Goal: Information Seeking & Learning: Learn about a topic

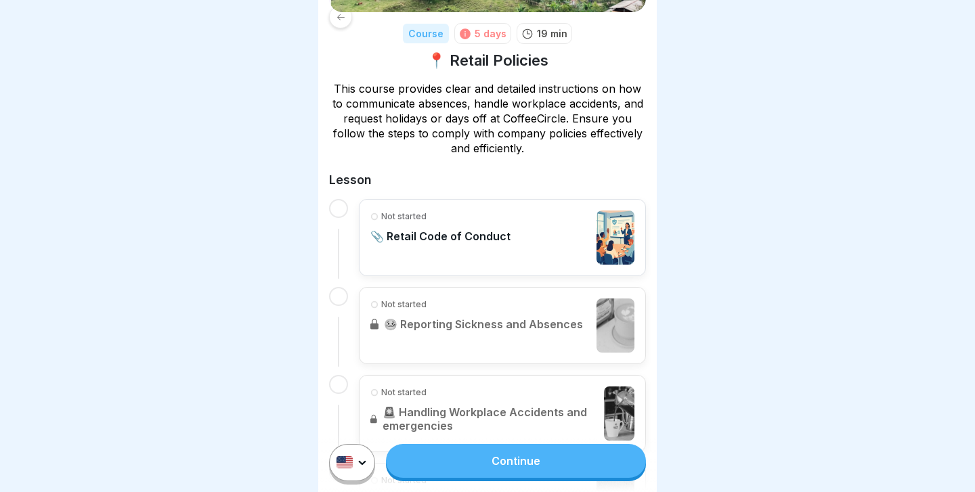
scroll to position [173, 0]
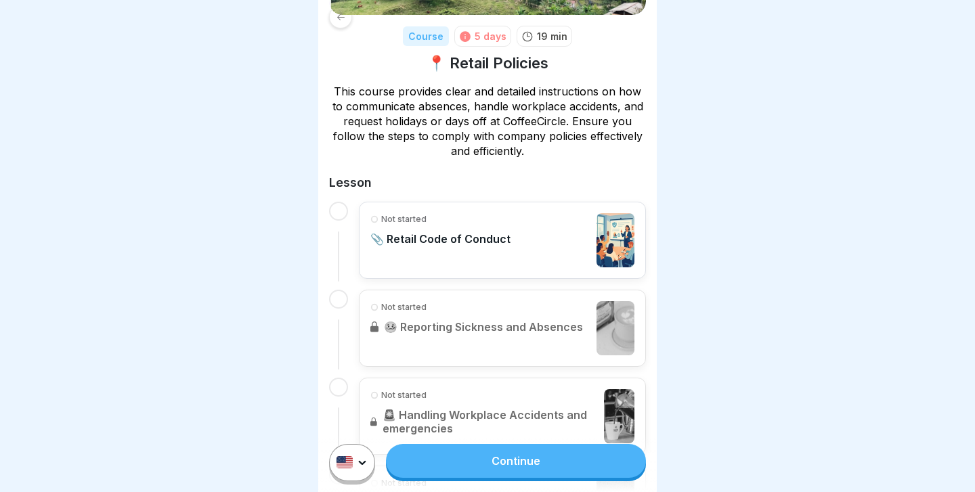
click at [509, 464] on link "Continue" at bounding box center [516, 461] width 260 height 34
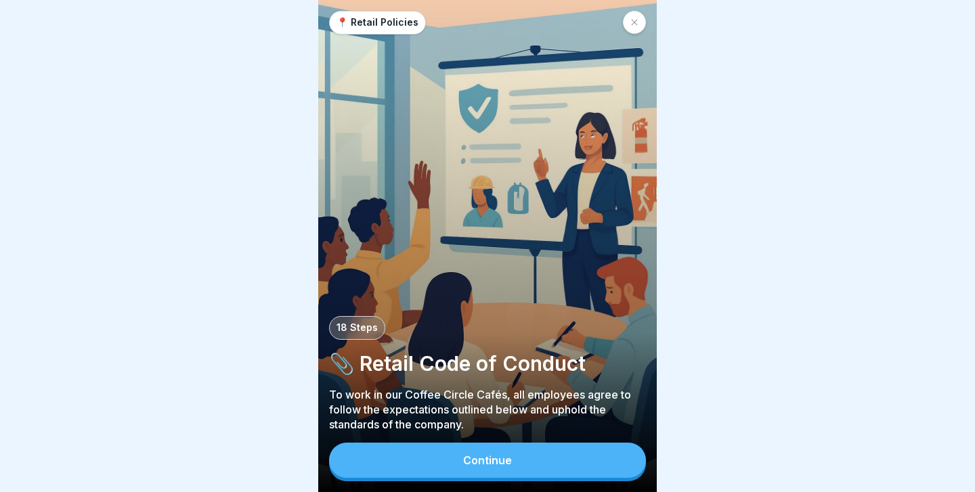
click at [498, 456] on div "Continue" at bounding box center [487, 460] width 49 height 12
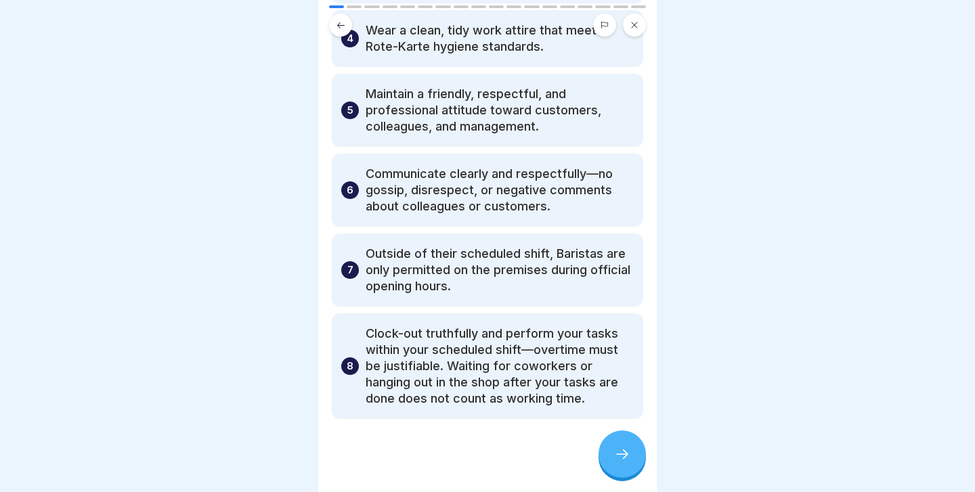
scroll to position [326, 0]
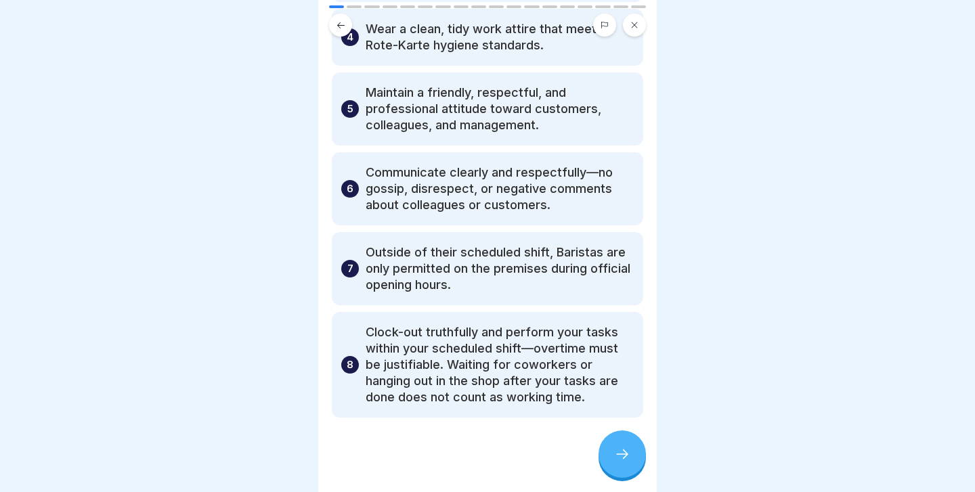
click at [634, 454] on div at bounding box center [621, 454] width 47 height 47
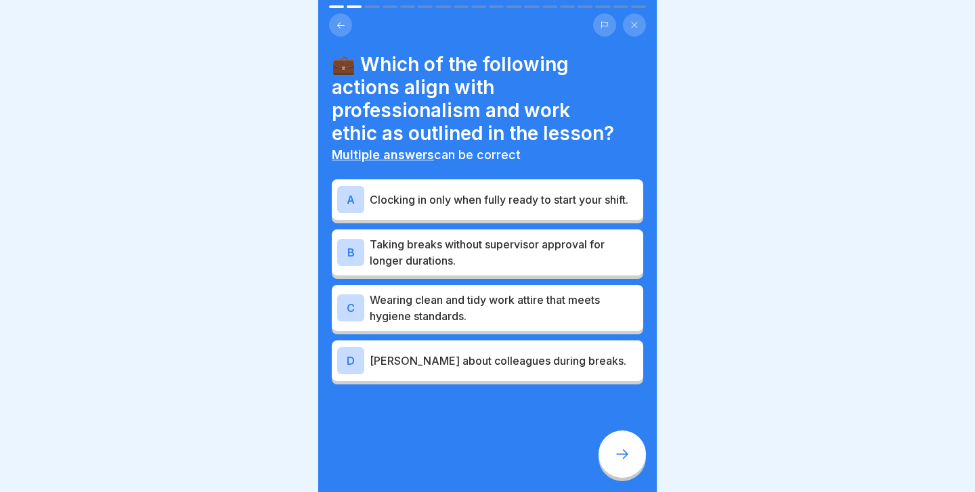
click at [489, 210] on div "A Clocking in only when fully ready to start your shift." at bounding box center [487, 199] width 301 height 27
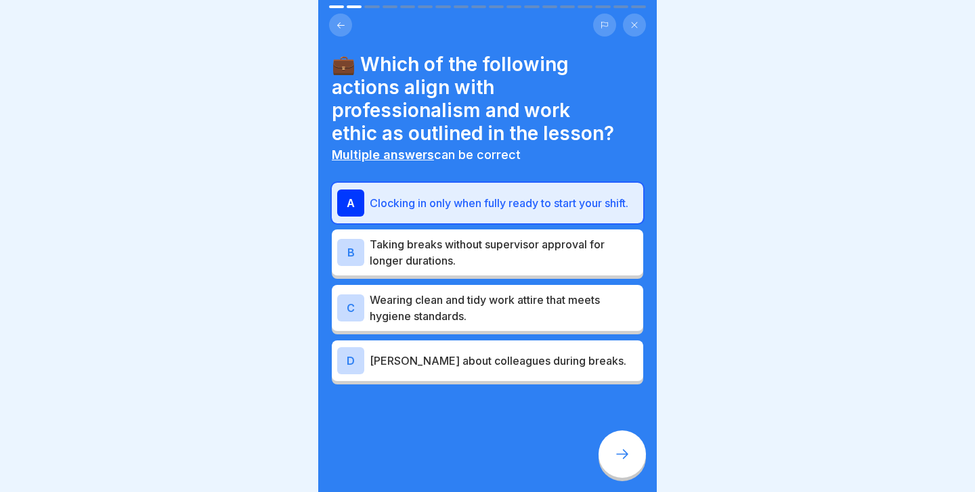
click at [491, 324] on div "C Wearing clean and tidy work attire that meets hygiene standards." at bounding box center [487, 308] width 311 height 46
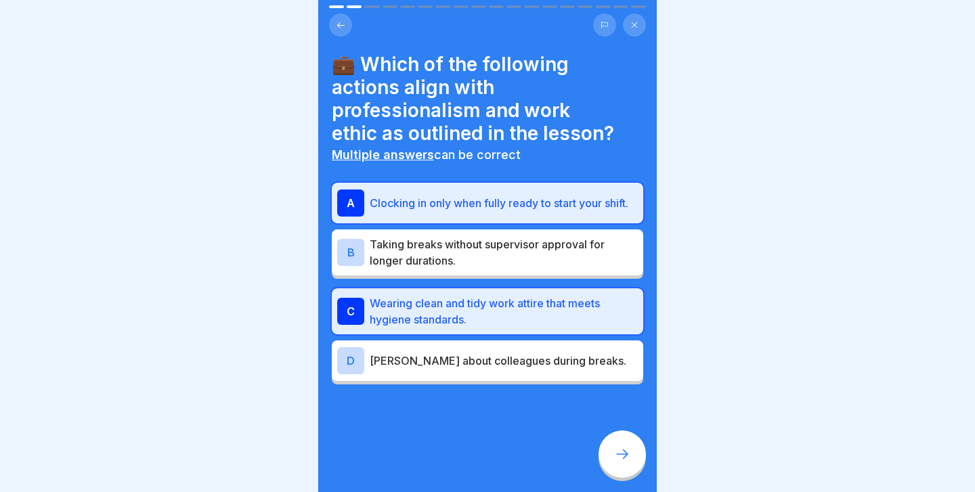
click at [640, 454] on div at bounding box center [621, 454] width 47 height 47
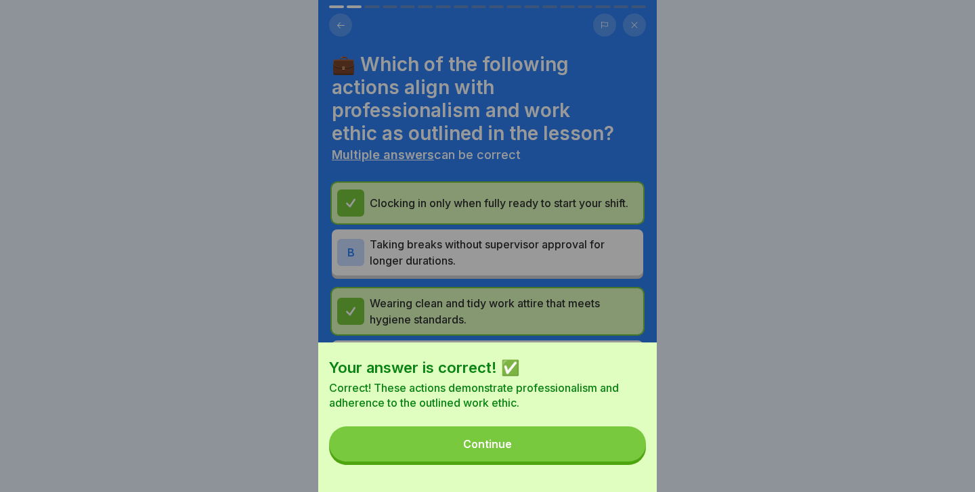
click at [583, 441] on button "Continue" at bounding box center [487, 443] width 317 height 35
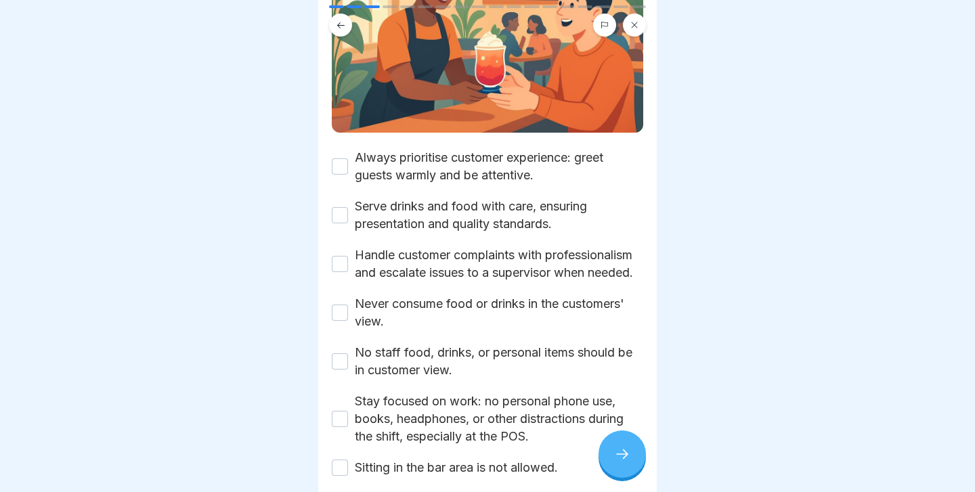
scroll to position [226, 0]
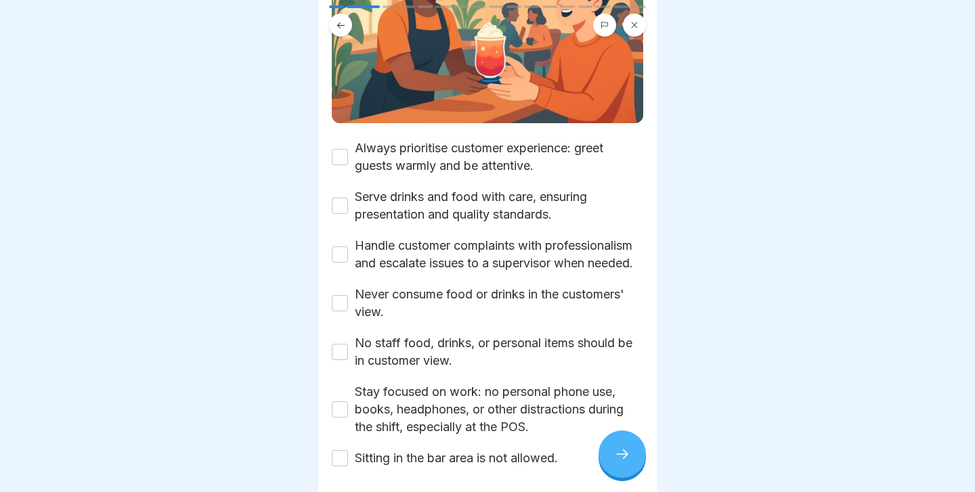
click at [340, 149] on button "Always prioritise customer experience: greet guests warmly and be attentive." at bounding box center [340, 157] width 16 height 16
click at [347, 198] on button "Serve drinks and food with care, ensuring presentation and quality standards." at bounding box center [340, 206] width 16 height 16
click at [344, 246] on button "Handle customer complaints with professionalism and escalate issues to a superv…" at bounding box center [340, 254] width 16 height 16
click at [344, 295] on button "Never consume food or drinks in the customers' view." at bounding box center [340, 303] width 16 height 16
click at [344, 344] on button "No staff food, drinks, or personal items should be in customer view." at bounding box center [340, 352] width 16 height 16
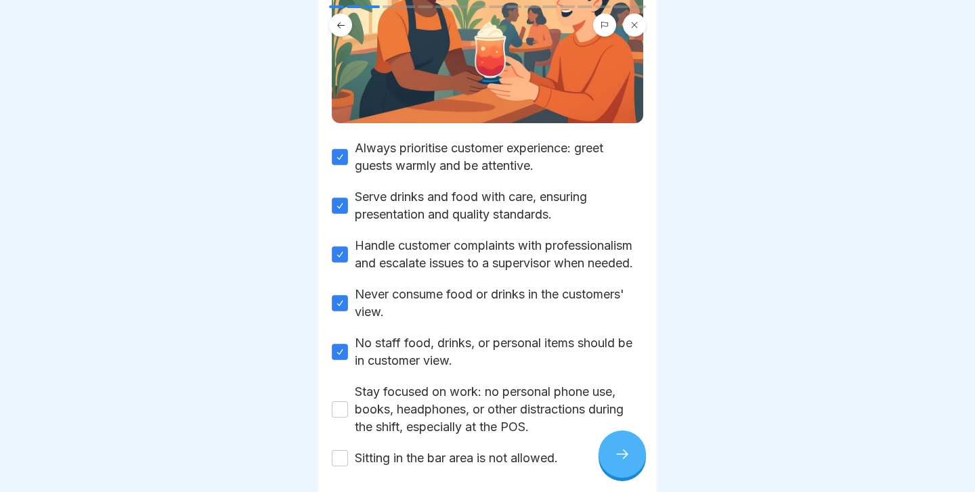
click at [345, 401] on button "Stay focused on work: no personal phone use, books, headphones, or other distra…" at bounding box center [340, 409] width 16 height 16
click at [339, 450] on button "Sitting in the bar area is not allowed." at bounding box center [340, 458] width 16 height 16
click at [613, 450] on div at bounding box center [621, 454] width 47 height 47
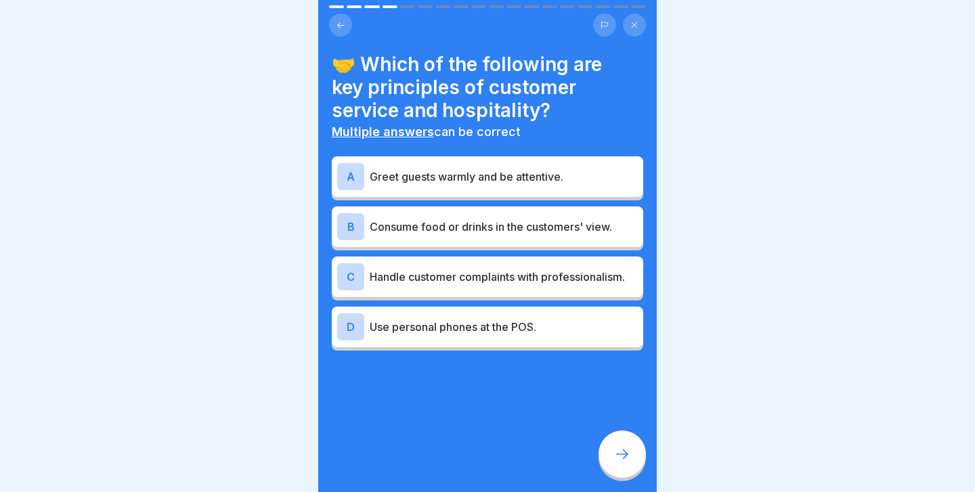
click at [437, 169] on p "Greet guests warmly and be attentive." at bounding box center [504, 177] width 268 height 16
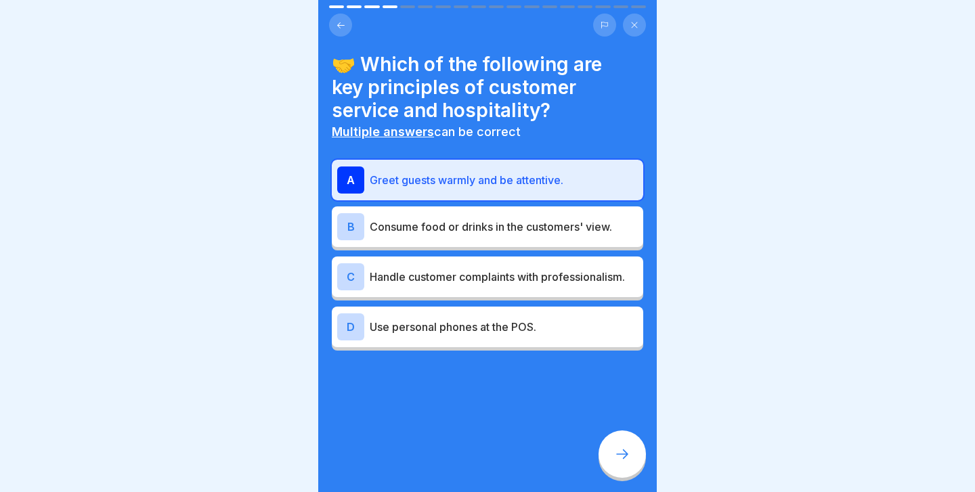
click at [436, 284] on div "C Handle customer complaints with professionalism." at bounding box center [487, 276] width 301 height 27
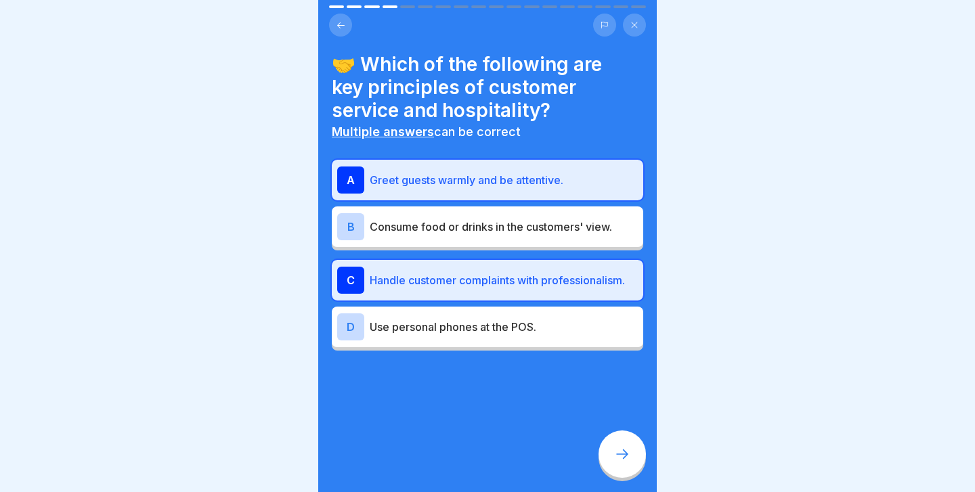
click at [628, 468] on div at bounding box center [621, 454] width 47 height 47
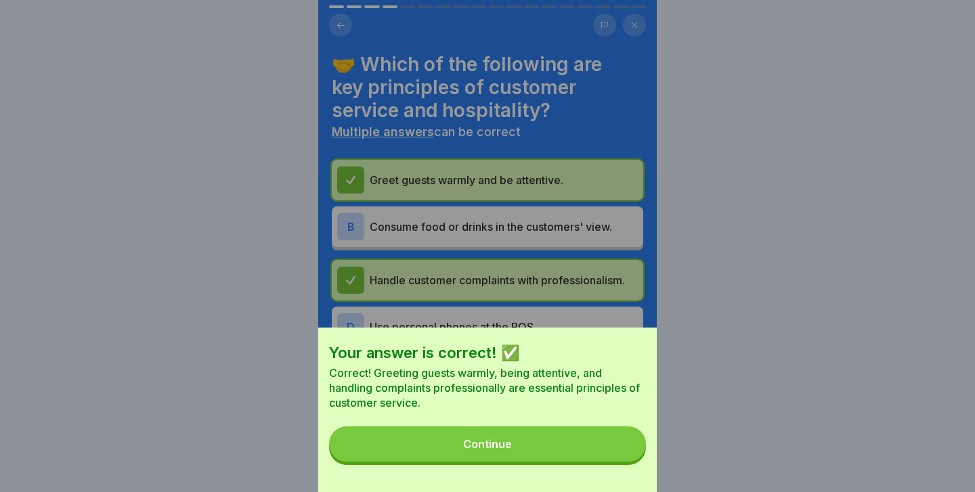
click at [596, 450] on button "Continue" at bounding box center [487, 443] width 317 height 35
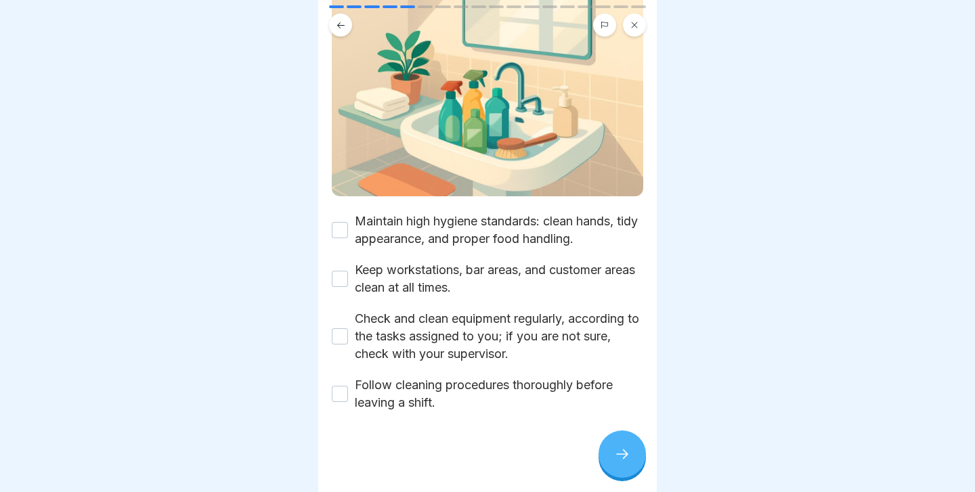
scroll to position [129, 0]
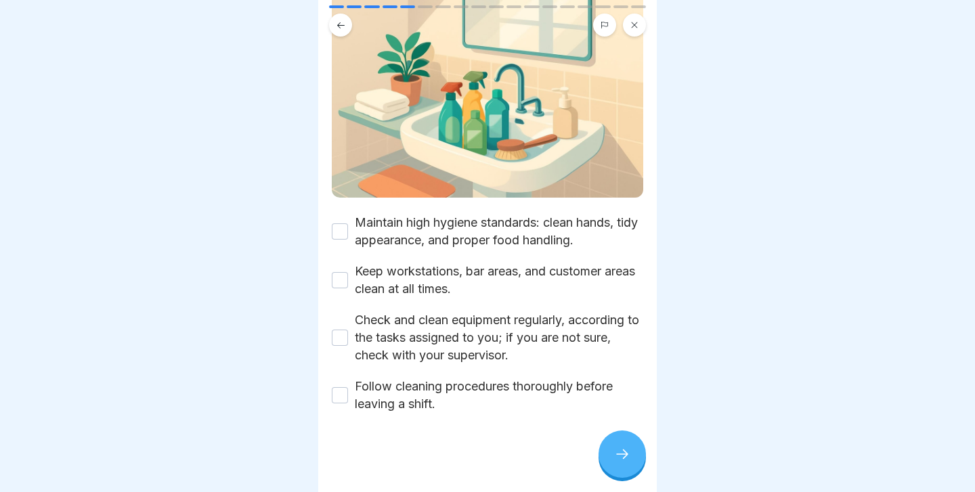
click at [343, 231] on button "Maintain high hygiene standards: clean hands, tidy appearance, and proper food …" at bounding box center [340, 231] width 16 height 16
click at [341, 284] on button "Keep workstations, bar areas, and customer areas clean at all times." at bounding box center [340, 280] width 16 height 16
click at [341, 333] on button "Check and clean equipment regularly, according to the tasks assigned to you; if…" at bounding box center [340, 338] width 16 height 16
click at [350, 420] on div at bounding box center [487, 453] width 311 height 81
click at [343, 405] on div "Follow cleaning procedures thoroughly before leaving a shift." at bounding box center [487, 395] width 311 height 35
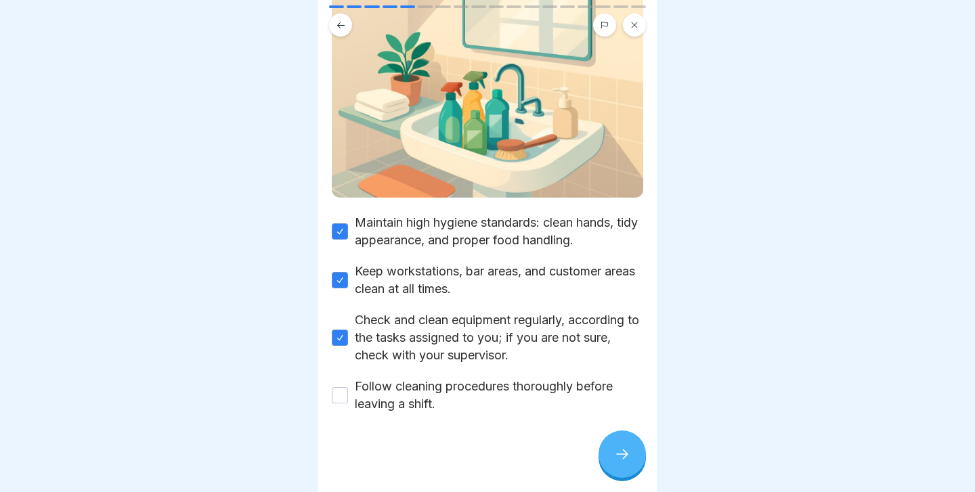
click at [341, 394] on button "Follow cleaning procedures thoroughly before leaving a shift." at bounding box center [340, 395] width 16 height 16
click at [646, 460] on div "🧼 Cleanliness & Hygiene Please tick all boxes to continue. Maintain high hygien…" at bounding box center [487, 246] width 338 height 492
click at [634, 453] on div at bounding box center [621, 454] width 47 height 47
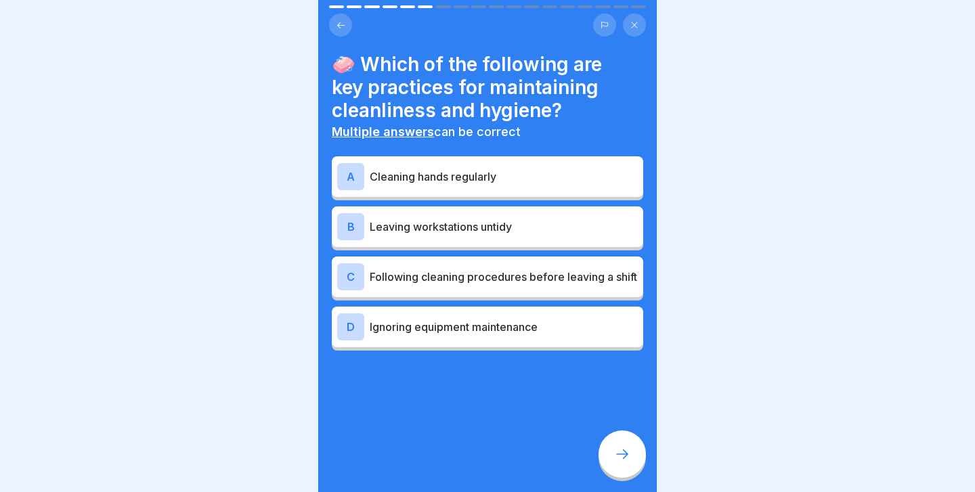
click at [417, 179] on p "Cleaning hands regularly" at bounding box center [504, 177] width 268 height 16
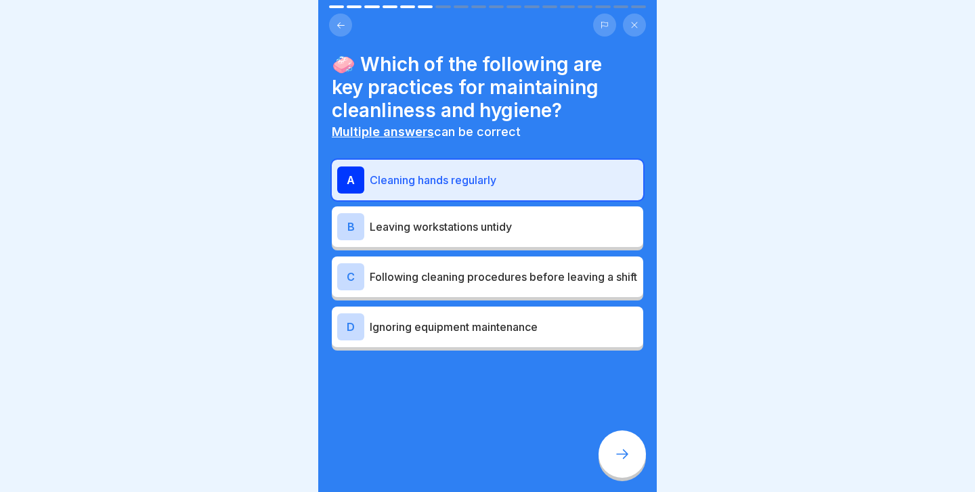
click at [426, 276] on p "Following cleaning procedures before leaving a shift" at bounding box center [504, 277] width 268 height 16
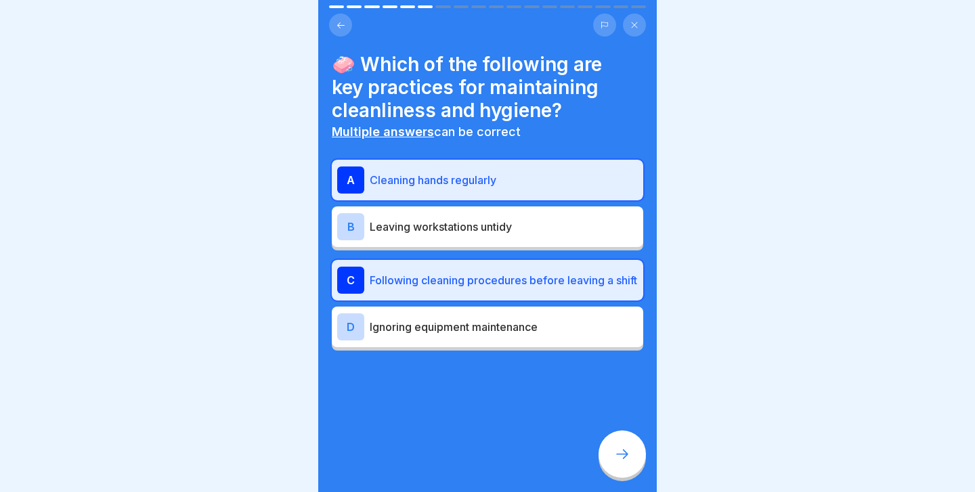
click at [612, 448] on div at bounding box center [621, 454] width 47 height 47
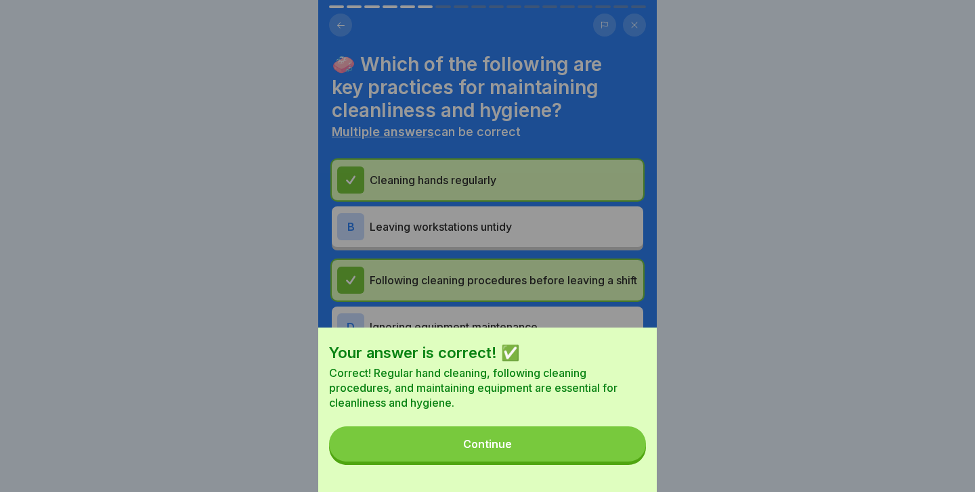
click at [612, 448] on button "Continue" at bounding box center [487, 443] width 317 height 35
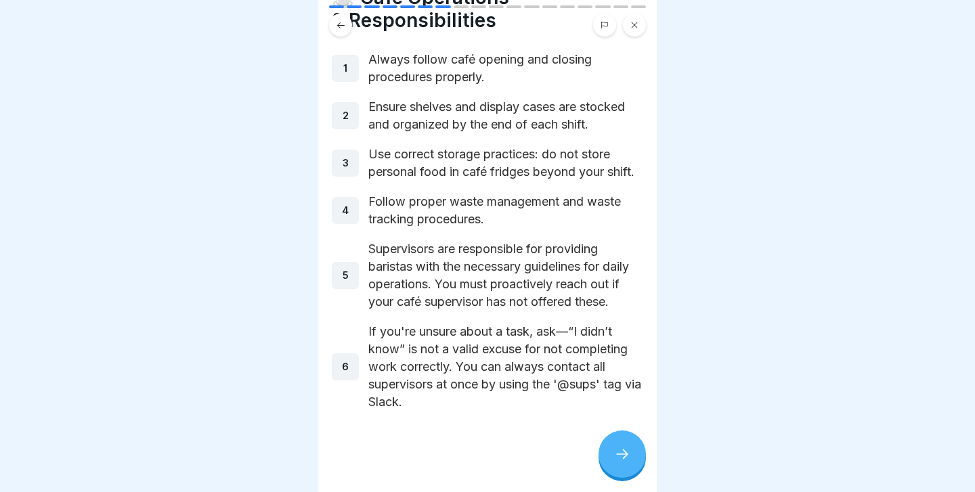
scroll to position [66, 0]
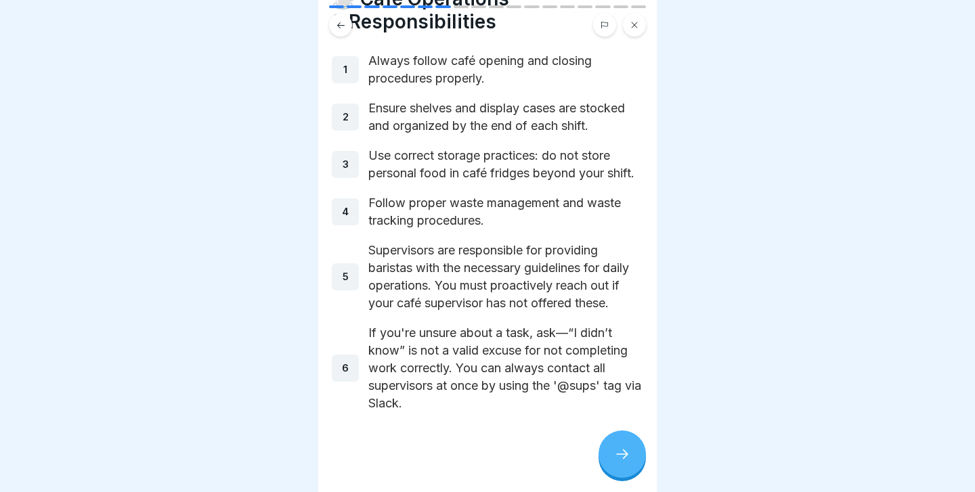
click at [622, 445] on div at bounding box center [621, 454] width 47 height 47
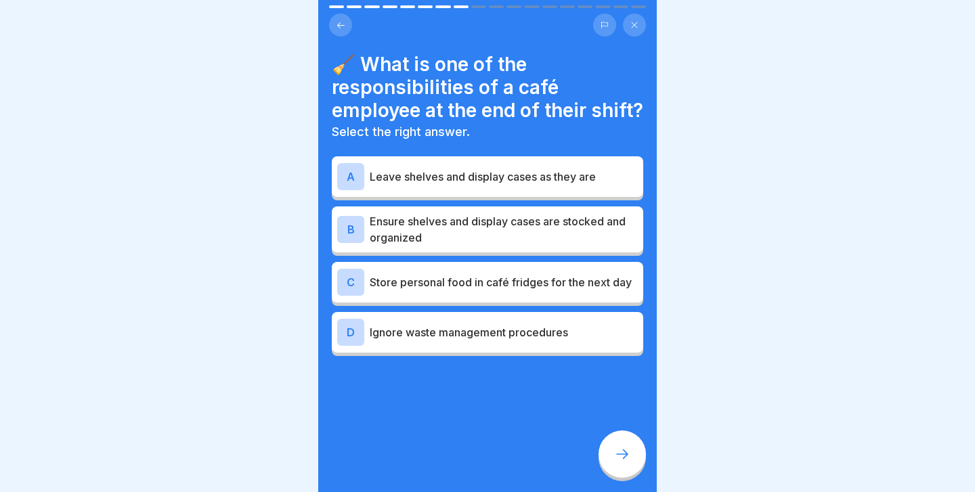
click at [447, 246] on p "Ensure shelves and display cases are stocked and organized" at bounding box center [504, 229] width 268 height 32
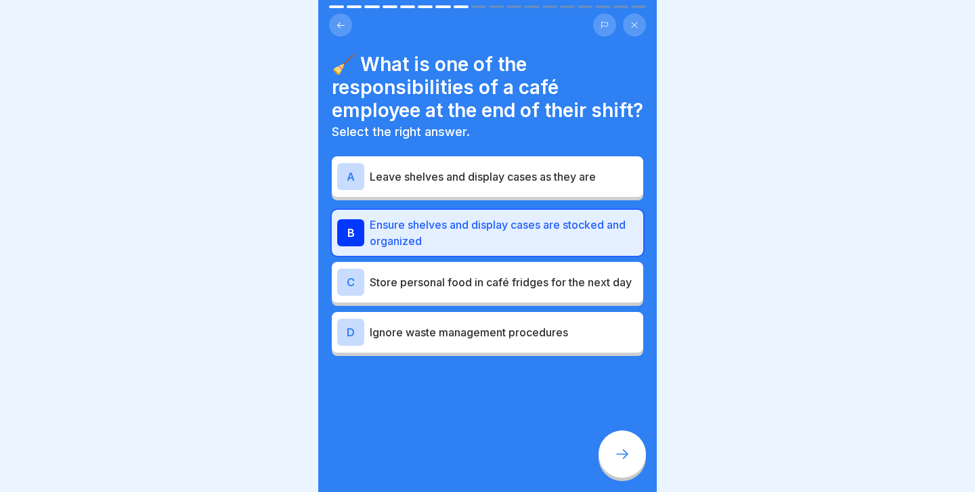
click at [650, 480] on div "🧹 What is one of the responsibilities of a café employee at the end of their sh…" at bounding box center [487, 246] width 338 height 492
click at [625, 461] on icon at bounding box center [622, 454] width 16 height 16
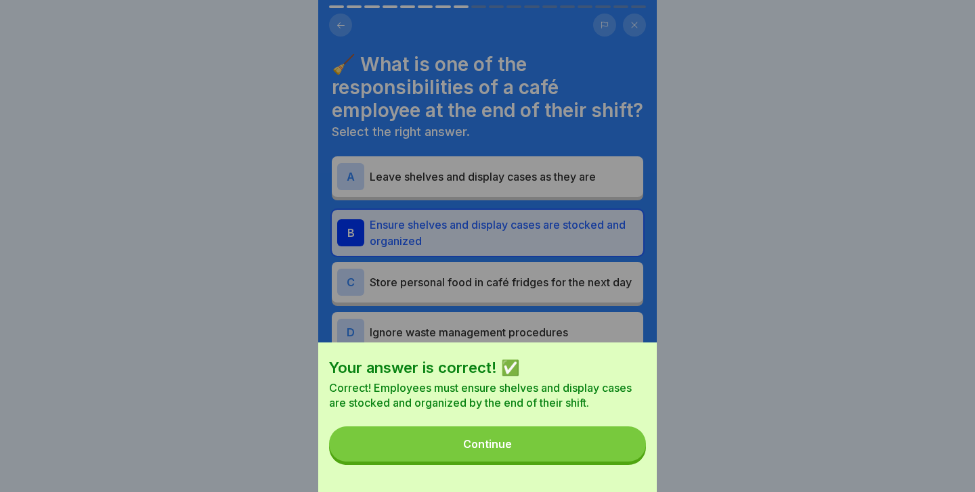
click at [604, 451] on button "Continue" at bounding box center [487, 443] width 317 height 35
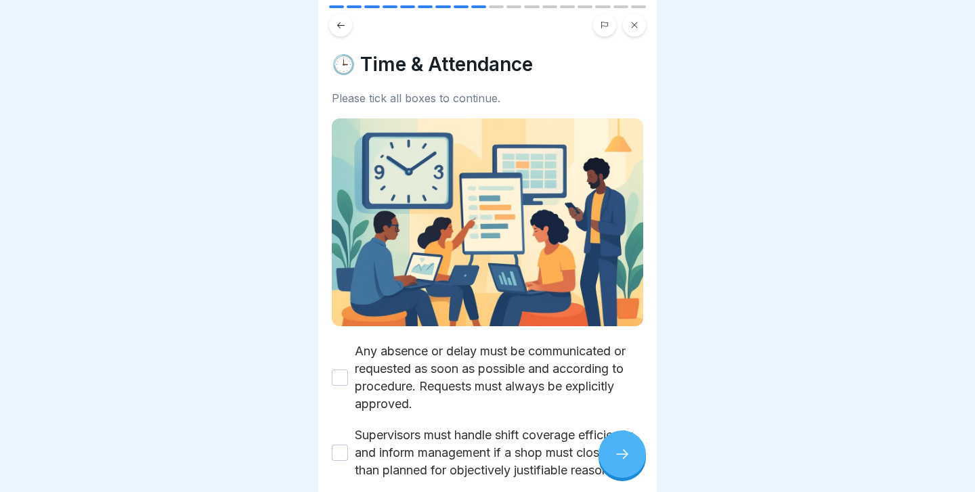
scroll to position [85, 0]
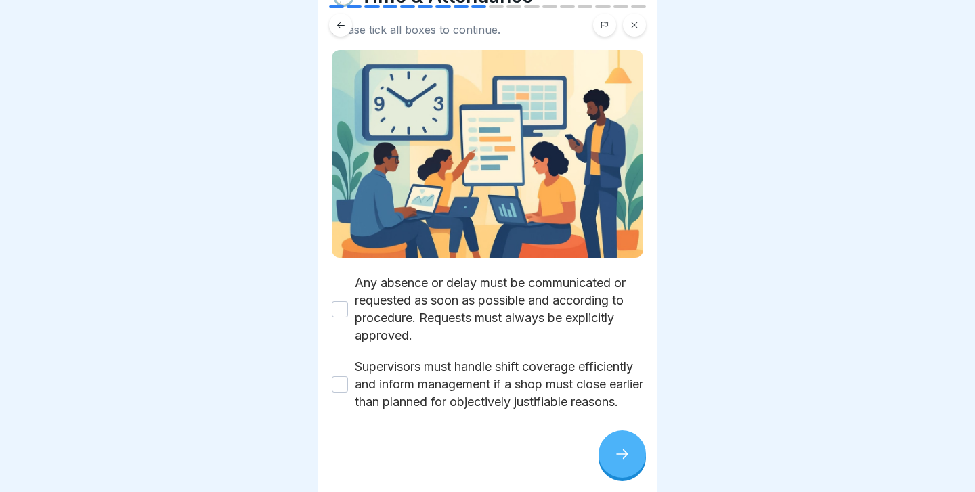
click at [340, 301] on button "Any absence or delay must be communicated or requested as soon as possible and …" at bounding box center [340, 309] width 16 height 16
click at [336, 376] on button "Supervisors must handle shift coverage efficiently and inform management if a s…" at bounding box center [340, 384] width 16 height 16
click at [609, 455] on div at bounding box center [621, 454] width 47 height 47
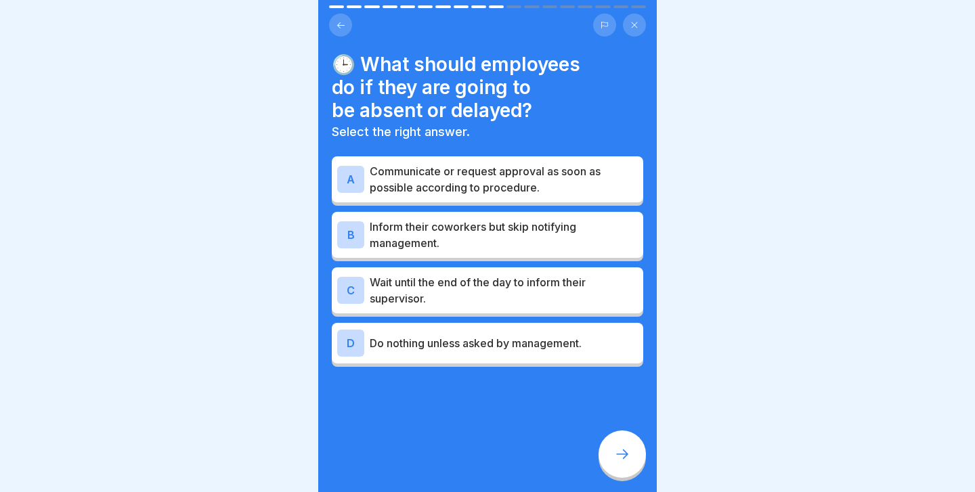
click at [499, 194] on p "Communicate or request approval as soon as possible according to procedure." at bounding box center [504, 179] width 268 height 32
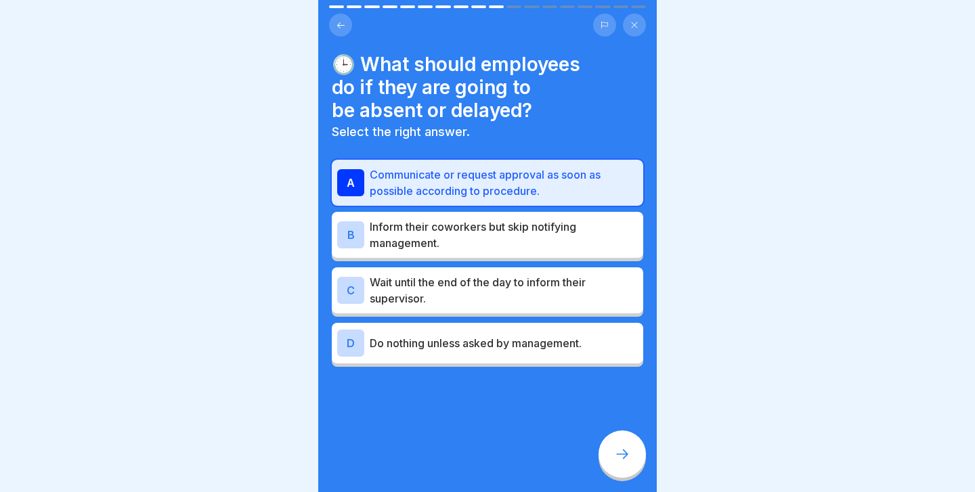
click at [614, 449] on icon at bounding box center [622, 454] width 16 height 16
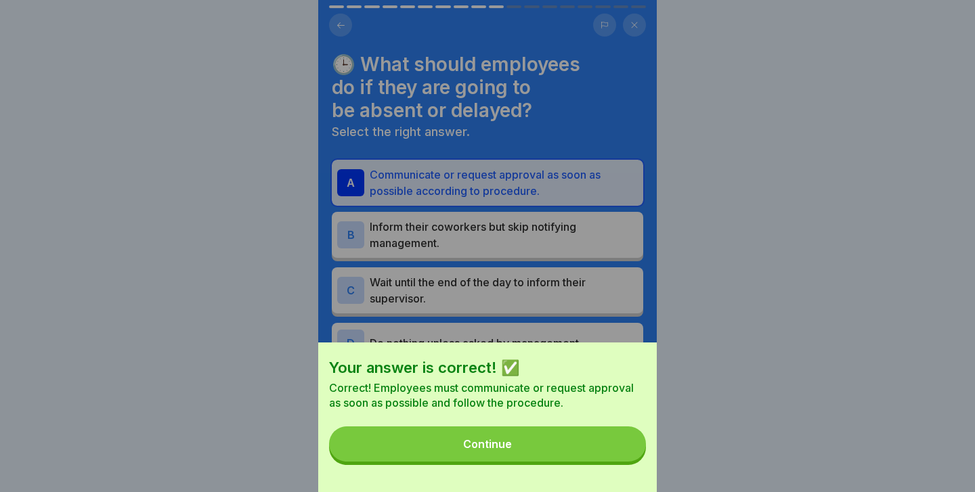
click at [606, 449] on button "Continue" at bounding box center [487, 443] width 317 height 35
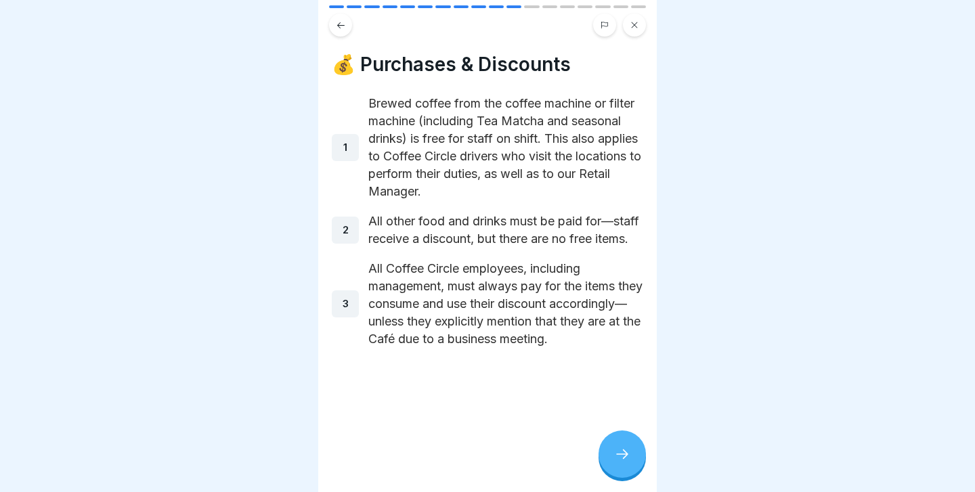
click at [605, 449] on div at bounding box center [621, 454] width 47 height 47
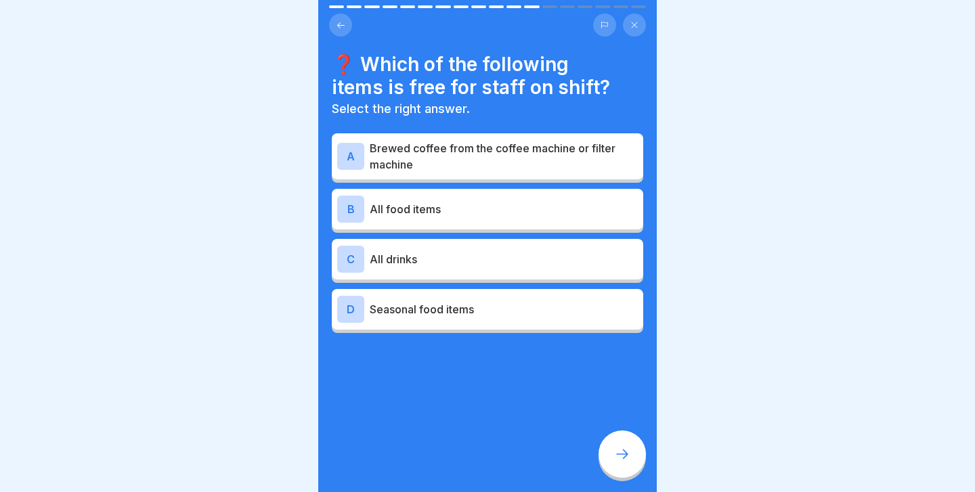
click at [435, 167] on p "Brewed coffee from the coffee machine or filter machine" at bounding box center [504, 156] width 268 height 32
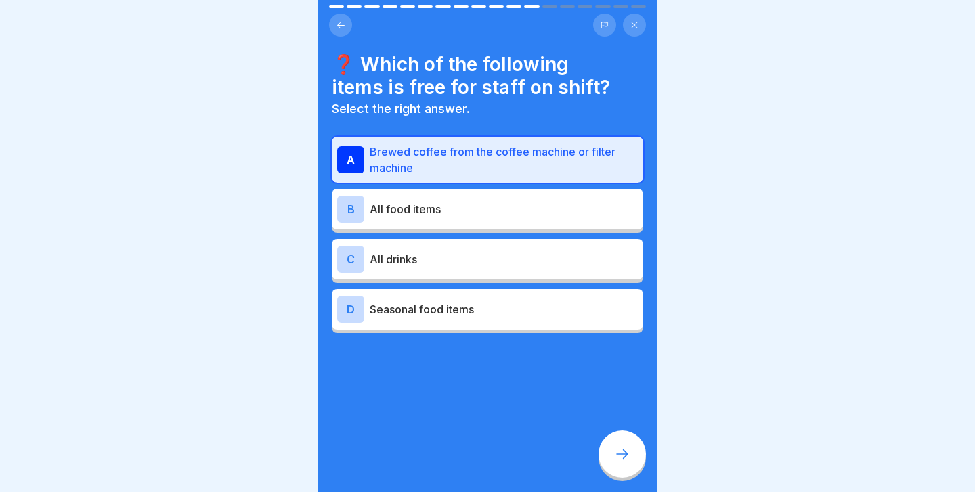
click at [615, 442] on div at bounding box center [621, 454] width 47 height 47
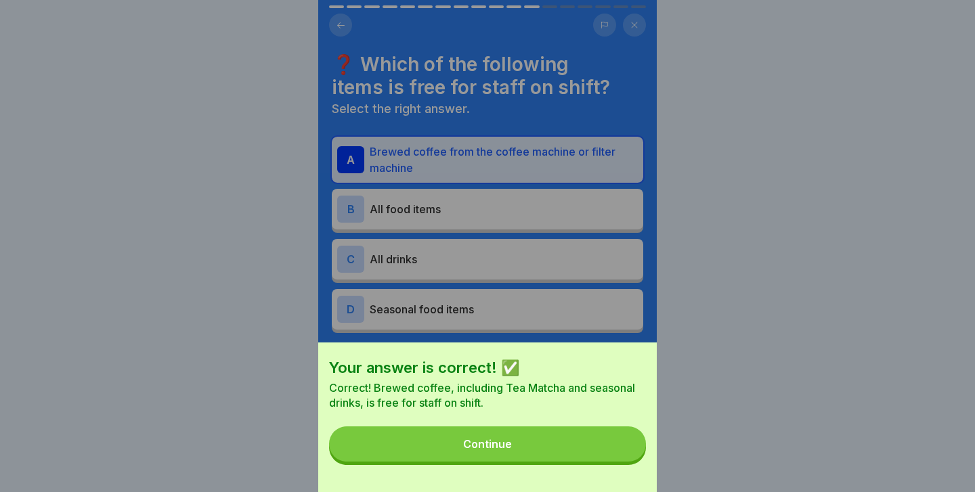
click at [615, 442] on button "Continue" at bounding box center [487, 443] width 317 height 35
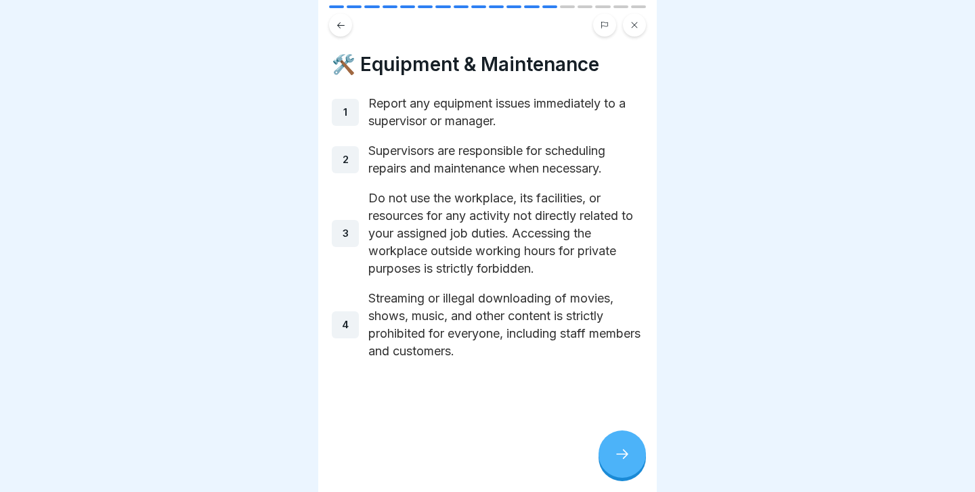
click at [615, 442] on div at bounding box center [621, 454] width 47 height 47
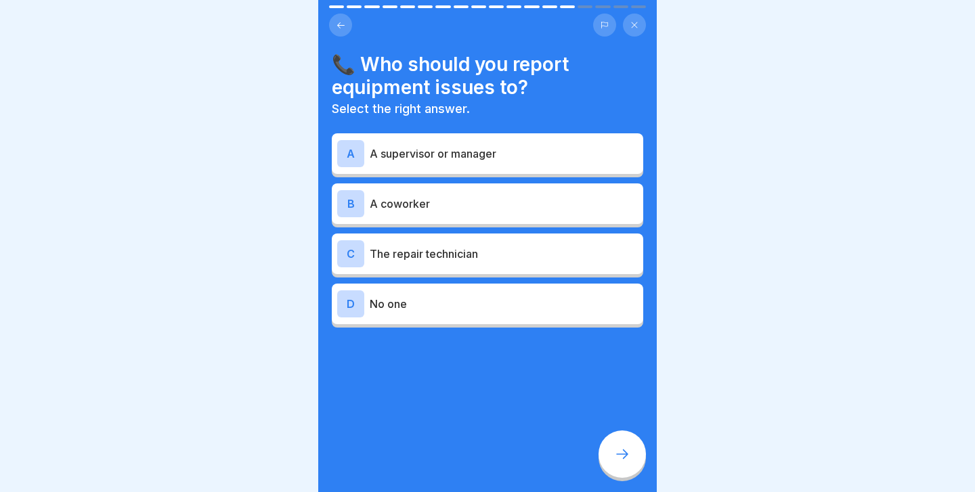
click at [493, 153] on p "A supervisor or manager" at bounding box center [504, 154] width 268 height 16
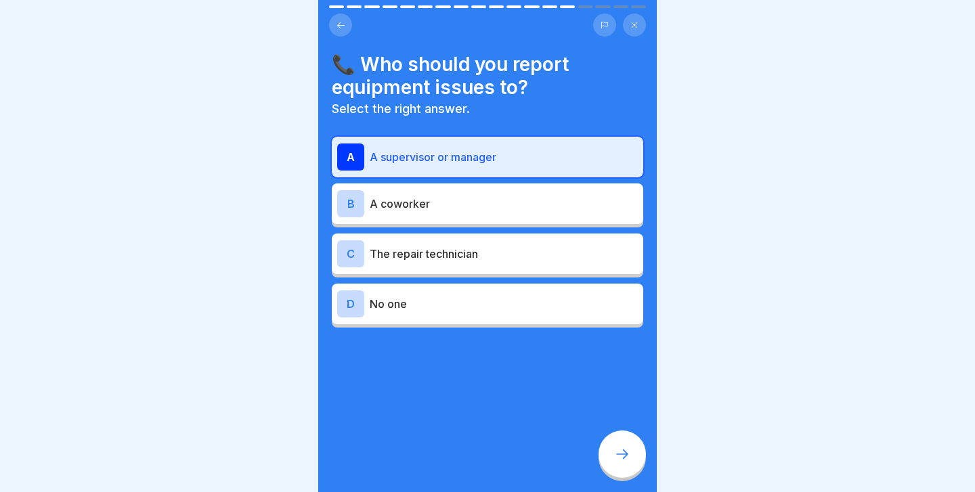
click at [636, 463] on div at bounding box center [621, 454] width 47 height 47
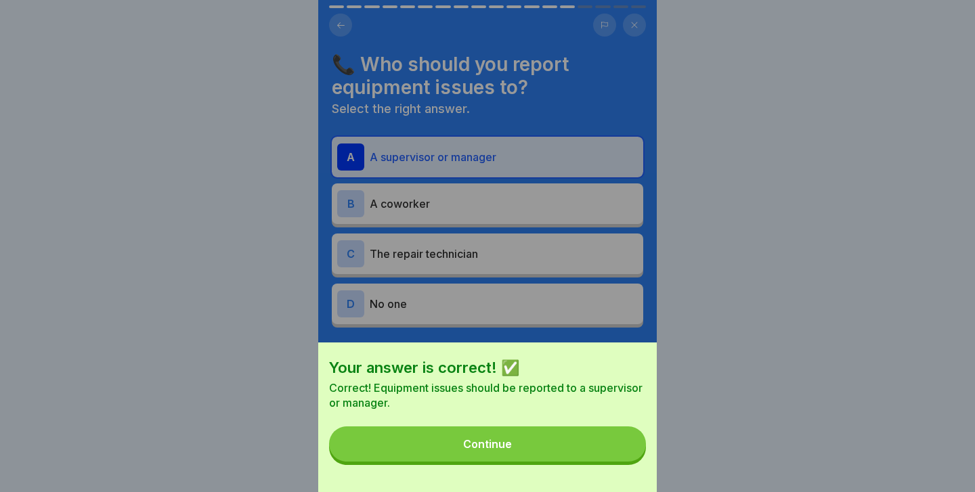
click at [636, 463] on div "Your answer is correct! ✅ Correct! Equipment issues should be reported to a sup…" at bounding box center [487, 418] width 338 height 150
click at [618, 453] on button "Continue" at bounding box center [487, 443] width 317 height 35
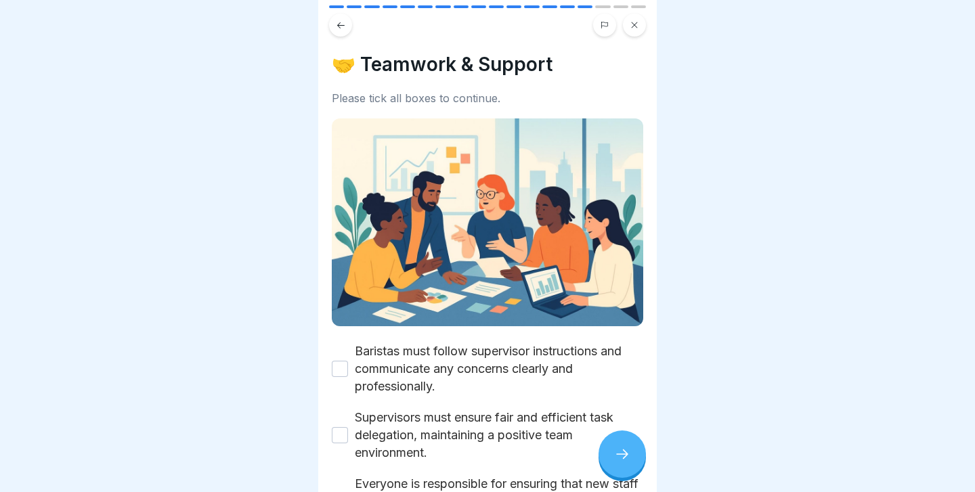
click at [618, 453] on icon at bounding box center [622, 454] width 16 height 16
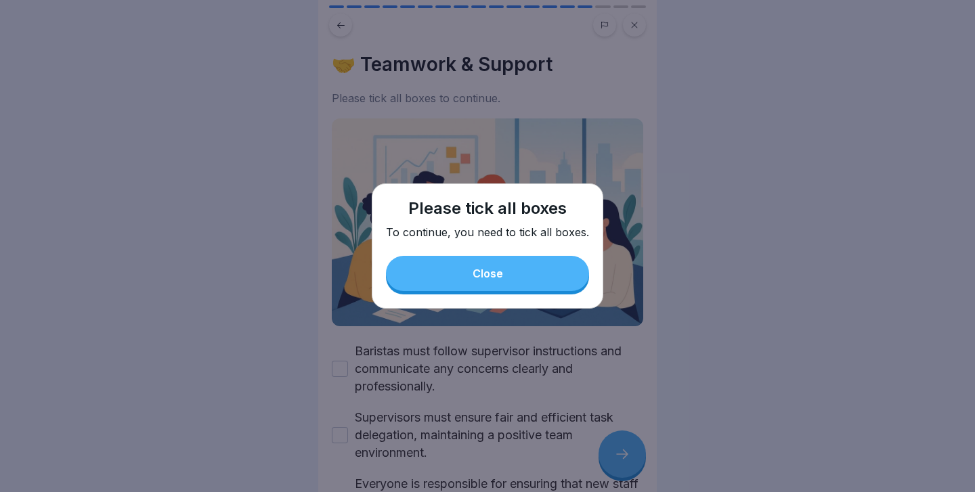
click at [508, 302] on div "Please tick all boxes To continue, you need to tick all boxes. Close" at bounding box center [487, 245] width 231 height 125
click at [495, 286] on button "Close" at bounding box center [487, 273] width 203 height 35
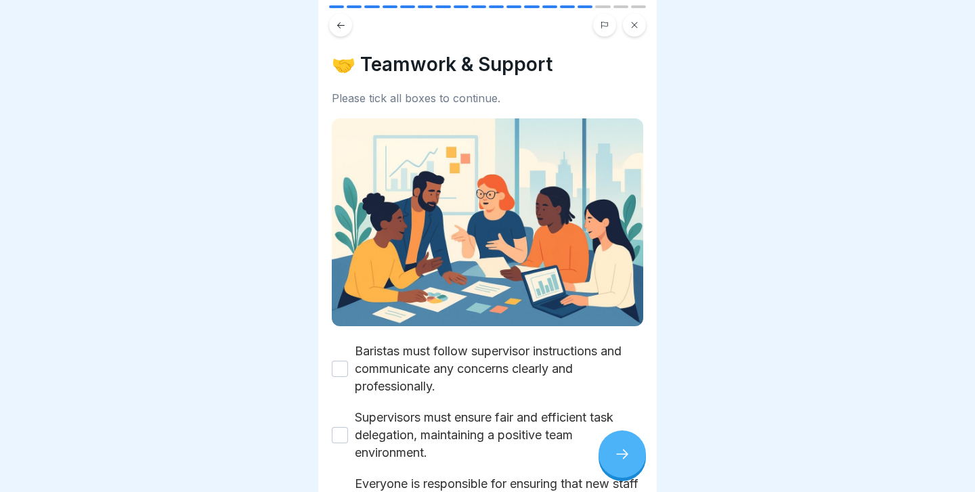
scroll to position [116, 0]
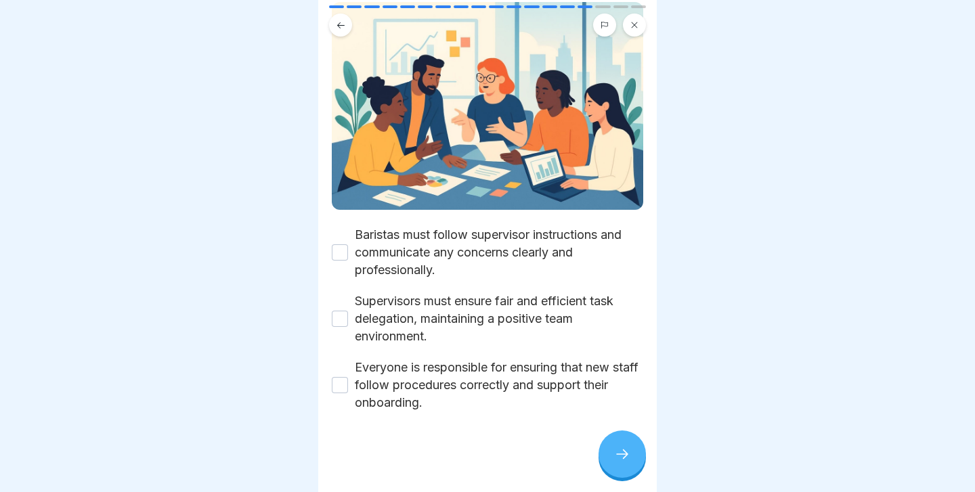
click at [334, 257] on button "Baristas must follow supervisor instructions and communicate any concerns clear…" at bounding box center [340, 252] width 16 height 16
click at [340, 313] on button "Supervisors must ensure fair and efficient task delegation, maintaining a posit…" at bounding box center [340, 319] width 16 height 16
click at [340, 384] on button "Everyone is responsible for ensuring that new staff follow procedures correctly…" at bounding box center [340, 385] width 16 height 16
click at [638, 454] on div at bounding box center [621, 454] width 47 height 47
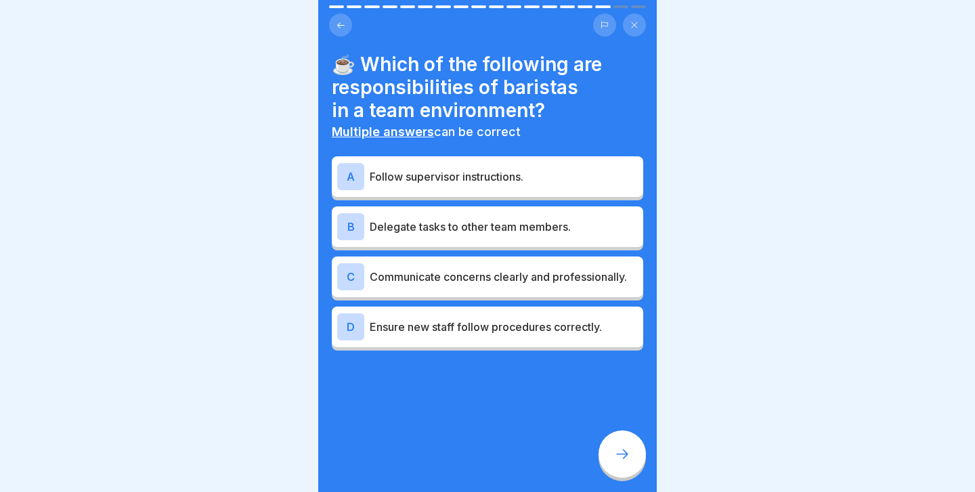
click at [418, 178] on p "Follow supervisor instructions." at bounding box center [504, 177] width 268 height 16
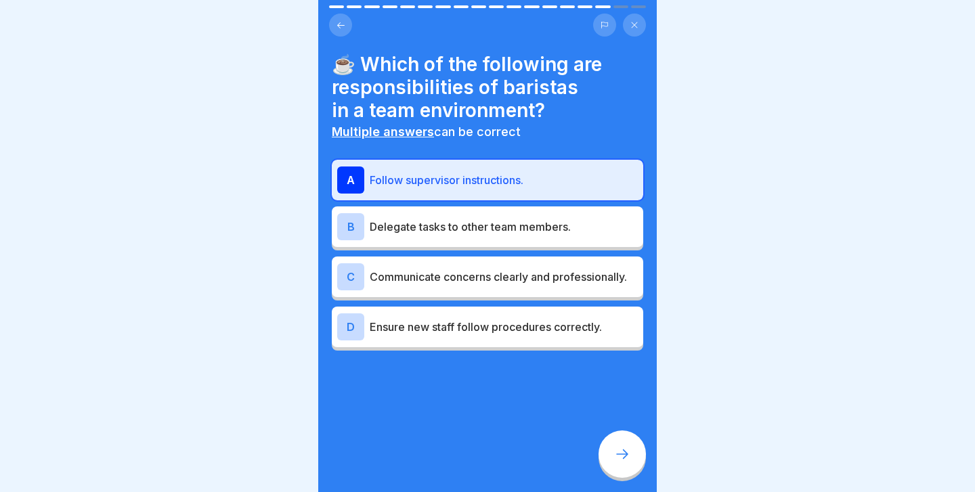
click at [453, 282] on p "Communicate concerns clearly and professionally." at bounding box center [504, 277] width 268 height 16
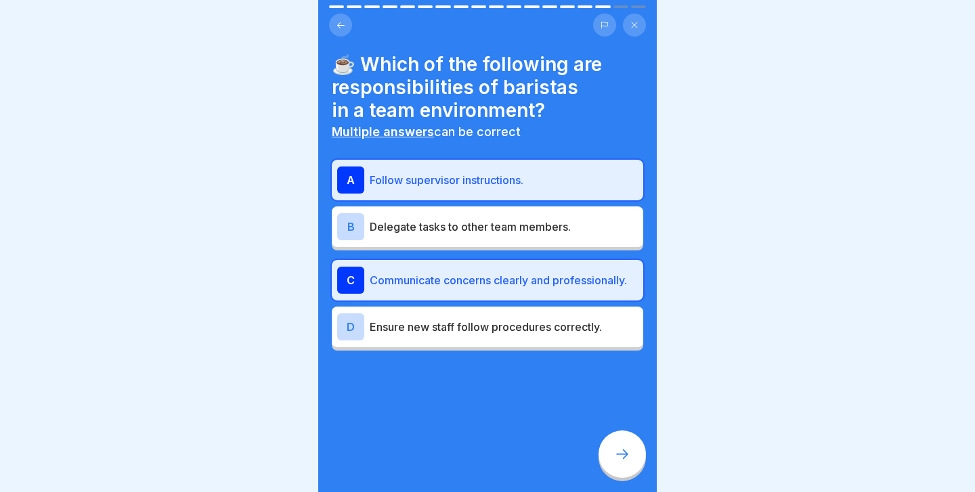
click at [625, 449] on icon at bounding box center [622, 454] width 16 height 16
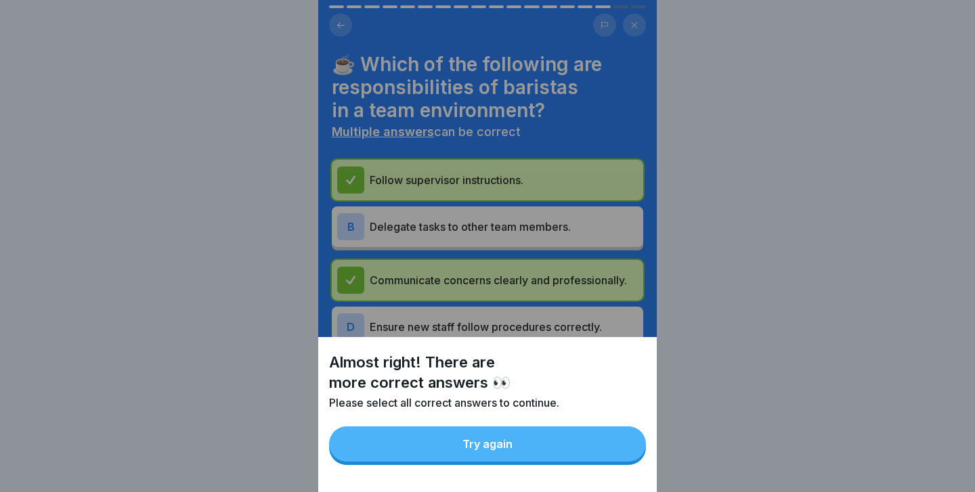
click at [601, 447] on button "Try again" at bounding box center [487, 443] width 317 height 35
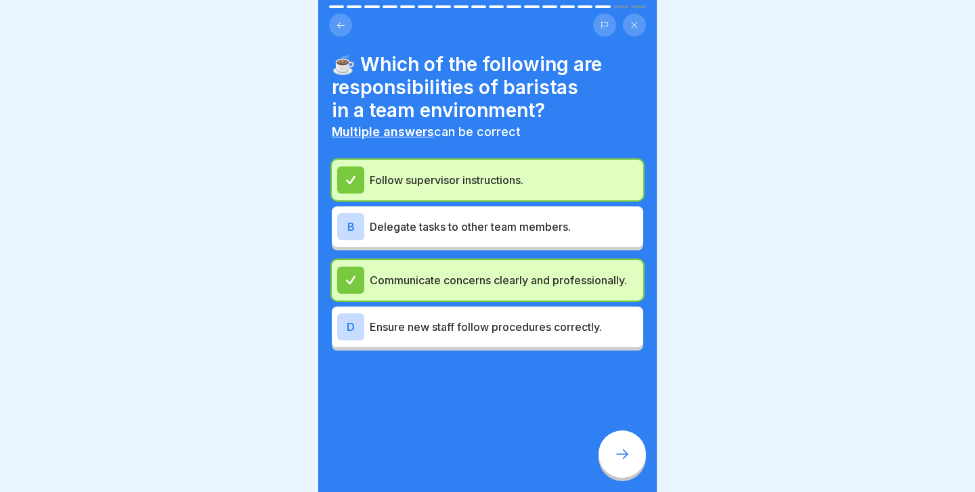
click at [498, 322] on p "Ensure new staff follow procedures correctly." at bounding box center [504, 327] width 268 height 16
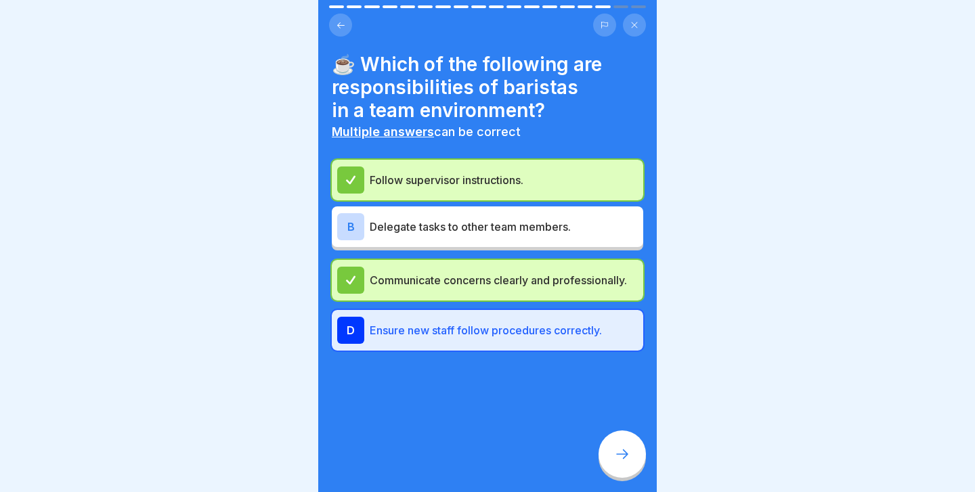
click at [615, 443] on div at bounding box center [621, 454] width 47 height 47
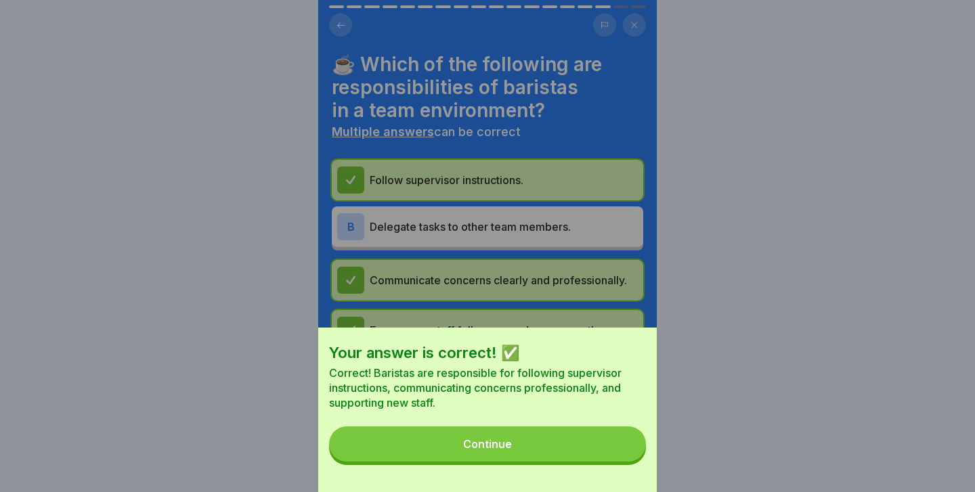
click at [602, 440] on button "Continue" at bounding box center [487, 443] width 317 height 35
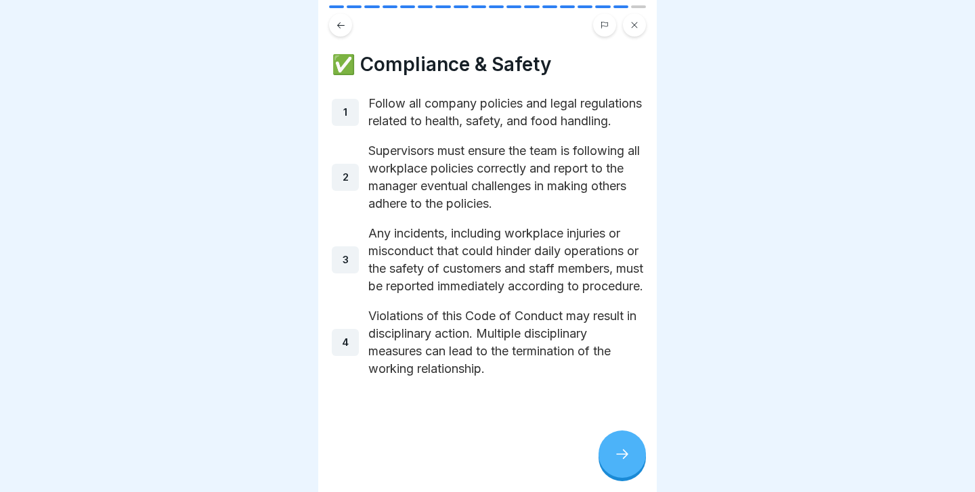
click at [604, 440] on div at bounding box center [621, 454] width 47 height 47
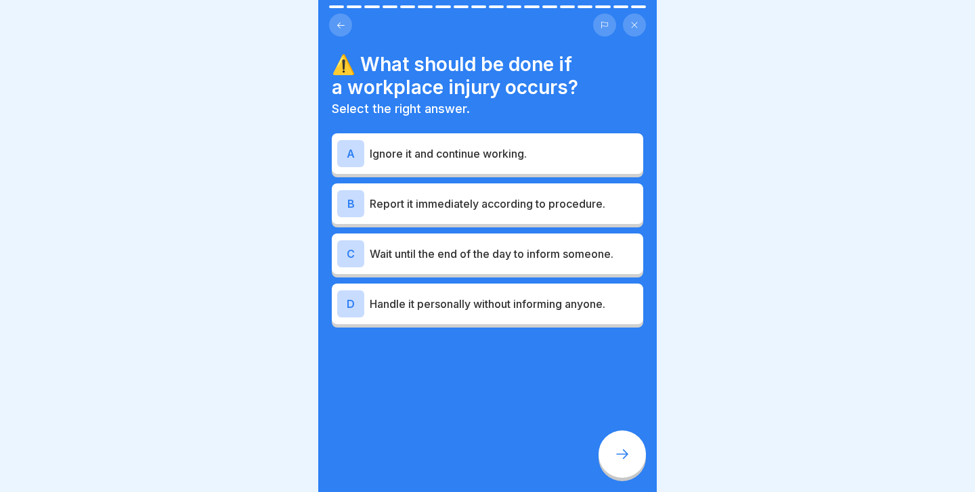
click at [471, 207] on p "Report it immediately according to procedure." at bounding box center [504, 204] width 268 height 16
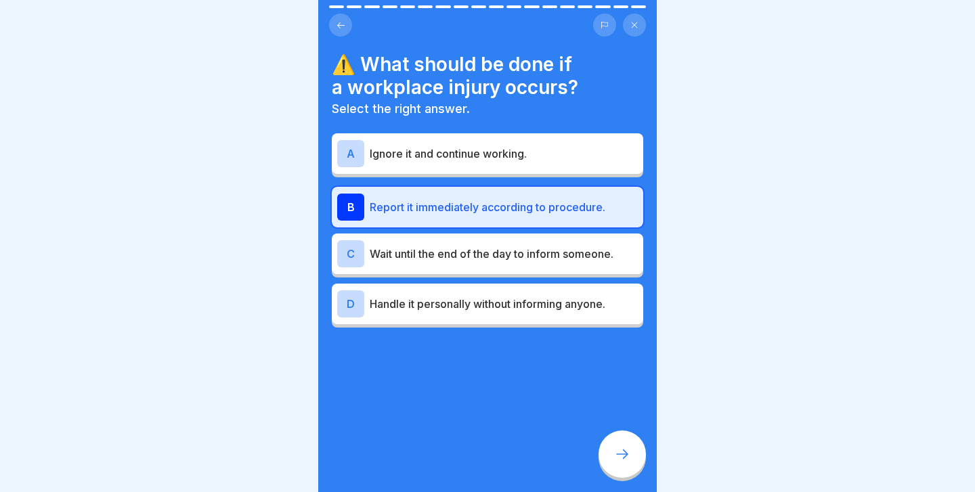
click at [635, 461] on div at bounding box center [621, 454] width 47 height 47
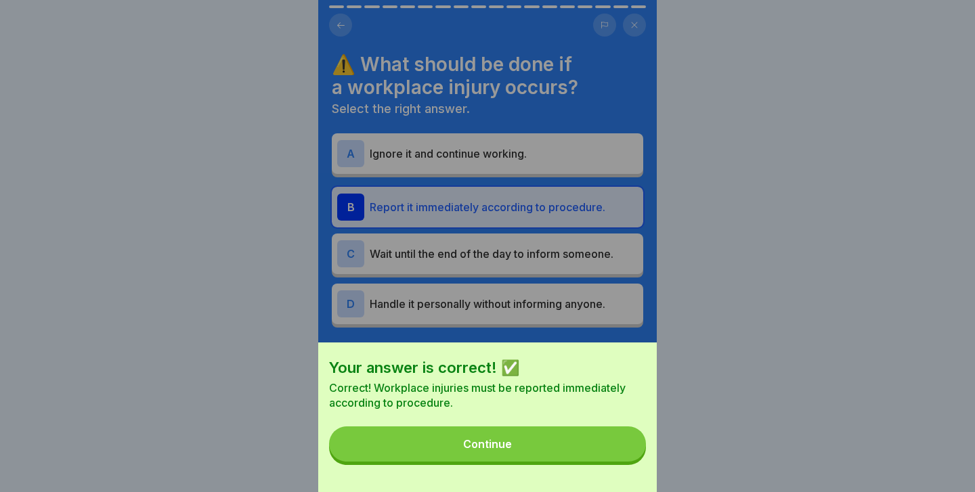
click at [635, 461] on div "Your answer is correct! ✅ Correct! Workplace injuries must be reported immediat…" at bounding box center [487, 418] width 338 height 150
click at [608, 435] on button "Continue" at bounding box center [487, 443] width 317 height 35
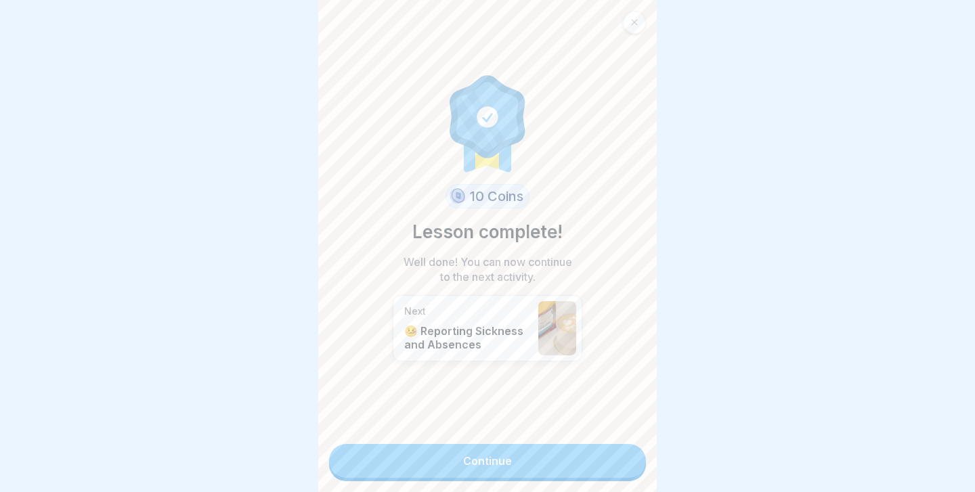
click at [571, 454] on link "Continue" at bounding box center [487, 461] width 317 height 34
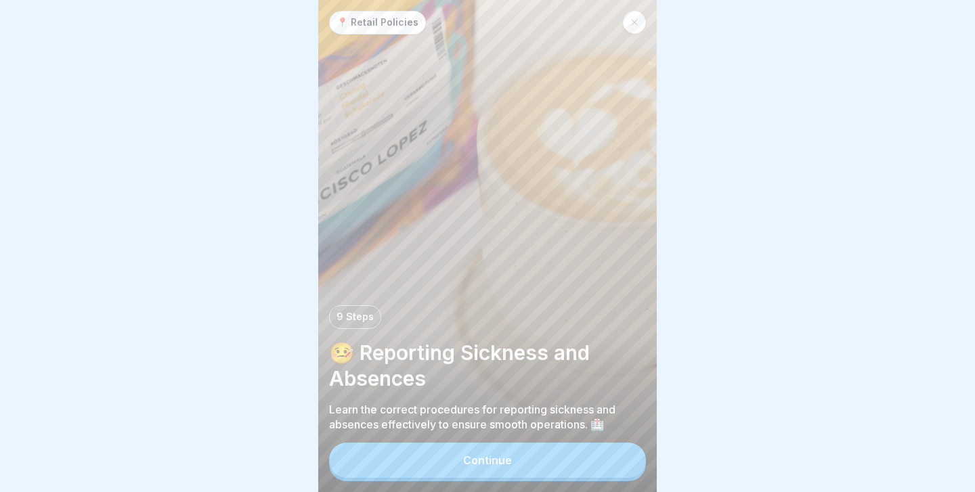
click at [571, 454] on button "Continue" at bounding box center [487, 460] width 317 height 35
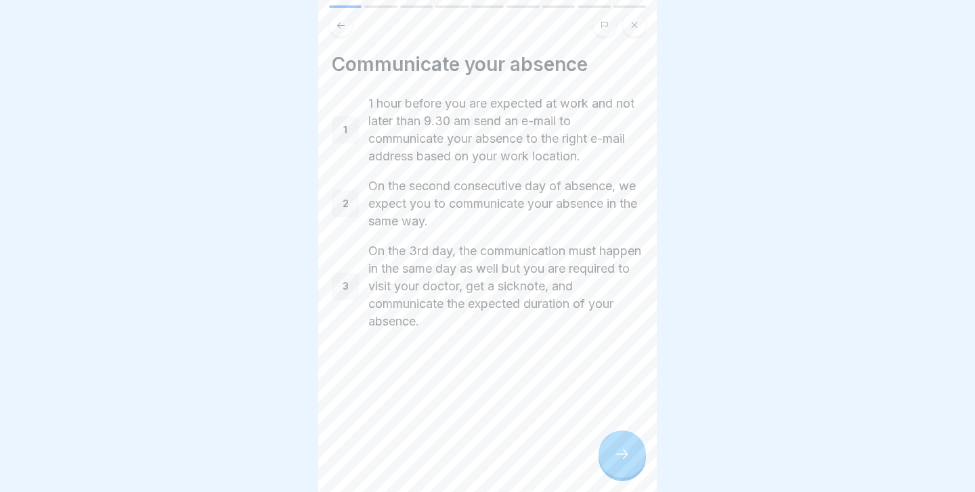
click at [571, 454] on div "Communicate your absence 1 1 hour before you are expected at work and not later…" at bounding box center [487, 246] width 338 height 492
click at [616, 452] on icon at bounding box center [622, 454] width 16 height 16
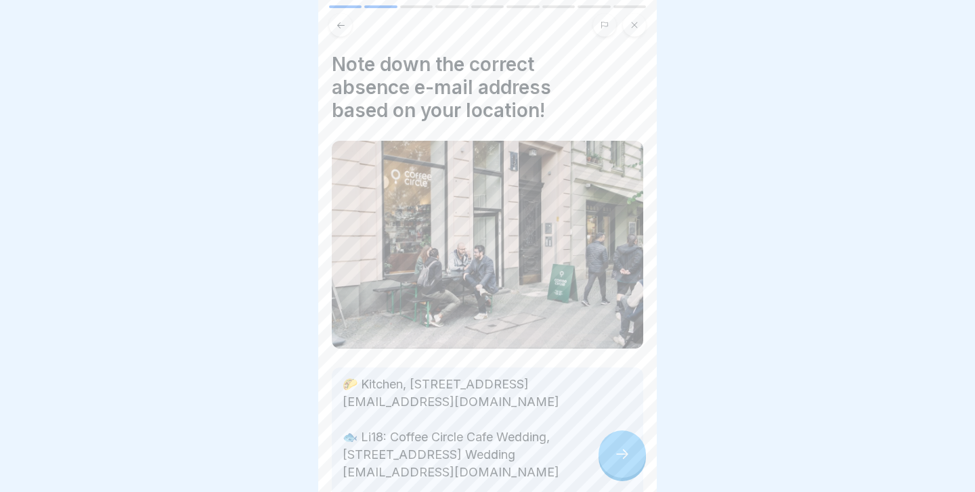
click at [615, 442] on div at bounding box center [621, 454] width 47 height 47
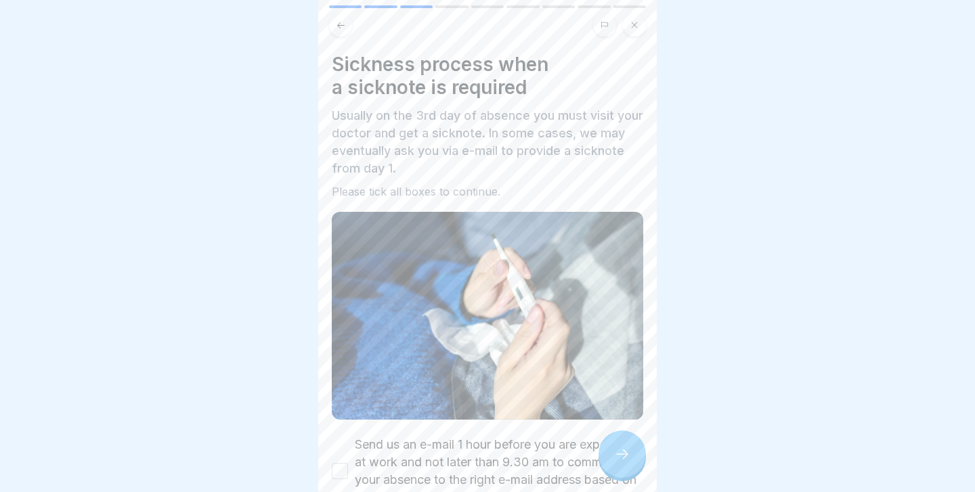
click at [615, 442] on div at bounding box center [621, 454] width 47 height 47
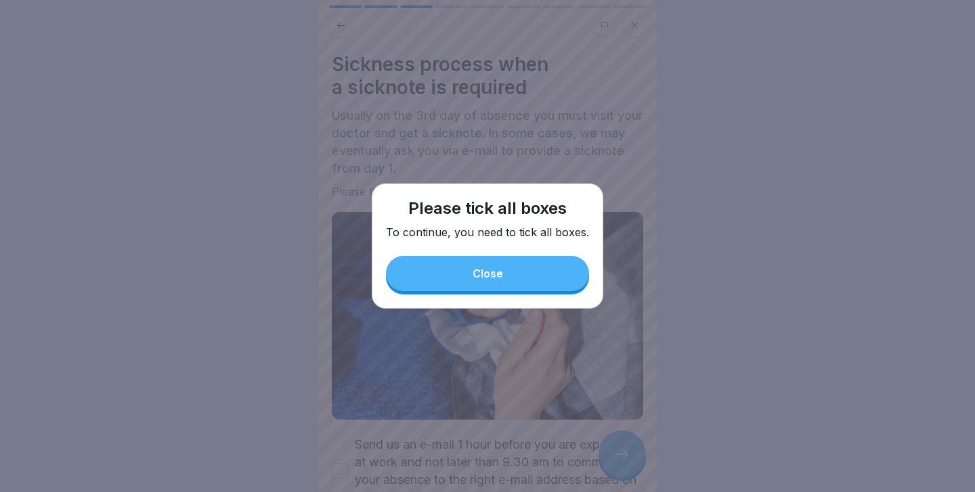
click at [511, 270] on button "Close" at bounding box center [487, 273] width 203 height 35
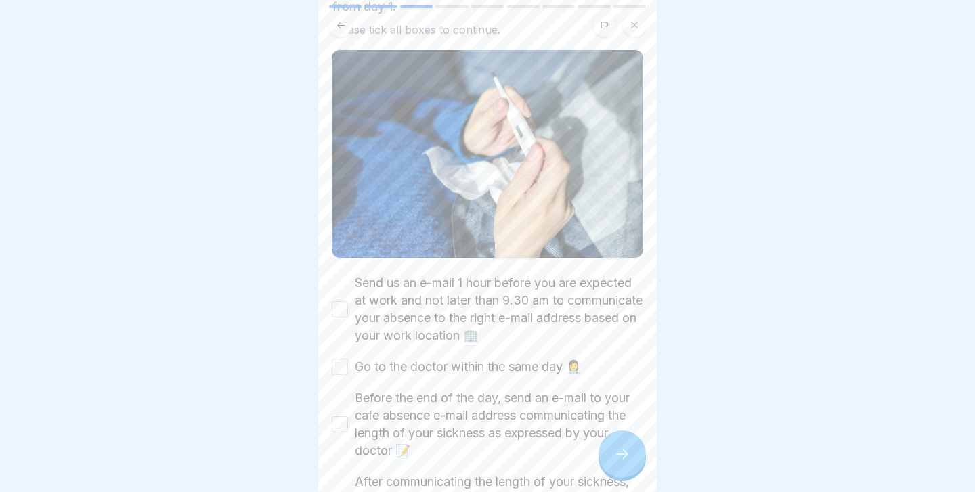
scroll to position [164, 0]
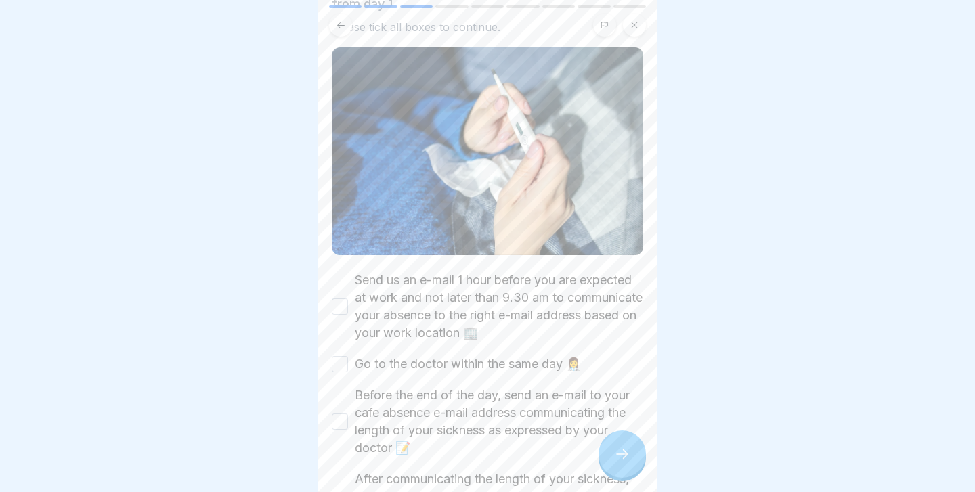
click at [337, 299] on button "Send us an e-mail 1 hour before you are expected at work and not later than 9.3…" at bounding box center [340, 307] width 16 height 16
click at [344, 366] on button "Go to the doctor within the same day 👩‍⚕️" at bounding box center [340, 364] width 16 height 16
click at [340, 421] on button "Before the end of the day, send an e-mail to your cafe absence e-mail address c…" at bounding box center [340, 422] width 16 height 16
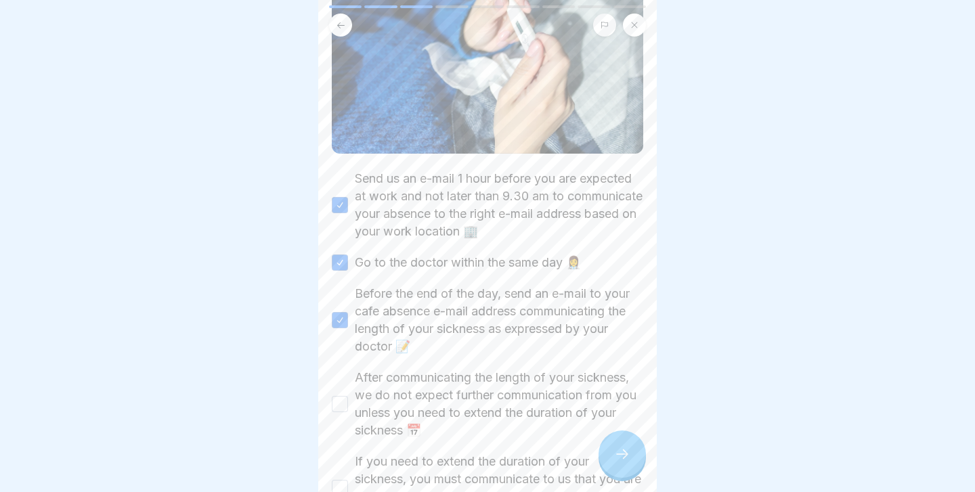
scroll to position [269, 0]
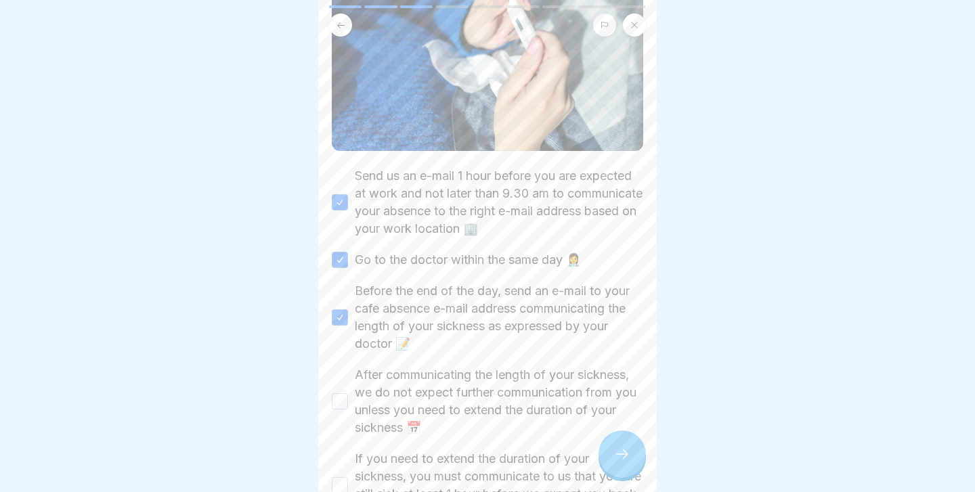
click at [343, 401] on button "After communicating the length of your sickness, we do not expect further commu…" at bounding box center [340, 401] width 16 height 16
click at [338, 482] on button "If you need to extend the duration of your sickness, you must communicate to us…" at bounding box center [340, 485] width 16 height 16
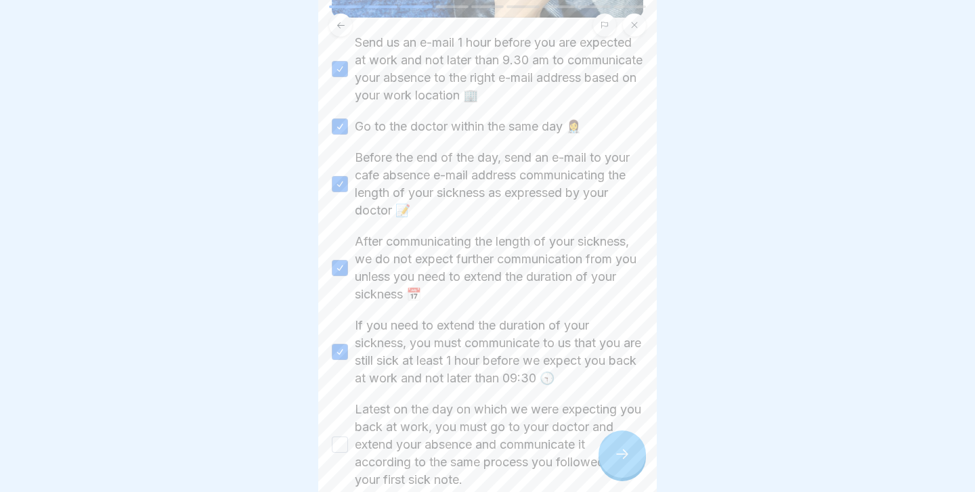
scroll to position [418, 0]
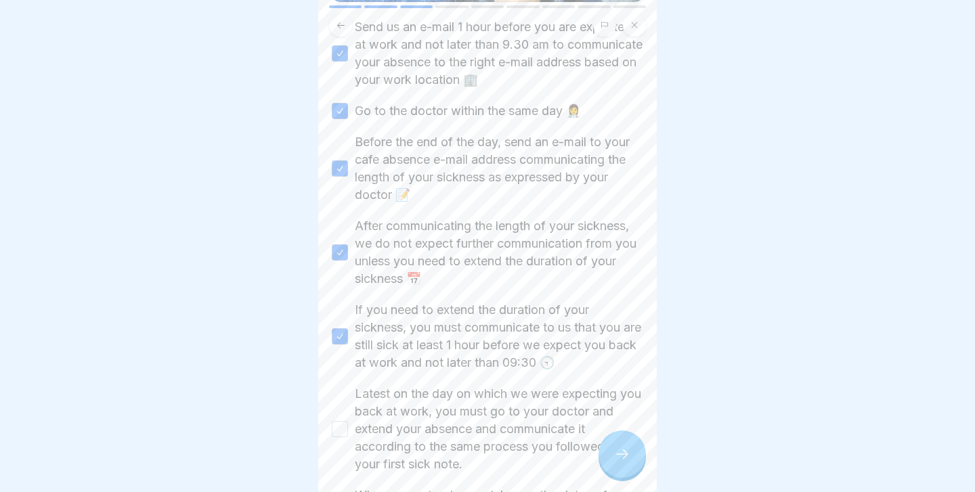
click at [343, 430] on button "Latest on the day on which we were expecting you back at work, you must go to y…" at bounding box center [340, 429] width 16 height 16
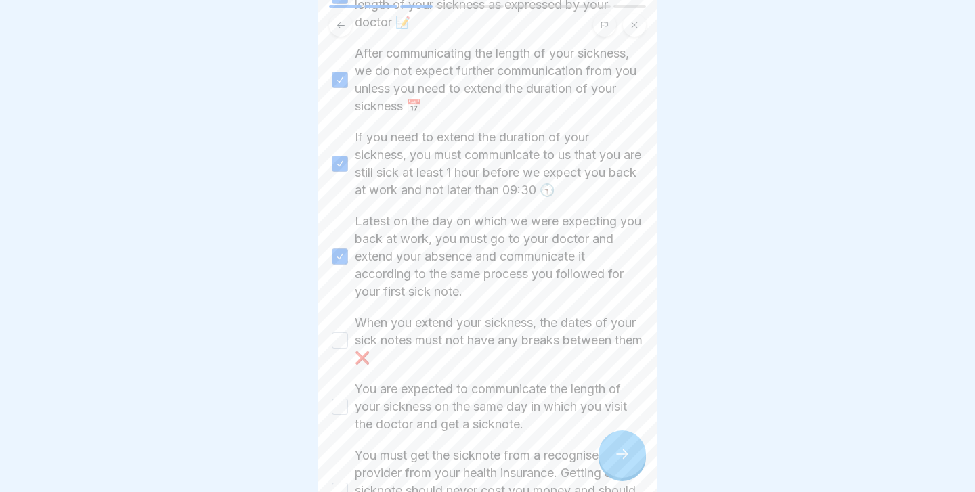
scroll to position [593, 0]
click at [341, 336] on button "When you extend your sickness, the dates of your sick notes must not have any b…" at bounding box center [340, 338] width 16 height 16
click at [345, 399] on button "You are expected to communicate the length of your sickness on the same day in …" at bounding box center [340, 404] width 16 height 16
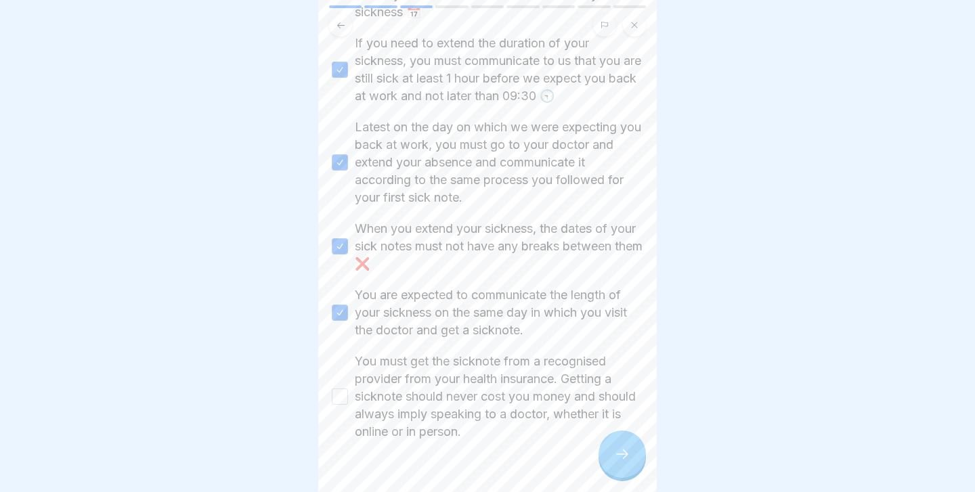
scroll to position [694, 0]
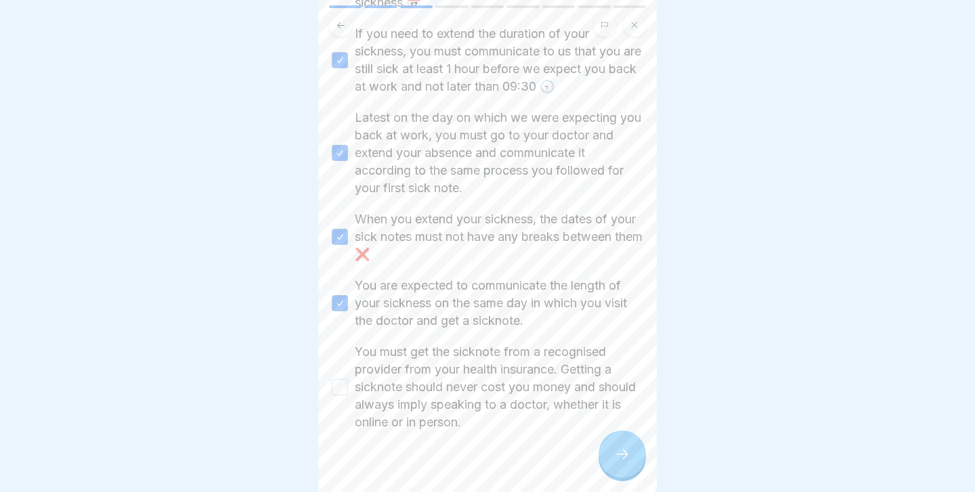
click at [340, 381] on button "You must get the sicknote from a recognised provider from your health insurance…" at bounding box center [340, 387] width 16 height 16
click at [622, 439] on div at bounding box center [621, 454] width 47 height 47
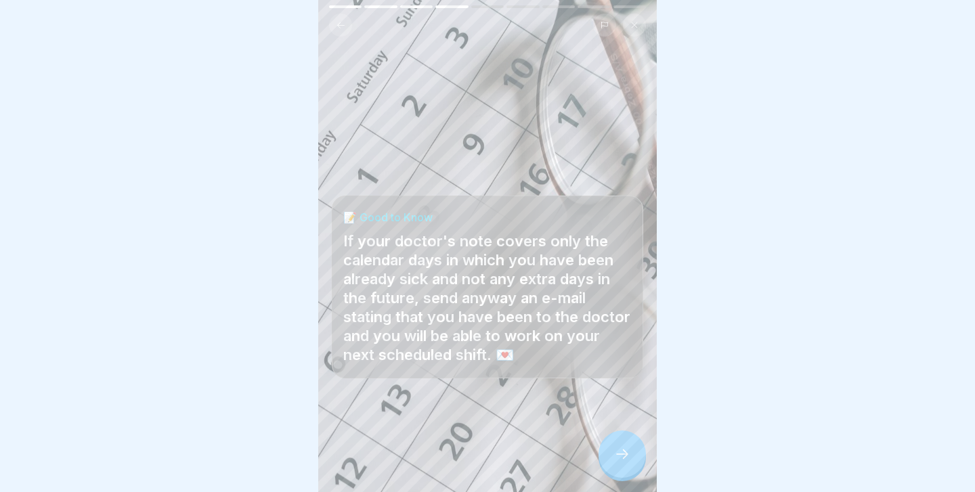
click at [622, 439] on div at bounding box center [621, 454] width 47 height 47
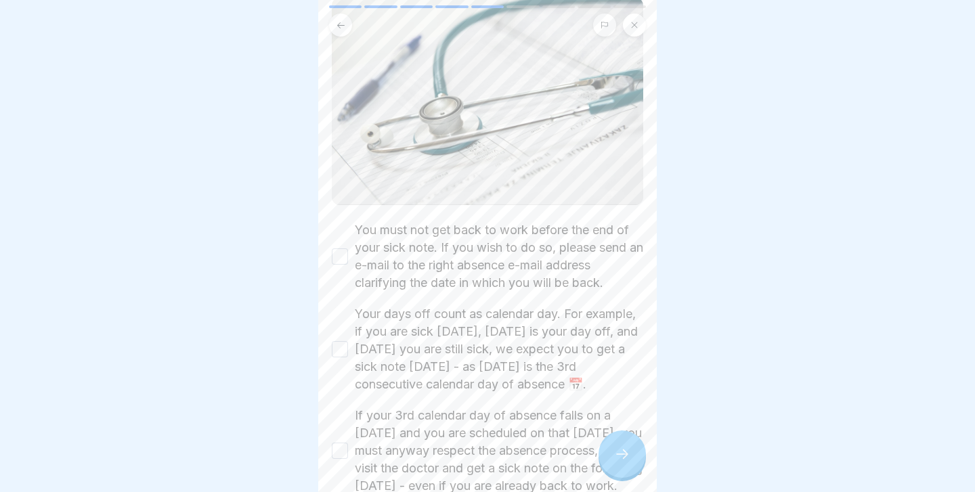
scroll to position [195, 0]
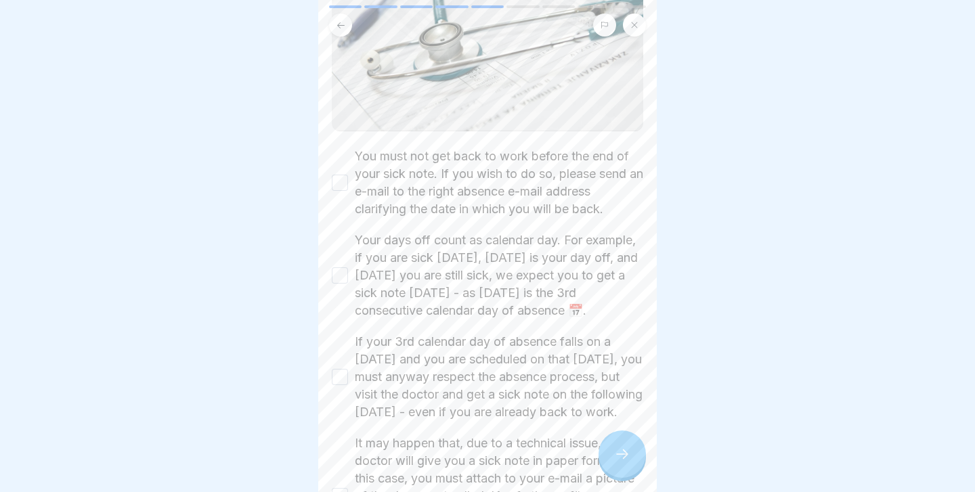
click at [334, 181] on button "You must not get back to work before the end of your sick note. If you wish to …" at bounding box center [340, 183] width 16 height 16
click at [343, 281] on button "Your days off count as calendar day. For example, if you are sick [DATE], [DATE…" at bounding box center [340, 275] width 16 height 16
click at [338, 385] on button "If your 3rd calendar day of absence falls on a [DATE] and you are scheduled on …" at bounding box center [340, 377] width 16 height 16
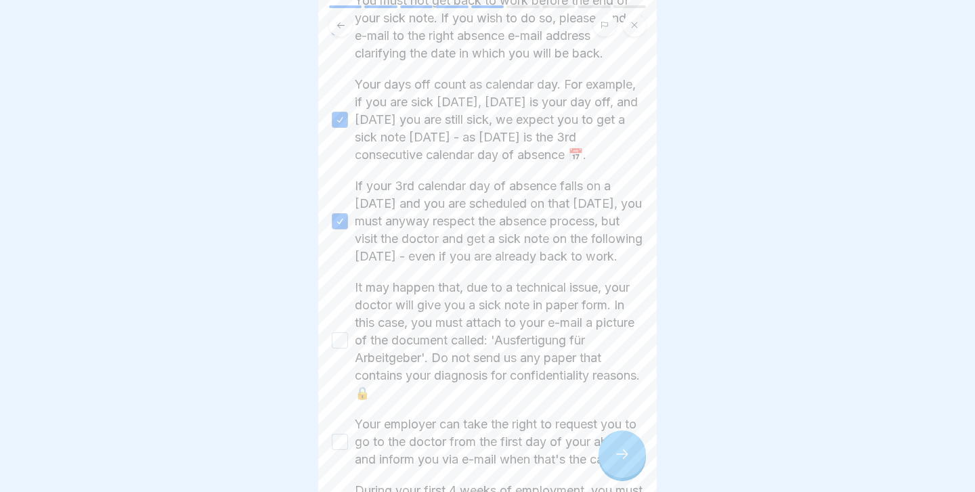
click at [343, 349] on button "It may happen that, due to a technical issue, your doctor will give you a sick …" at bounding box center [340, 340] width 16 height 16
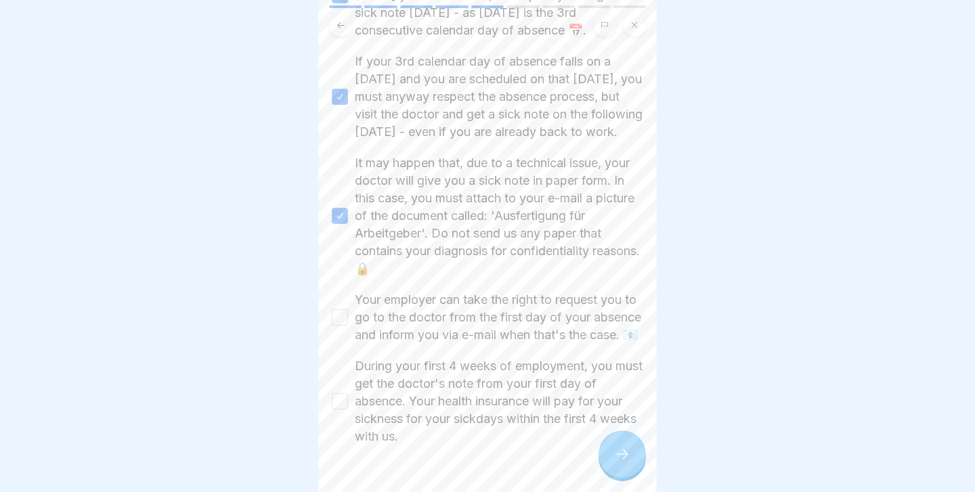
scroll to position [488, 0]
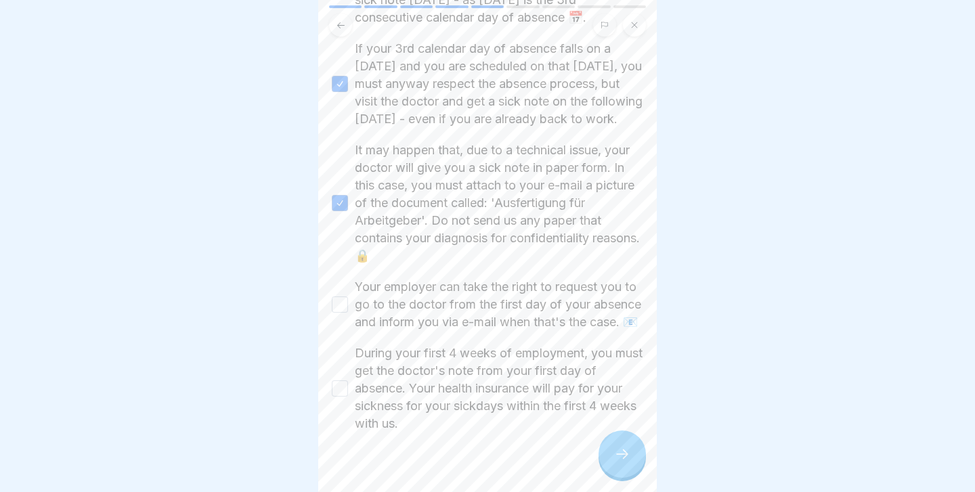
click at [342, 313] on button "Your employer can take the right to request you to go to the doctor from the fi…" at bounding box center [340, 304] width 16 height 16
click at [343, 397] on button "During your first 4 weeks of employment, you must get the doctor's note from yo…" at bounding box center [340, 388] width 16 height 16
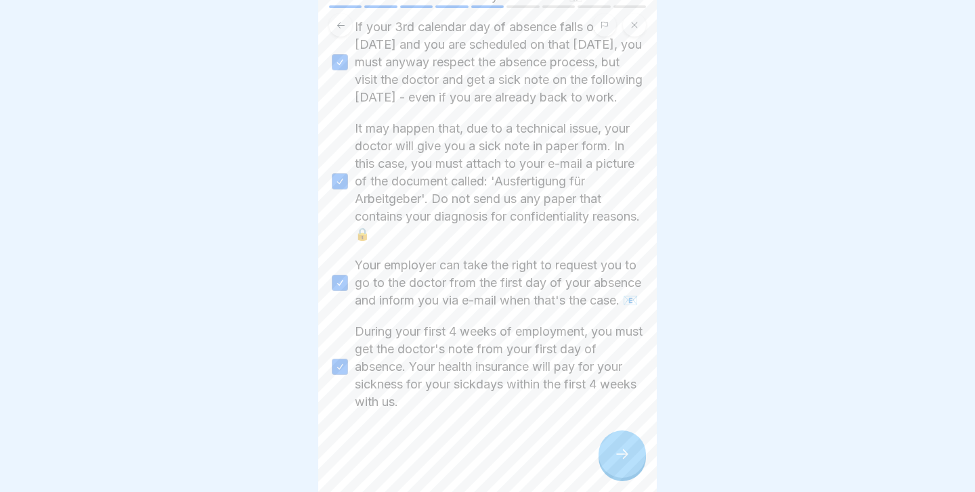
click at [622, 447] on div at bounding box center [621, 454] width 47 height 47
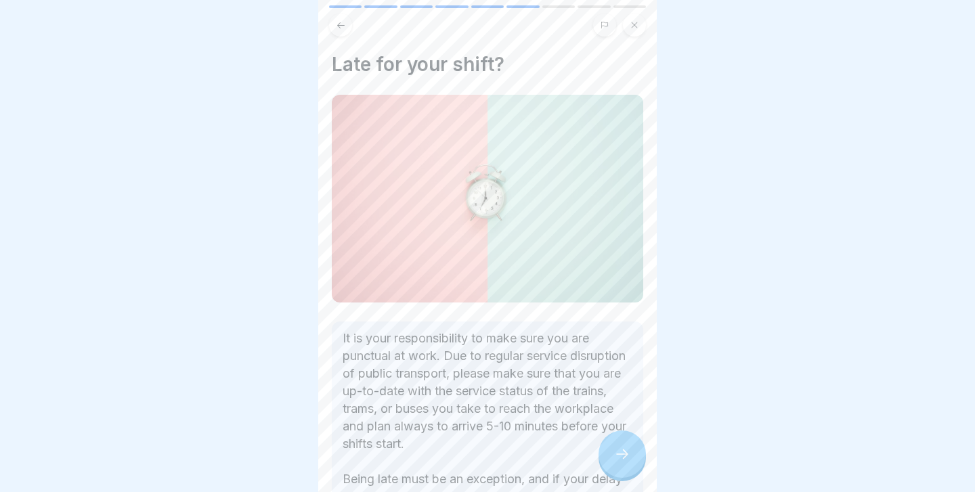
scroll to position [173, 0]
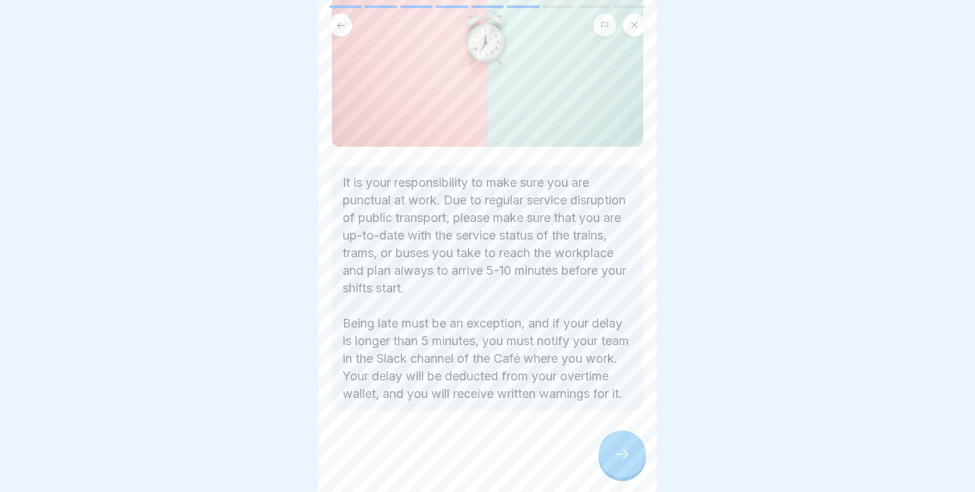
click at [609, 443] on div at bounding box center [621, 454] width 47 height 47
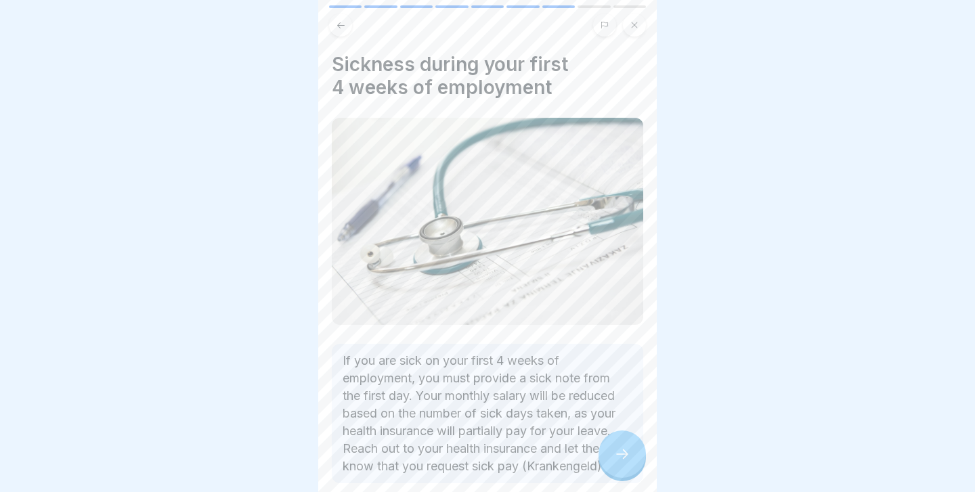
scroll to position [72, 0]
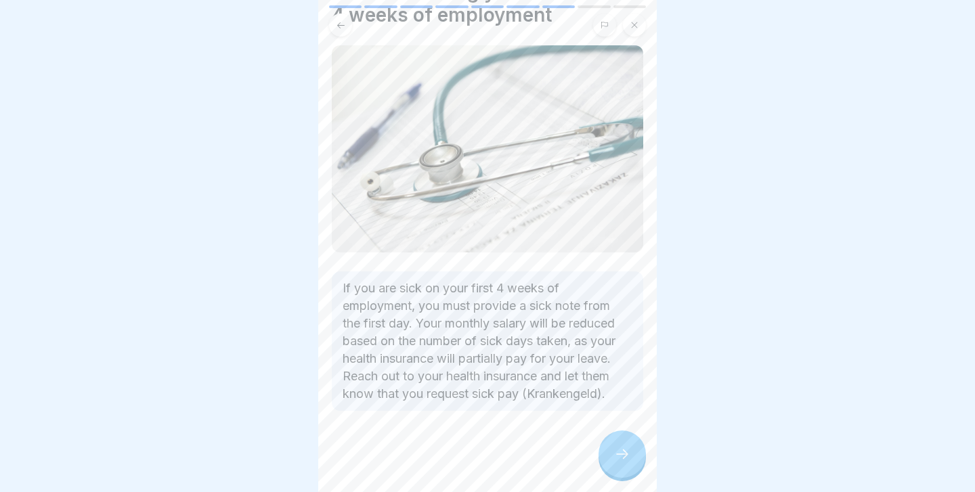
click at [604, 455] on div at bounding box center [621, 454] width 47 height 47
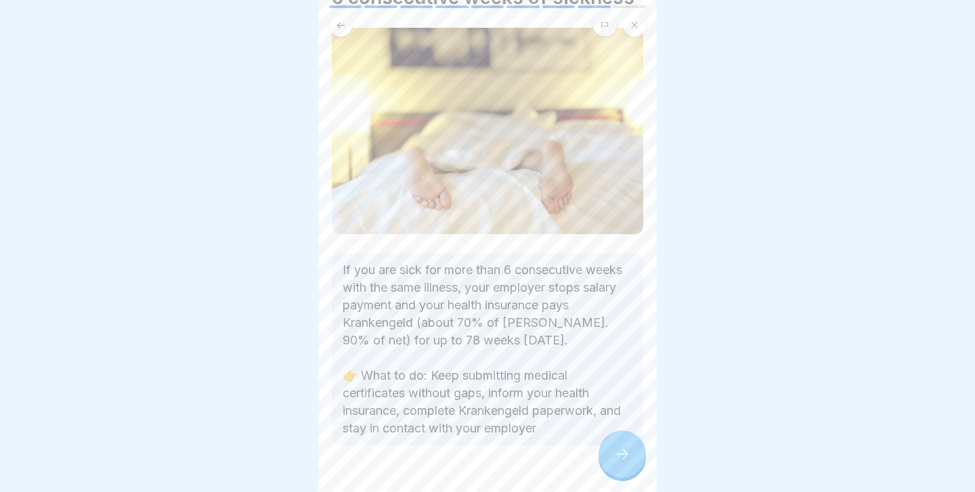
scroll to position [71, 0]
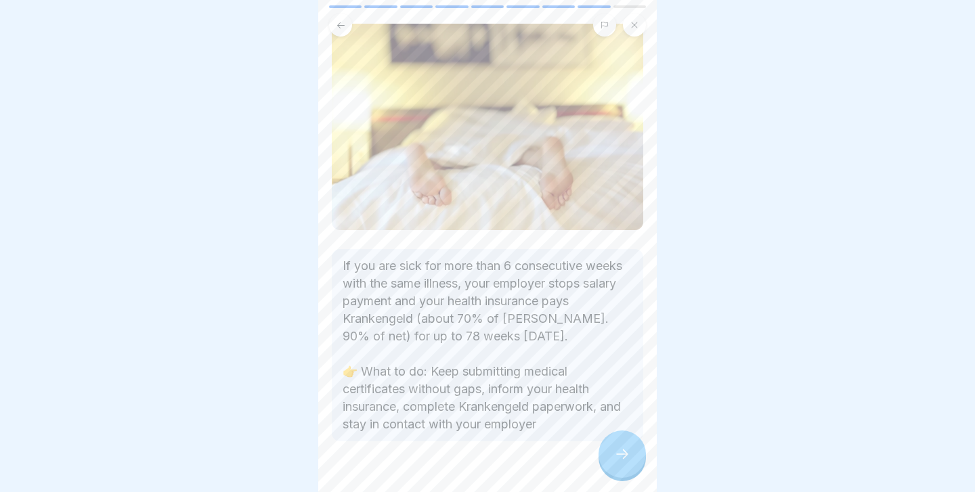
click at [630, 450] on icon at bounding box center [622, 454] width 16 height 16
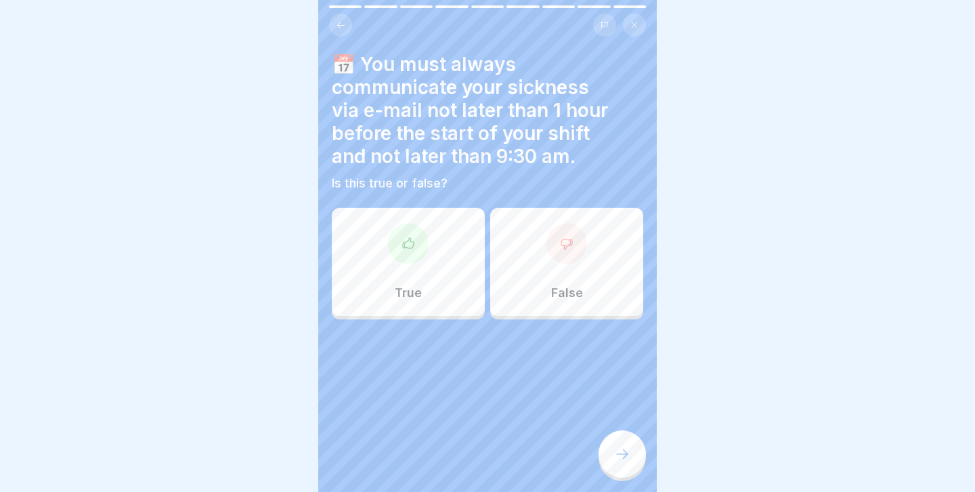
click at [420, 257] on div at bounding box center [408, 243] width 41 height 41
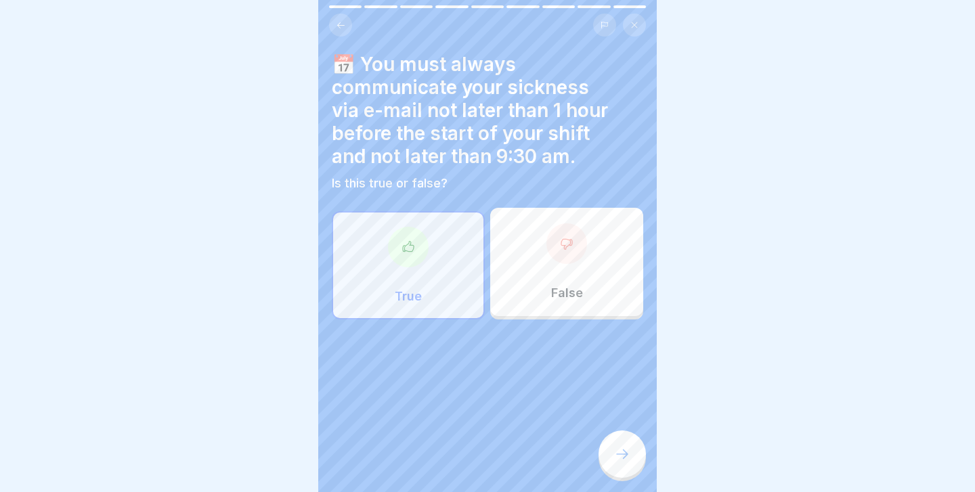
click at [623, 457] on icon at bounding box center [622, 454] width 16 height 16
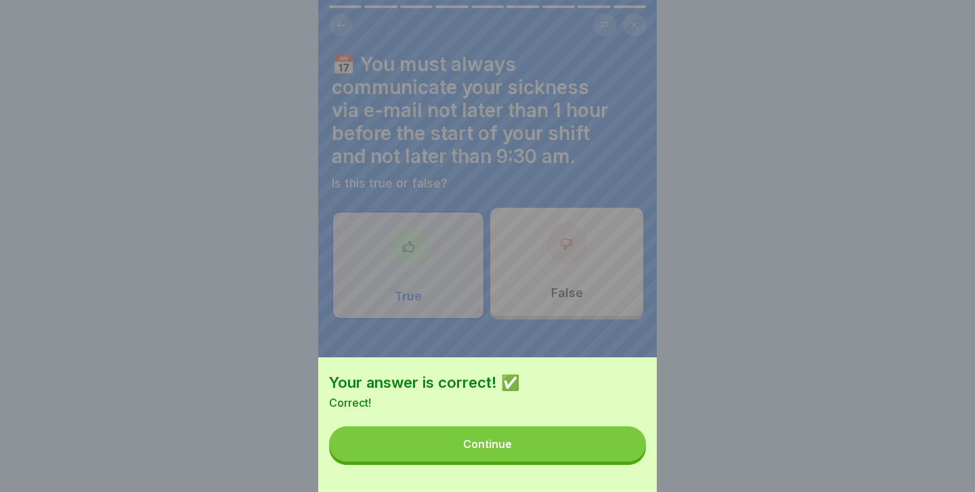
click at [585, 459] on button "Continue" at bounding box center [487, 443] width 317 height 35
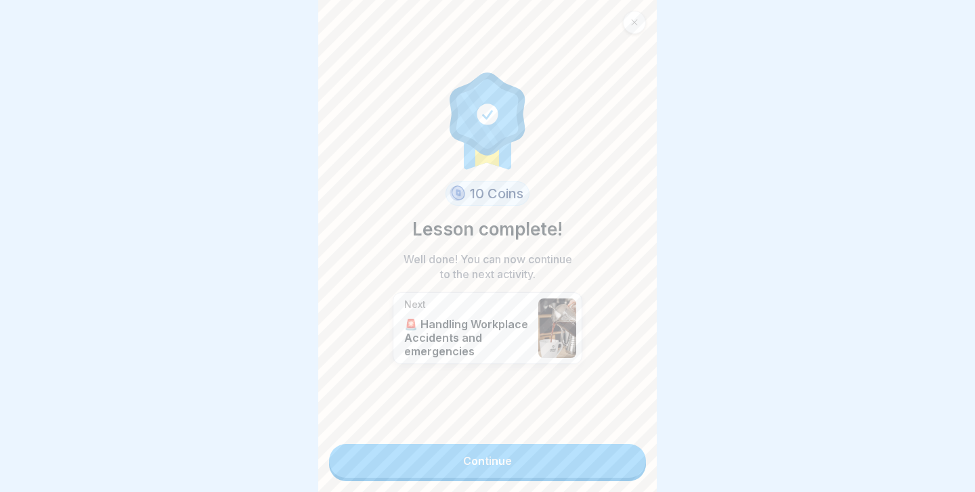
click at [525, 473] on link "Continue" at bounding box center [487, 461] width 317 height 34
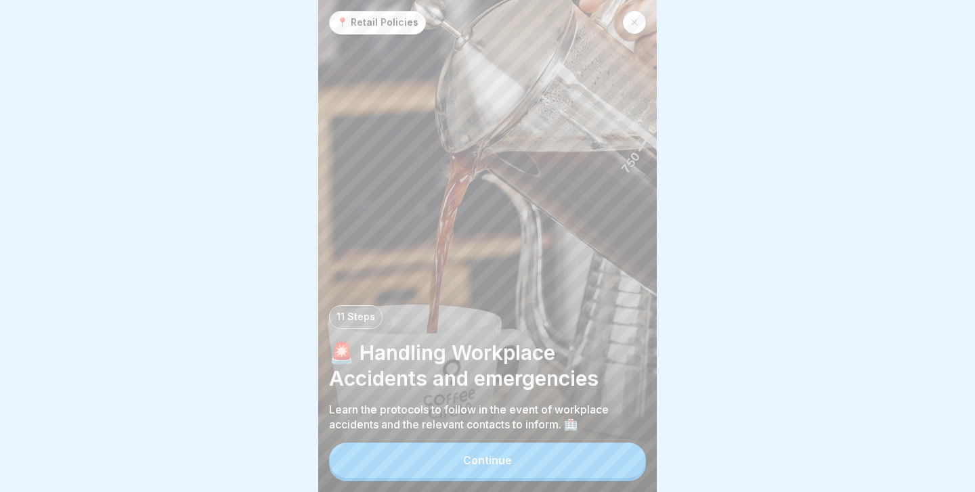
click at [525, 473] on button "Continue" at bounding box center [487, 460] width 317 height 35
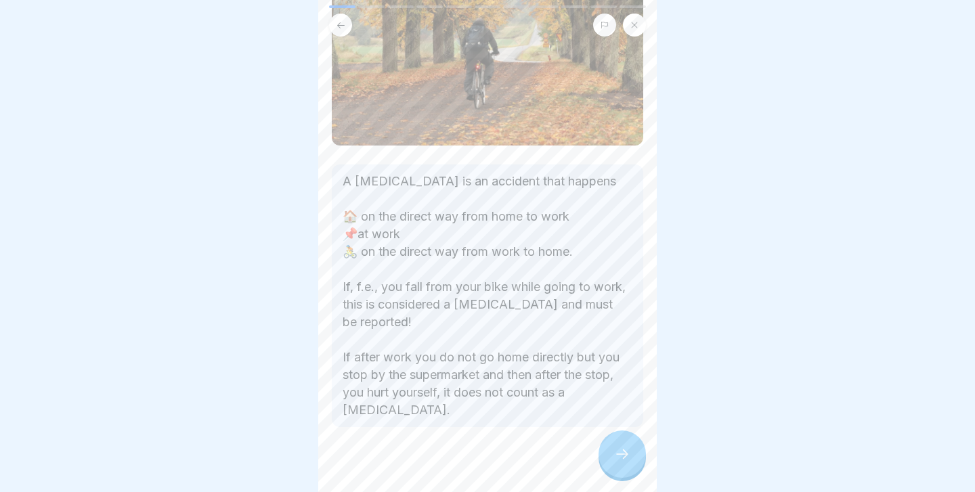
scroll to position [190, 0]
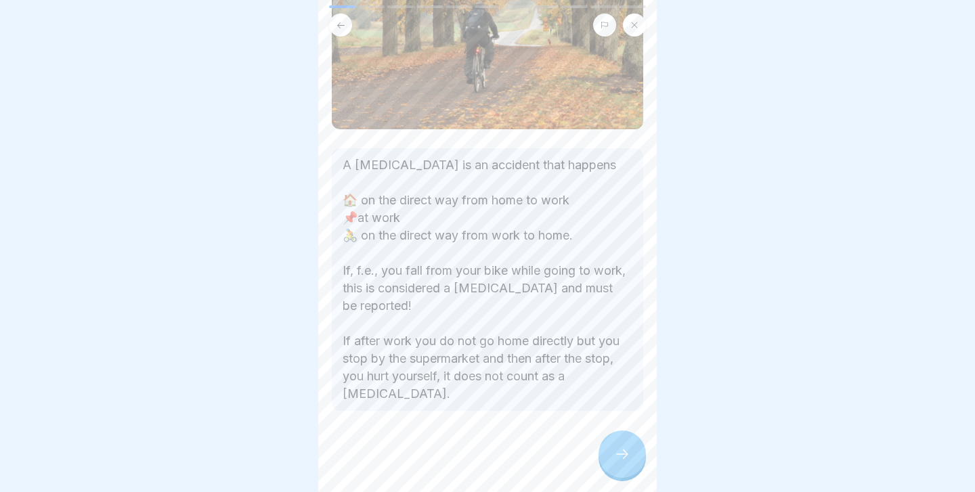
click at [625, 462] on icon at bounding box center [622, 454] width 16 height 16
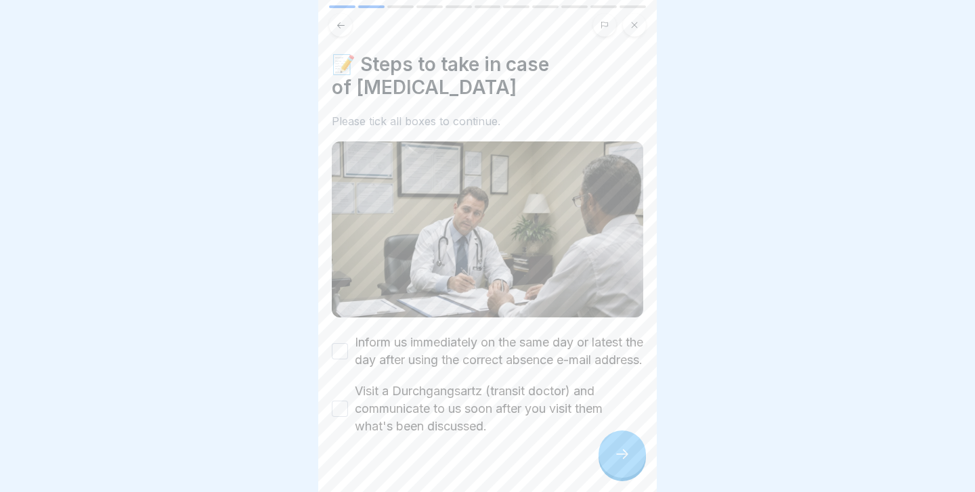
click at [339, 359] on button "Inform us immediately on the same day or latest the day after using the correct…" at bounding box center [340, 351] width 16 height 16
click at [339, 417] on button "Visit a Durchgangsartz (transit doctor) and communicate to us soon after you vi…" at bounding box center [340, 409] width 16 height 16
click at [646, 456] on div "📝 Steps to take in case of [MEDICAL_DATA] Please tick all boxes to continue. In…" at bounding box center [487, 246] width 338 height 492
click at [633, 456] on div at bounding box center [621, 454] width 47 height 47
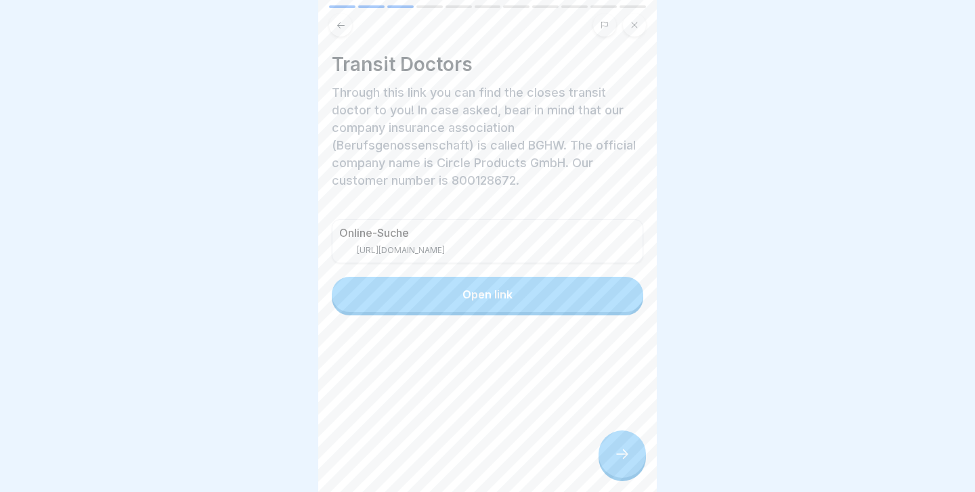
click at [628, 451] on icon at bounding box center [622, 454] width 16 height 16
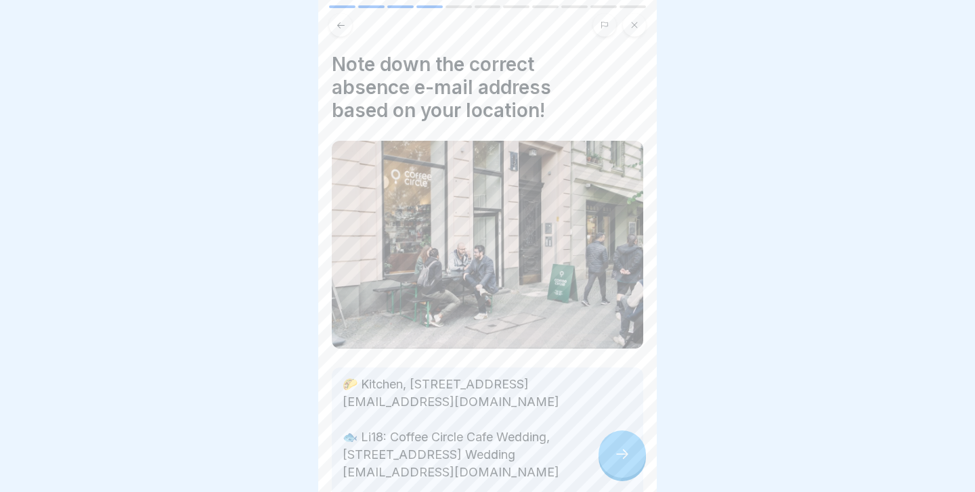
click at [627, 451] on icon at bounding box center [622, 454] width 16 height 16
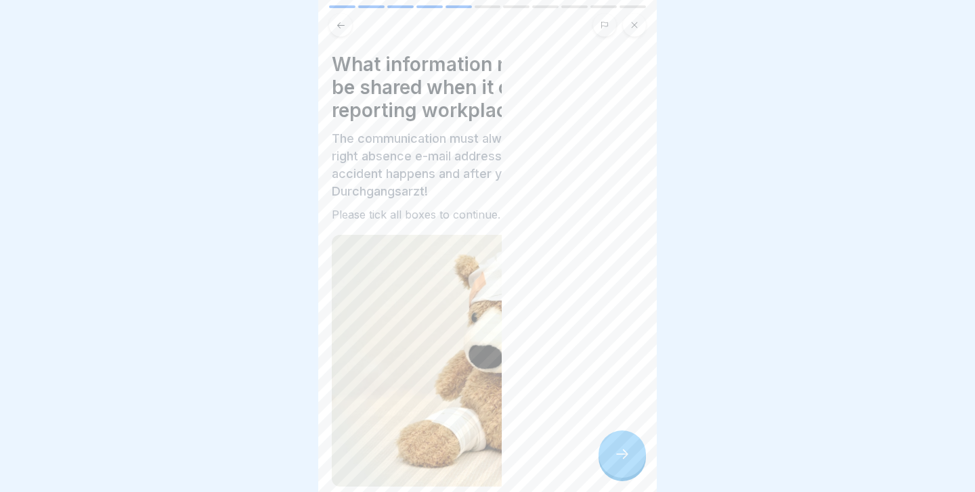
click at [627, 451] on icon at bounding box center [622, 454] width 16 height 16
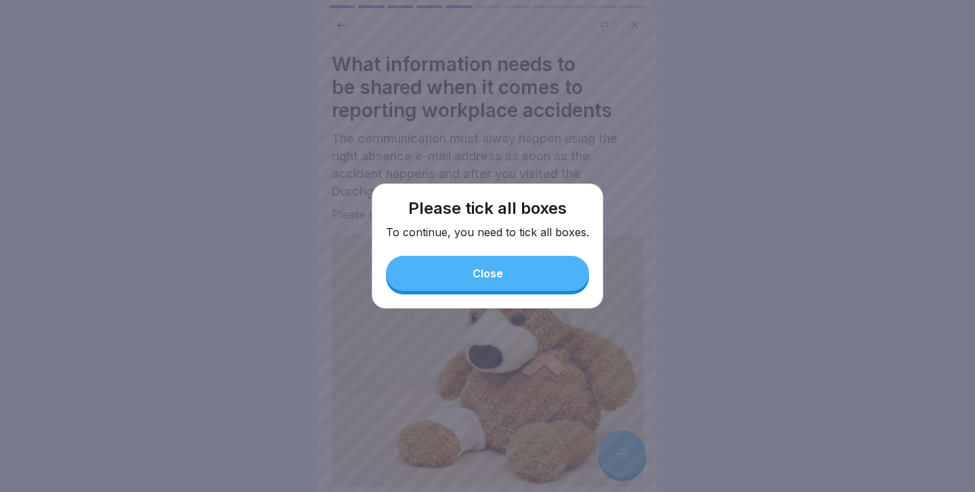
click at [483, 265] on button "Close" at bounding box center [487, 273] width 203 height 35
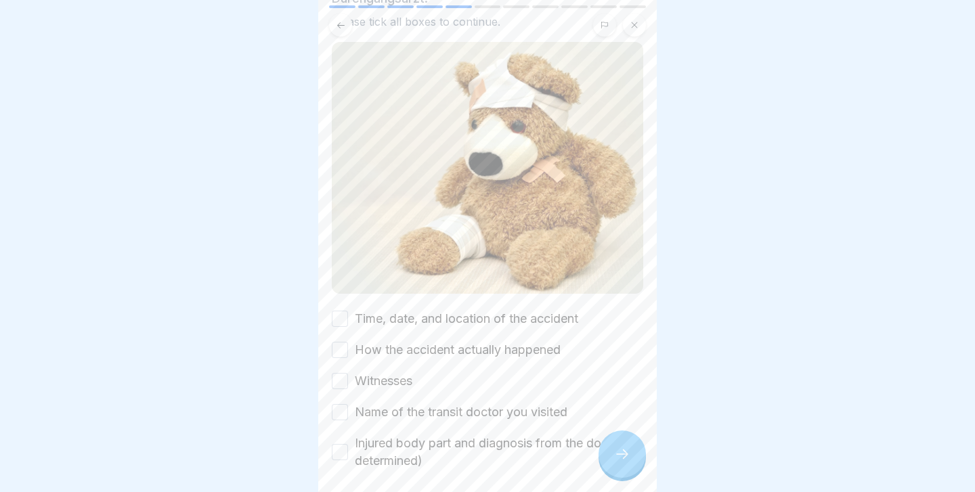
scroll to position [196, 0]
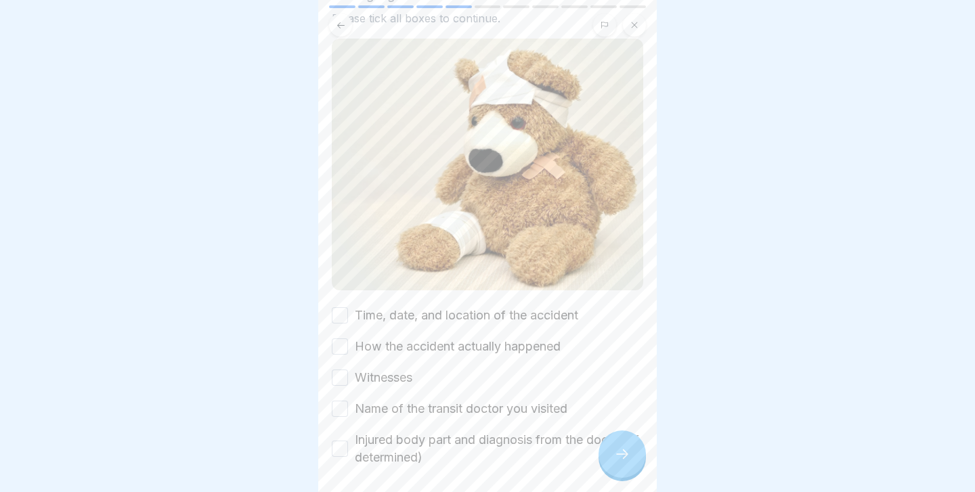
click at [327, 301] on div "What information needs to be shared when it comes to reporting workplace accide…" at bounding box center [487, 246] width 338 height 492
click at [338, 307] on button "Time, date, and location of the accident" at bounding box center [340, 315] width 16 height 16
click at [338, 338] on div "How the accident actually happened" at bounding box center [446, 347] width 229 height 18
click at [338, 338] on button "How the accident actually happened" at bounding box center [340, 346] width 16 height 16
click at [338, 351] on div "Time, date, and location of the accident How the accident actually happened Wit…" at bounding box center [487, 387] width 311 height 160
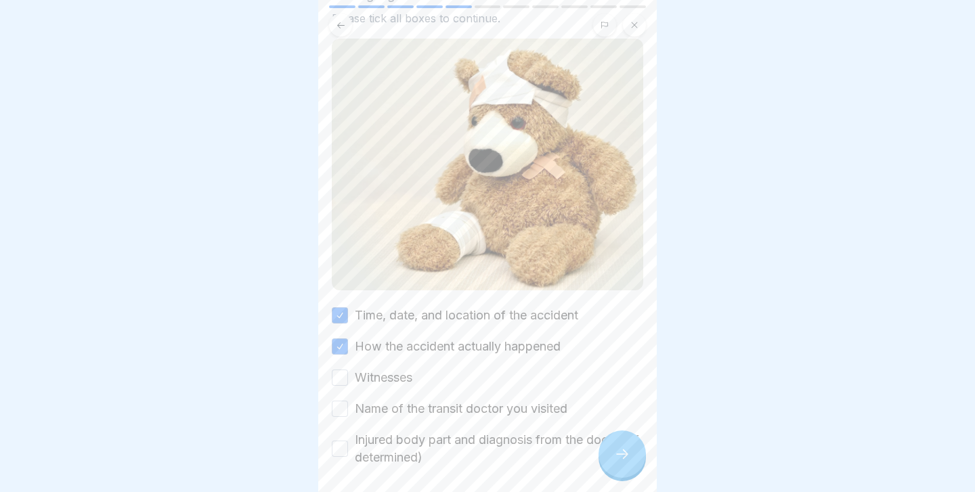
click at [338, 370] on button "Witnesses" at bounding box center [340, 378] width 16 height 16
click at [346, 401] on button "Name of the transit doctor you visited" at bounding box center [340, 409] width 16 height 16
click at [346, 441] on button "Injured body part and diagnosis from the doctor (if determined)" at bounding box center [340, 449] width 16 height 16
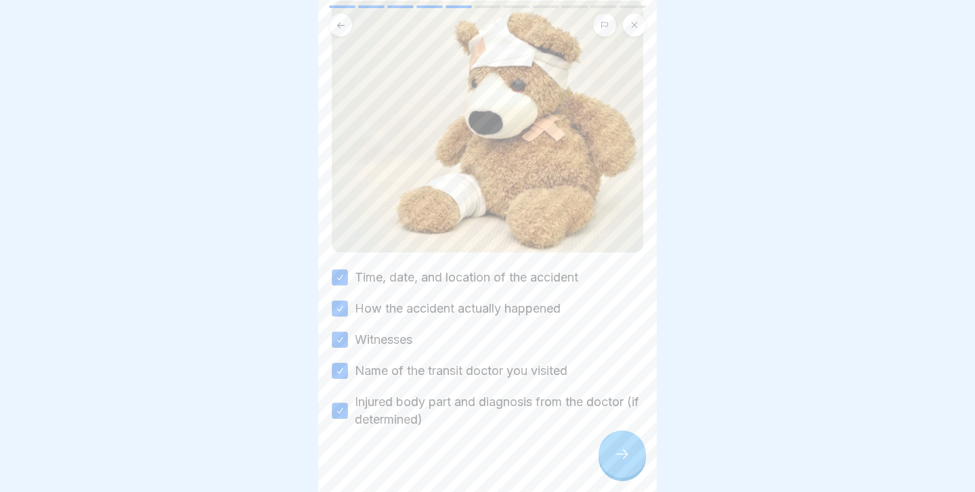
click at [626, 447] on div at bounding box center [621, 454] width 47 height 47
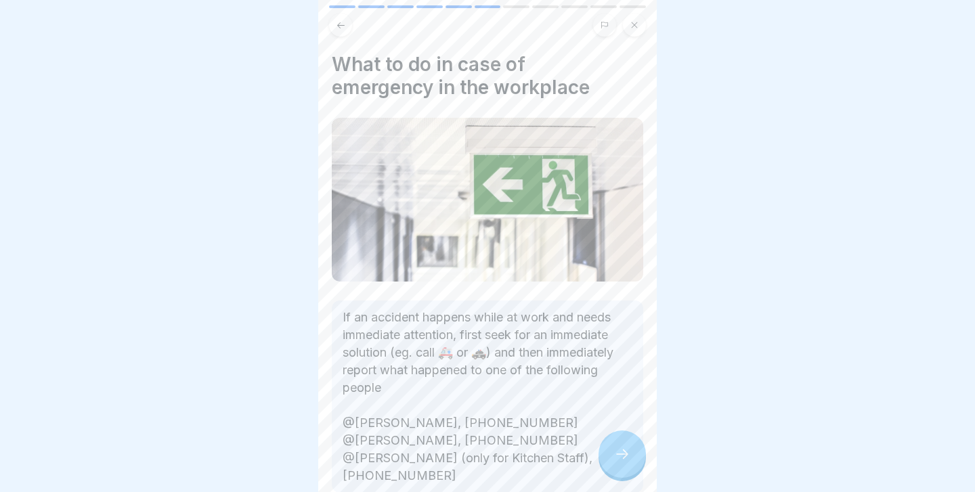
click at [623, 445] on div at bounding box center [621, 454] width 47 height 47
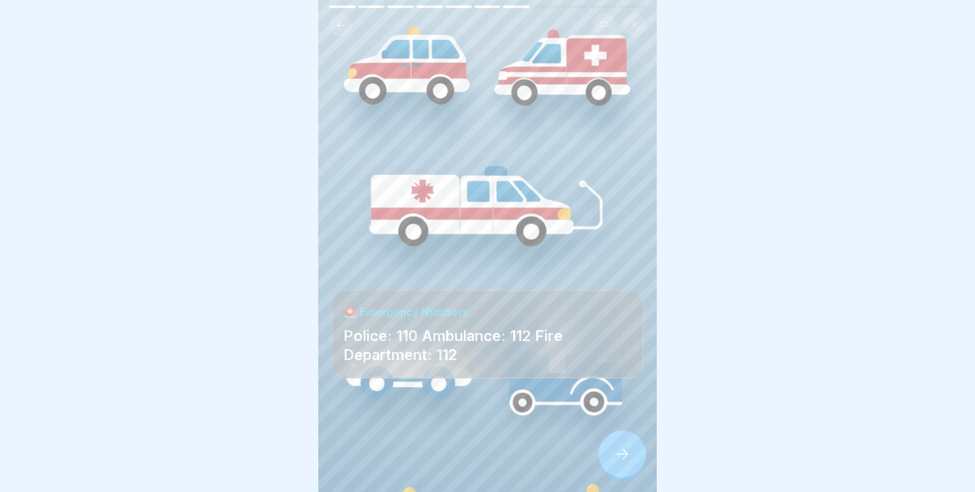
click at [623, 445] on div at bounding box center [621, 454] width 47 height 47
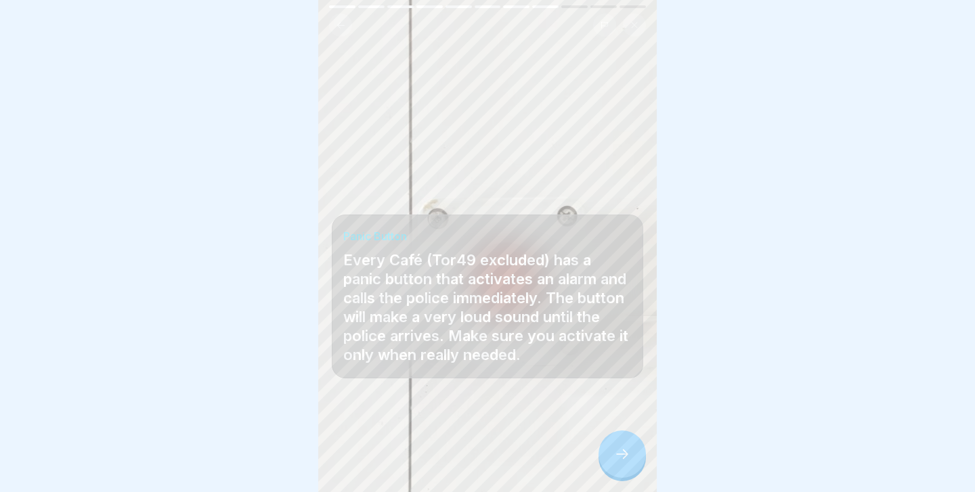
click at [623, 445] on div at bounding box center [621, 454] width 47 height 47
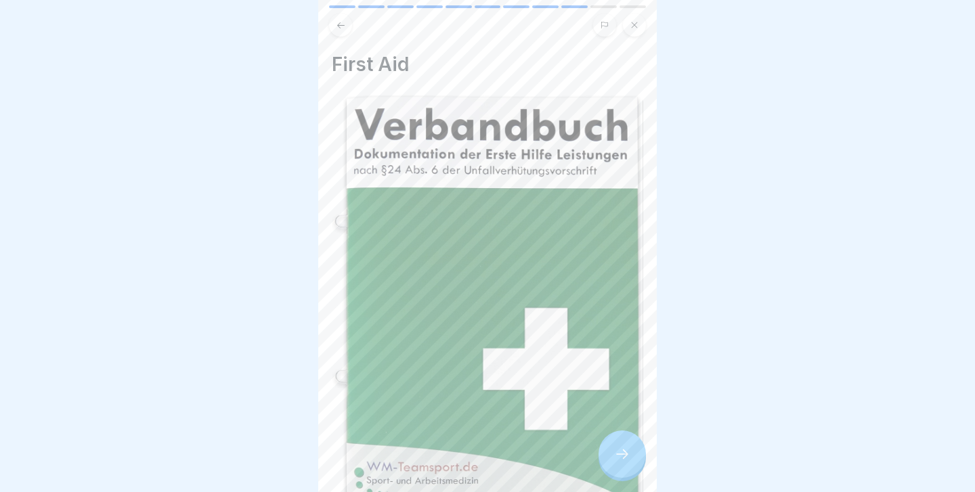
click at [339, 14] on button at bounding box center [340, 25] width 23 height 23
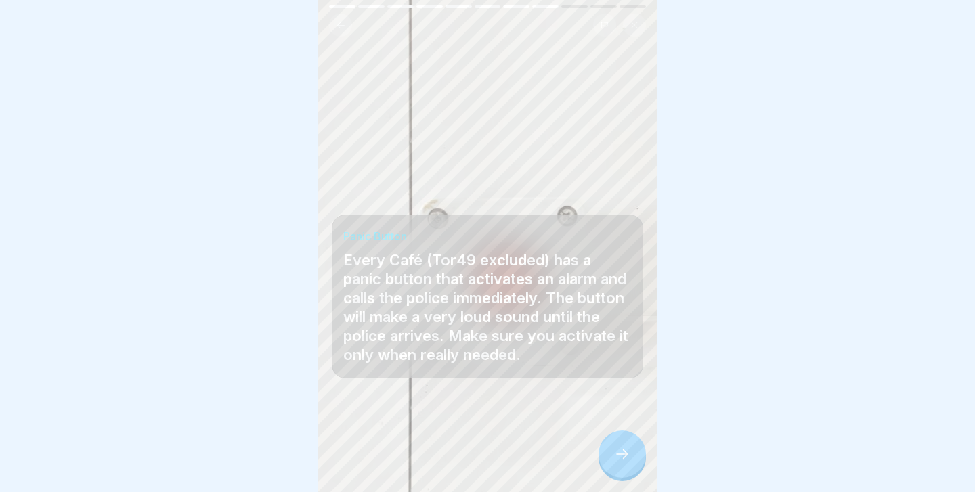
click at [627, 445] on div at bounding box center [621, 454] width 47 height 47
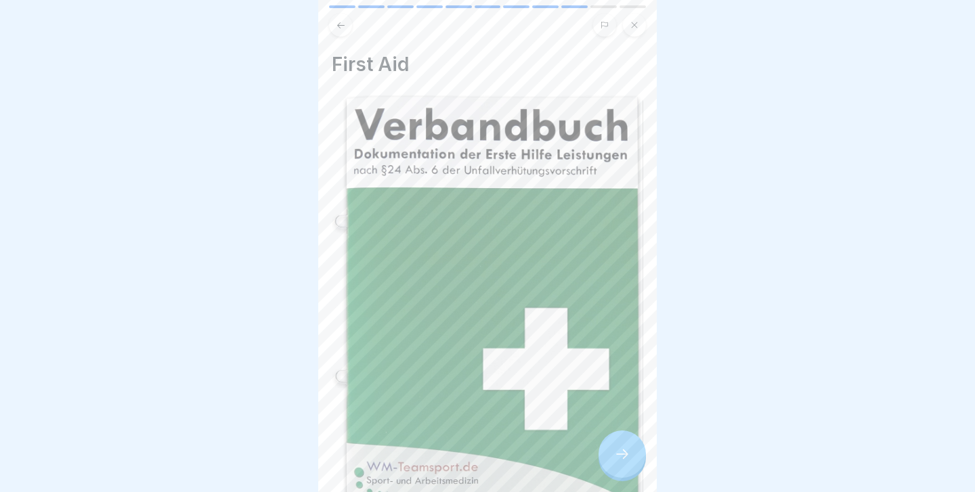
click at [627, 445] on div at bounding box center [621, 454] width 47 height 47
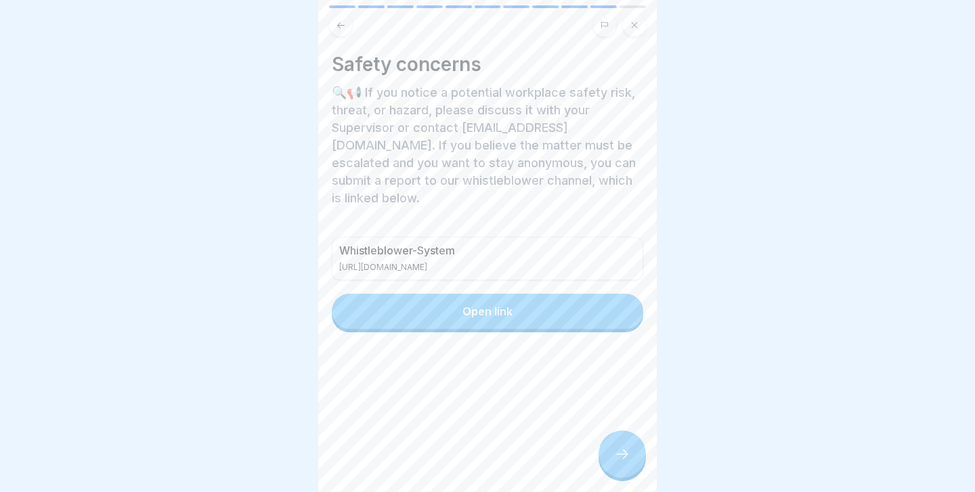
click at [640, 458] on div at bounding box center [621, 454] width 47 height 47
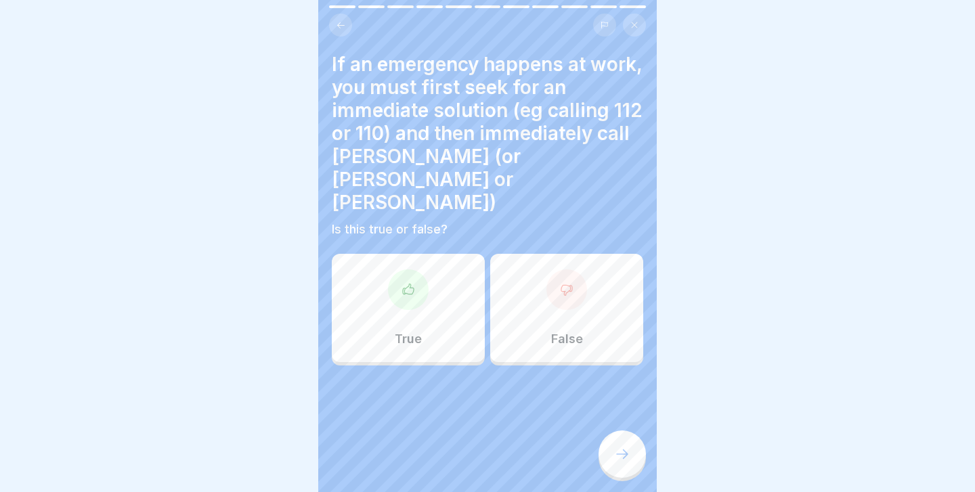
click at [401, 275] on div "True" at bounding box center [408, 308] width 153 height 108
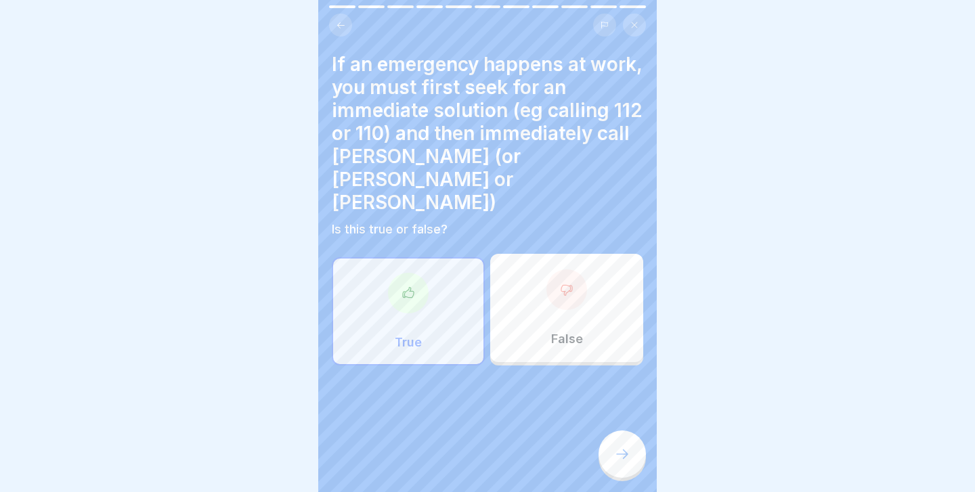
click at [618, 451] on icon at bounding box center [622, 454] width 16 height 16
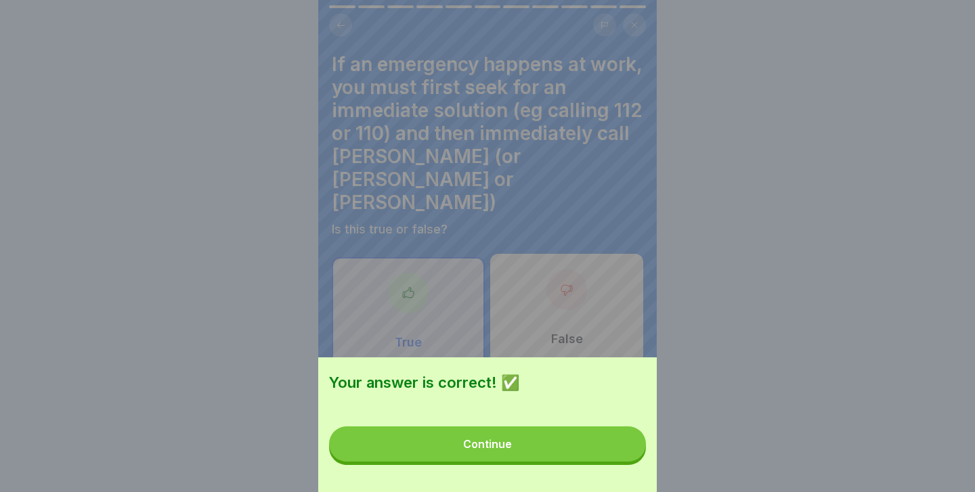
click at [592, 448] on button "Continue" at bounding box center [487, 443] width 317 height 35
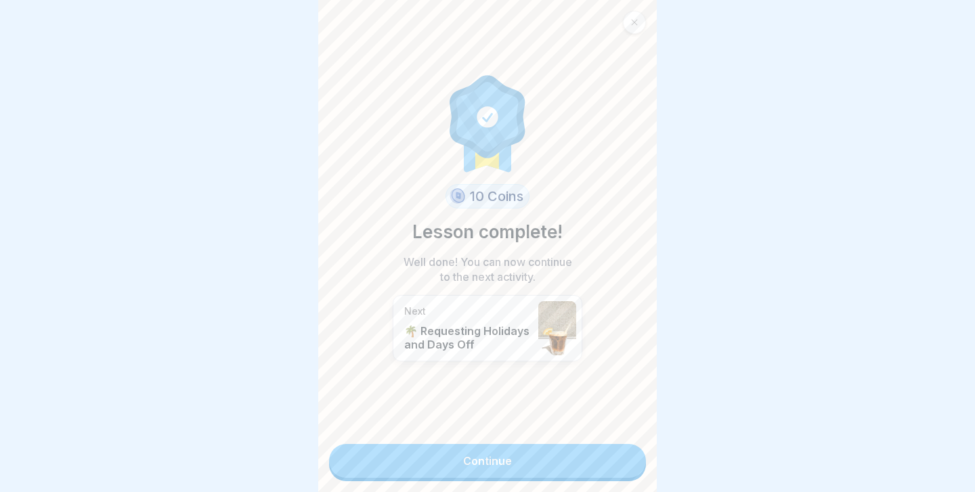
click at [565, 464] on link "Continue" at bounding box center [487, 461] width 317 height 34
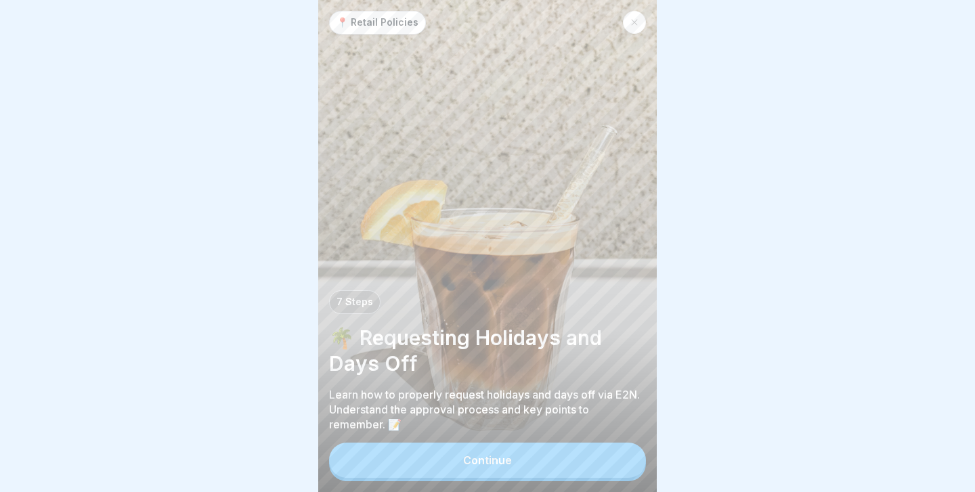
click at [536, 463] on button "Continue" at bounding box center [487, 460] width 317 height 35
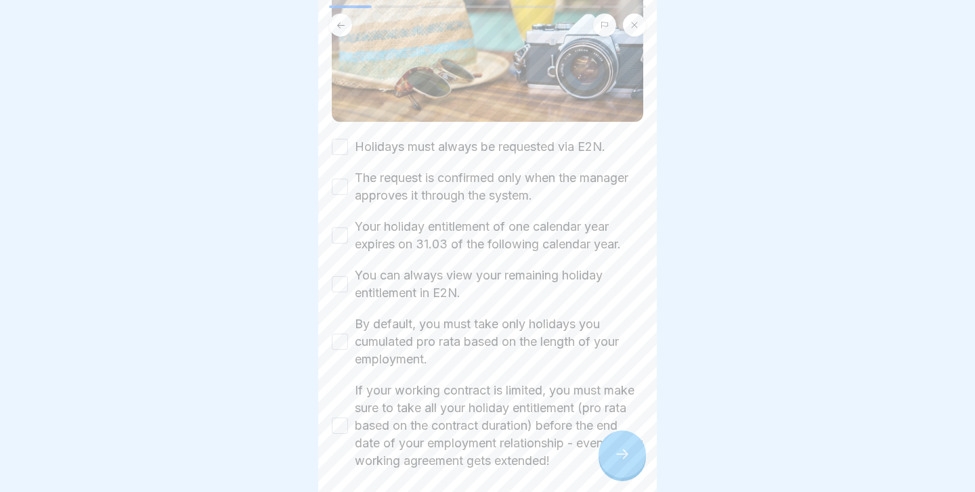
scroll to position [206, 0]
click at [343, 142] on button "Holidays must always be requested via E2N." at bounding box center [340, 145] width 16 height 16
click at [342, 181] on button "The request is confirmed only when the manager approves it through the system." at bounding box center [340, 185] width 16 height 16
click at [341, 229] on button "Your holiday entitlement of one calendar year expires on 31.03 of the following…" at bounding box center [340, 234] width 16 height 16
click at [341, 286] on button "You can always view your remaining holiday entitlement in E2N." at bounding box center [340, 283] width 16 height 16
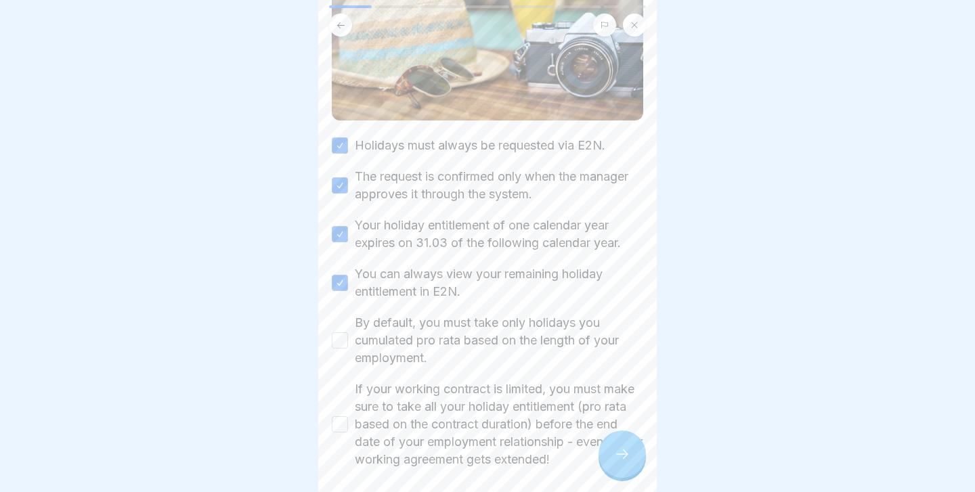
click at [341, 353] on div "By default, you must take only holidays you cumulated pro rata based on the len…" at bounding box center [487, 340] width 311 height 53
click at [341, 342] on button "By default, you must take only holidays you cumulated pro rata based on the len…" at bounding box center [340, 340] width 16 height 16
click at [338, 425] on button "If your working contract is limited, you must make sure to take all your holida…" at bounding box center [340, 424] width 16 height 16
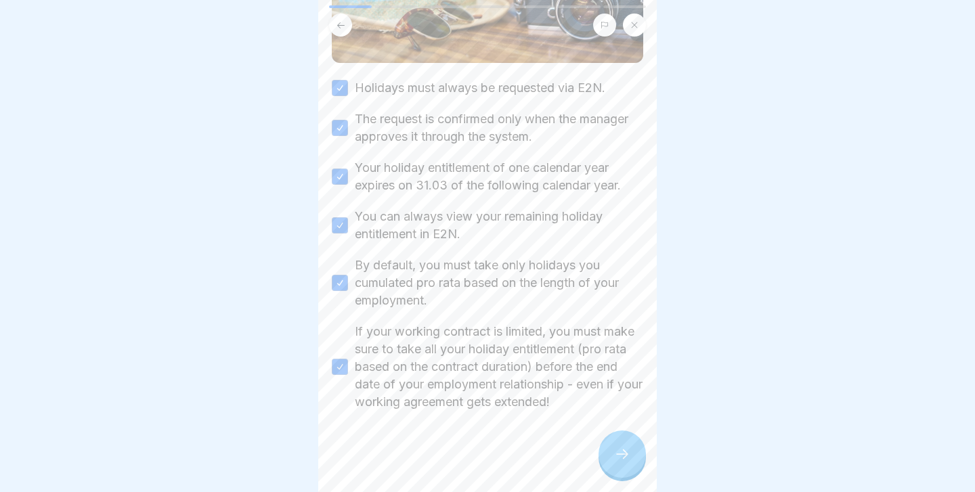
click at [609, 452] on div at bounding box center [621, 454] width 47 height 47
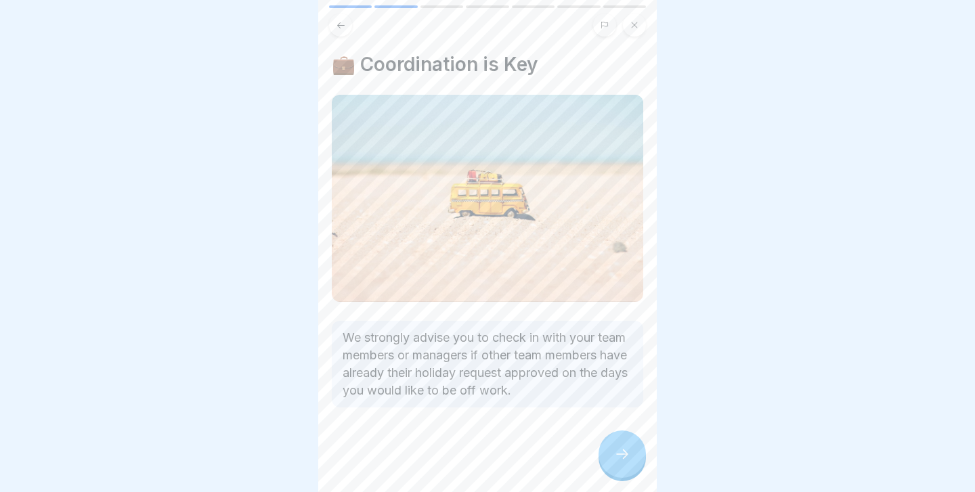
click at [609, 452] on div at bounding box center [621, 454] width 47 height 47
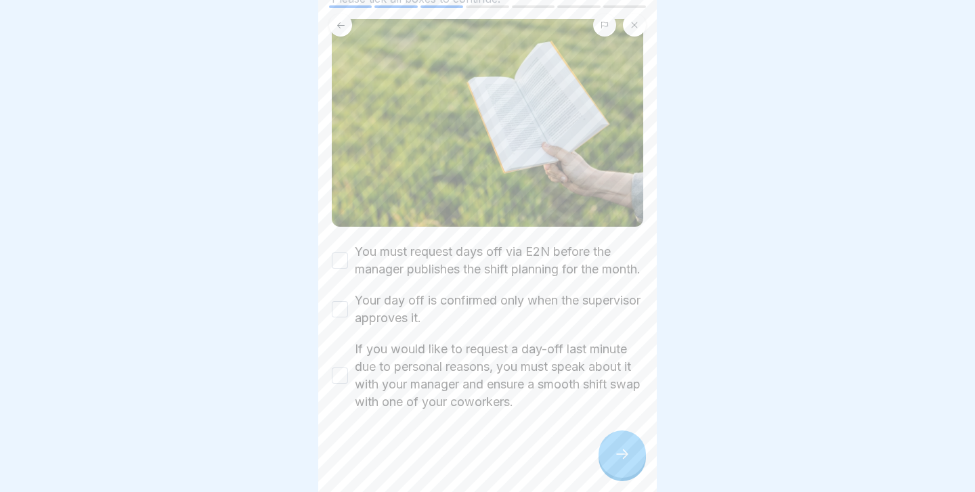
scroll to position [161, 0]
click at [344, 265] on button "You must request days off via E2N before the manager publishes the shift planni…" at bounding box center [340, 260] width 16 height 16
click at [341, 311] on button "Your day off is confirmed only when the supervisor approves it." at bounding box center [340, 309] width 16 height 16
click at [340, 384] on button "If you would like to request a day-off last minute due to personal reasons, you…" at bounding box center [340, 376] width 16 height 16
click at [620, 449] on icon at bounding box center [622, 454] width 16 height 16
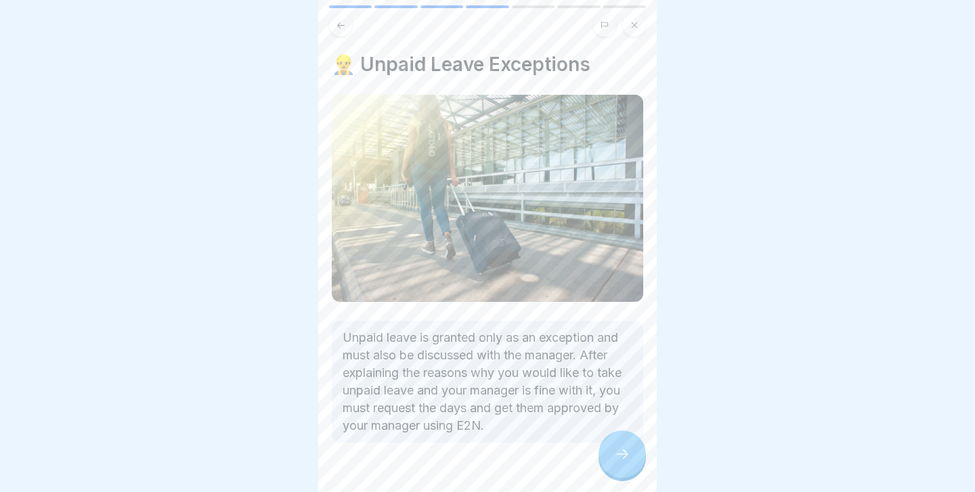
click at [620, 449] on icon at bounding box center [622, 454] width 16 height 16
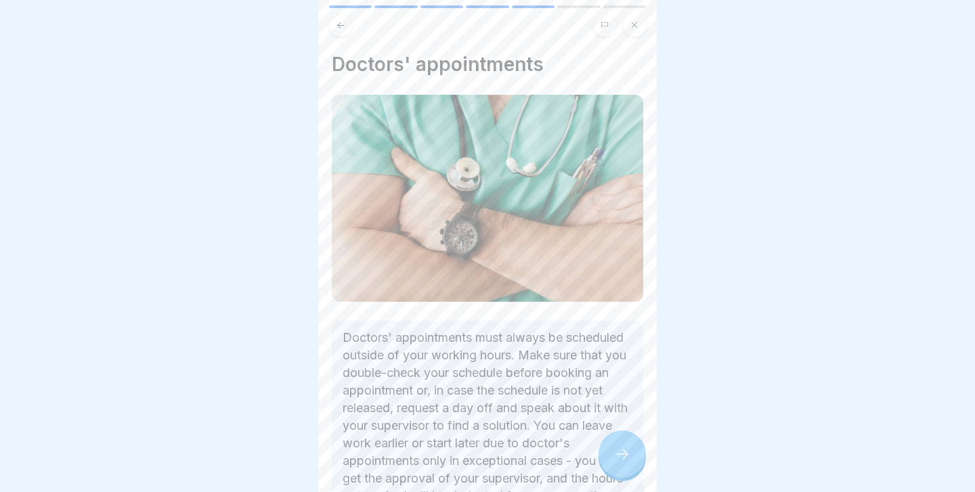
click at [620, 449] on icon at bounding box center [622, 454] width 16 height 16
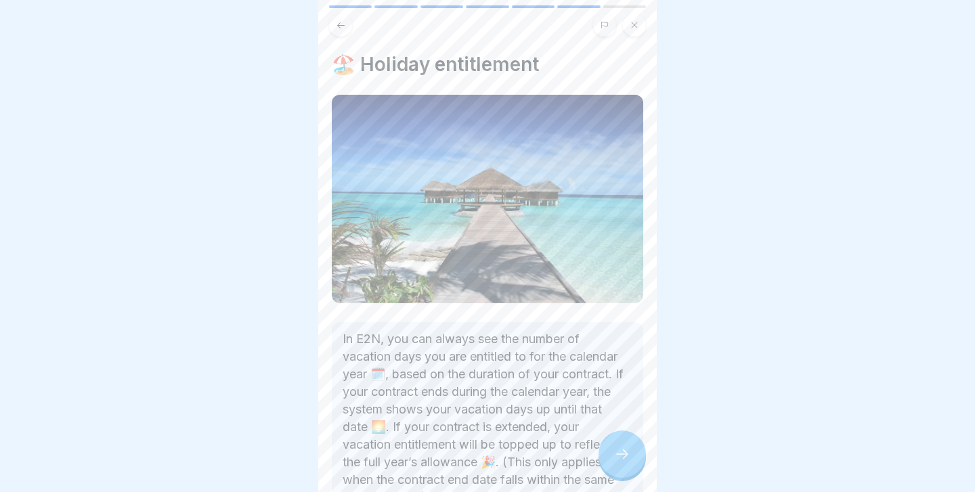
click at [620, 449] on icon at bounding box center [622, 454] width 16 height 16
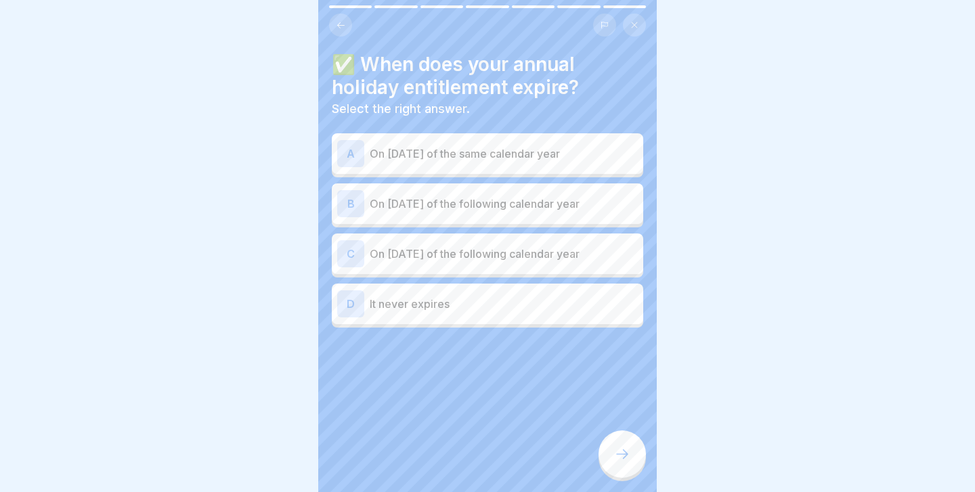
click at [502, 254] on p "On [DATE] of the following calendar year" at bounding box center [504, 254] width 268 height 16
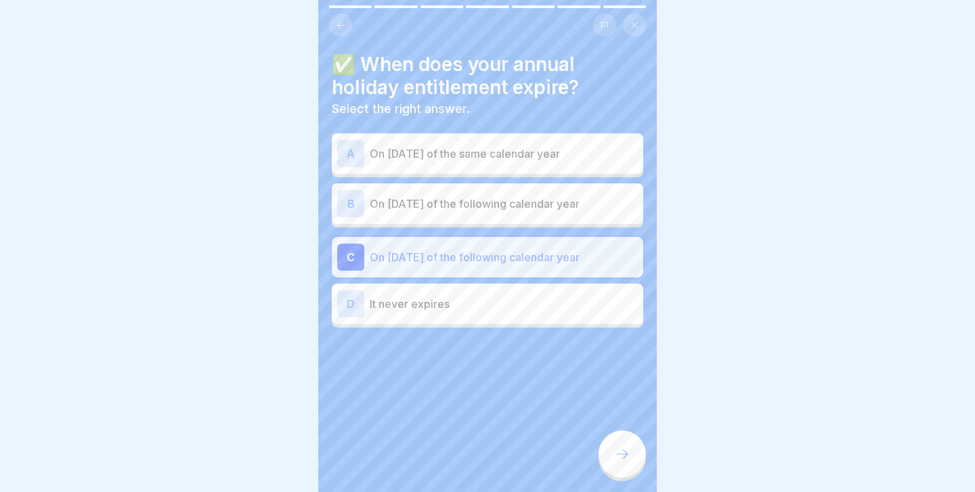
click at [623, 455] on icon at bounding box center [622, 454] width 16 height 16
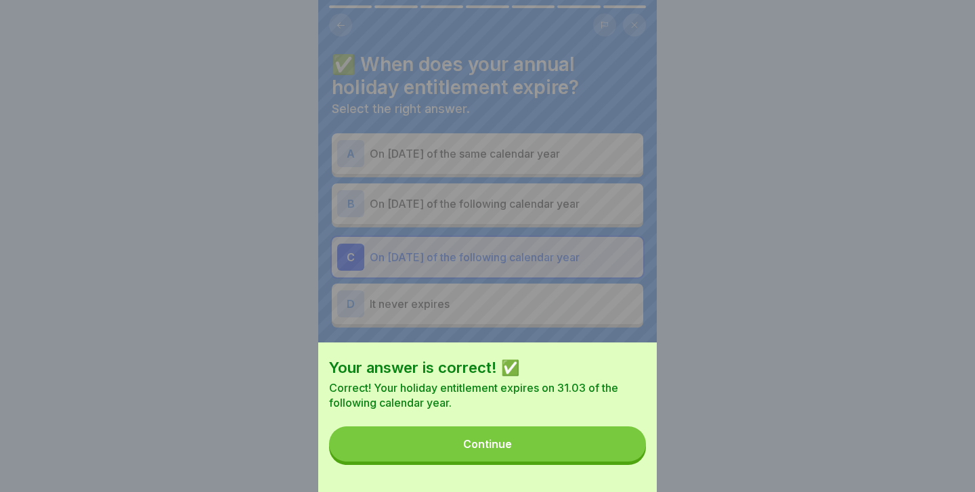
click at [604, 443] on button "Continue" at bounding box center [487, 443] width 317 height 35
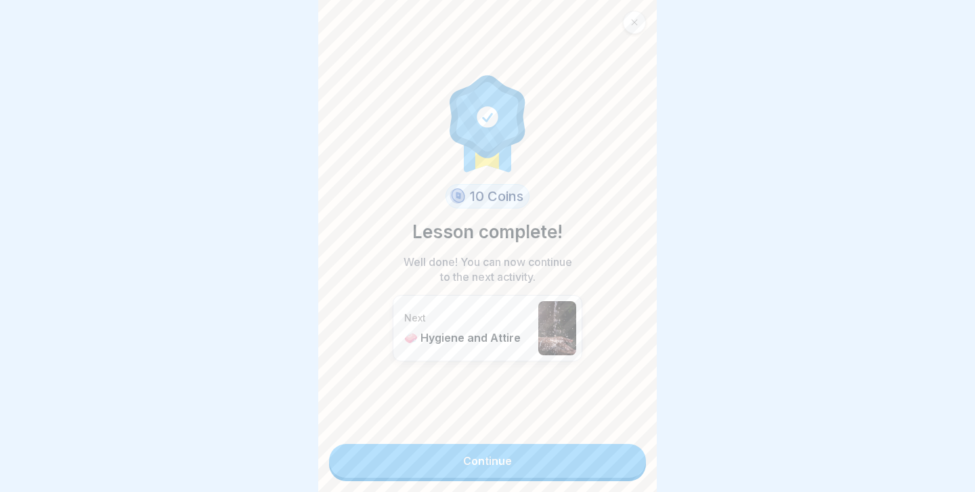
click at [562, 468] on link "Continue" at bounding box center [487, 461] width 317 height 34
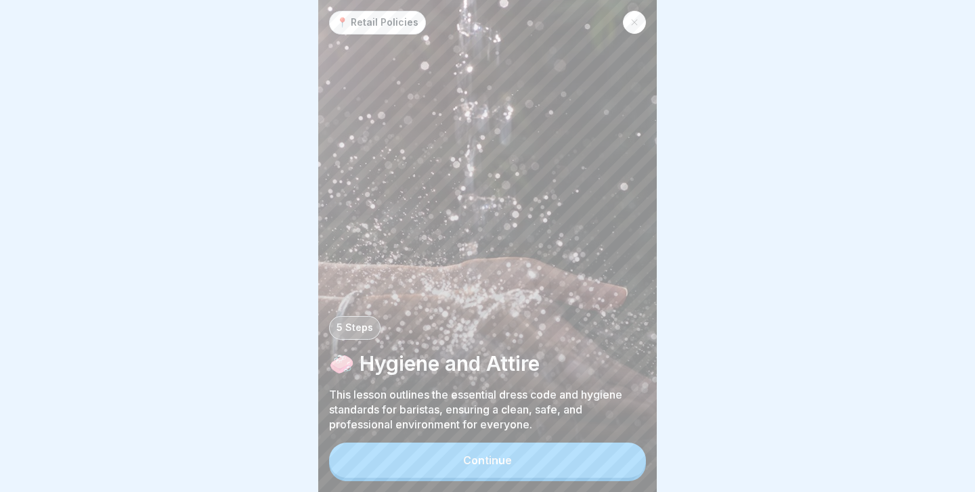
click at [548, 451] on button "Continue" at bounding box center [487, 460] width 317 height 35
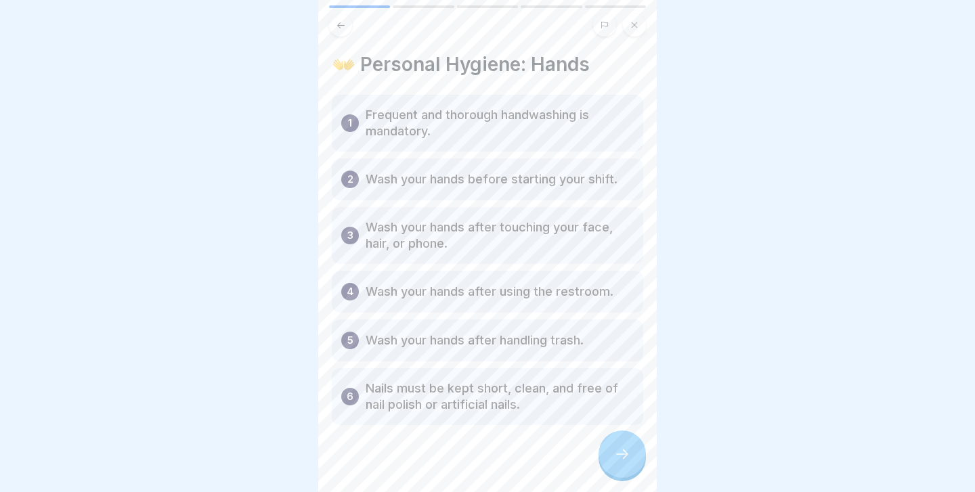
click at [617, 464] on div at bounding box center [621, 454] width 47 height 47
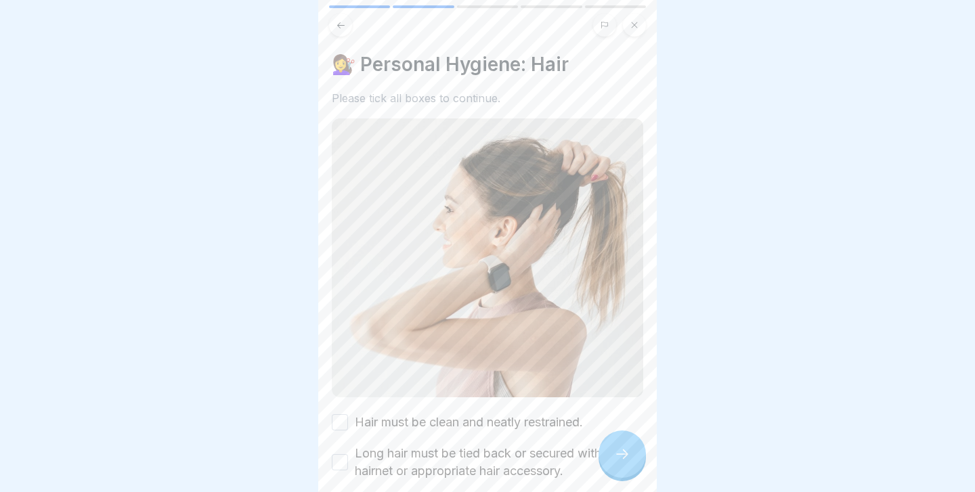
scroll to position [100, 0]
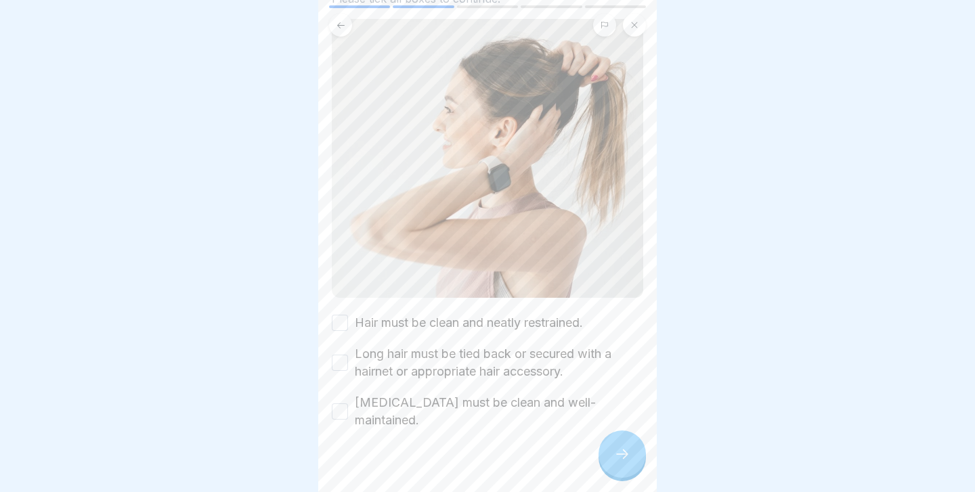
click at [334, 315] on button "Hair must be clean and neatly restrained." at bounding box center [340, 323] width 16 height 16
click at [343, 365] on button "Long hair must be tied back or secured with a hairnet or appropriate hair acces…" at bounding box center [340, 363] width 16 height 16
click at [347, 403] on button "[MEDICAL_DATA] must be clean and well-maintained." at bounding box center [340, 411] width 16 height 16
click at [626, 460] on icon at bounding box center [622, 454] width 16 height 16
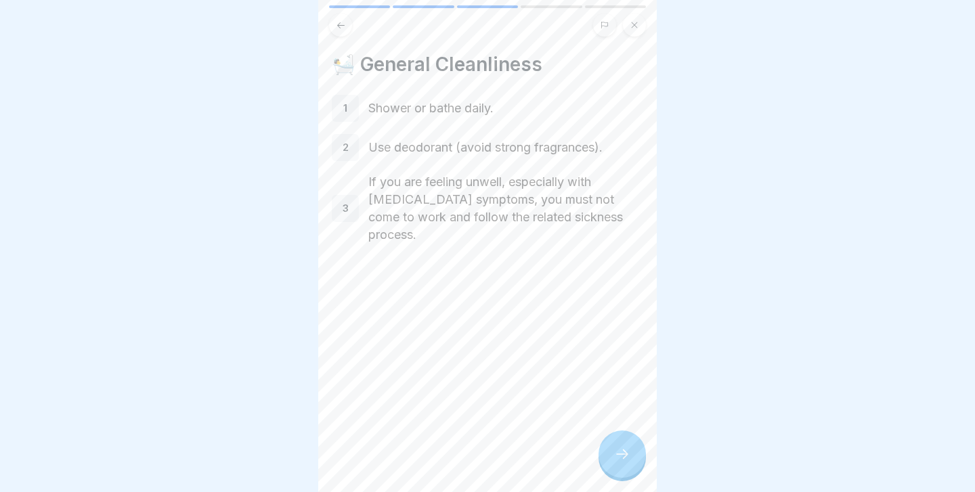
click at [611, 437] on div at bounding box center [621, 454] width 47 height 47
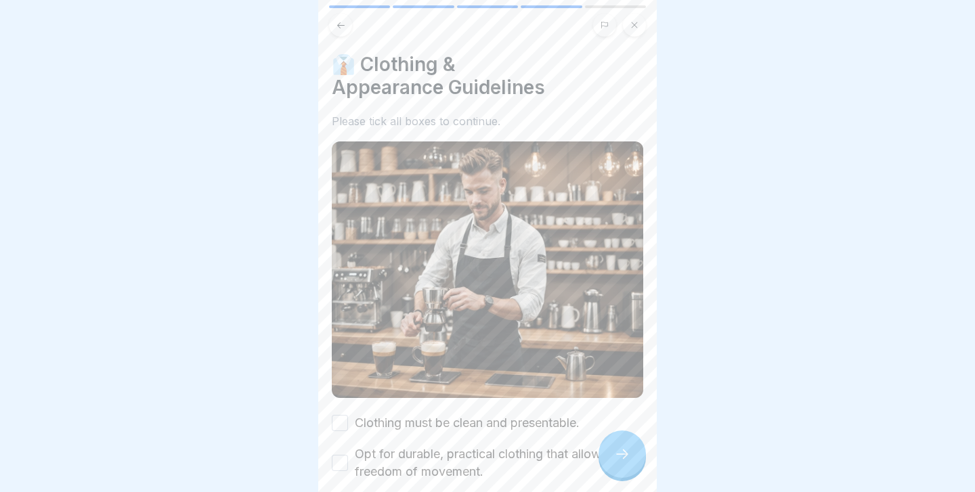
scroll to position [185, 0]
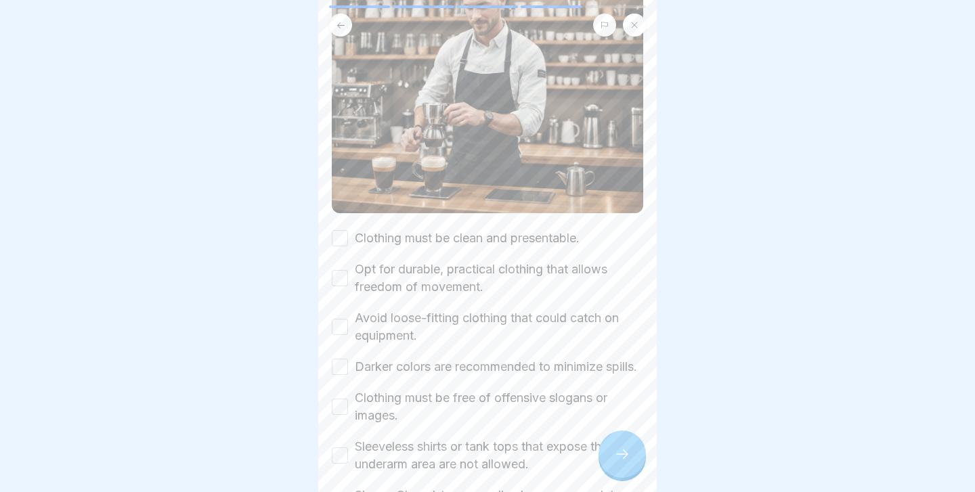
click at [343, 252] on div "Clothing must be clean and presentable. Opt for durable, practical clothing tha…" at bounding box center [487, 426] width 311 height 394
click at [340, 241] on button "Clothing must be clean and presentable." at bounding box center [340, 238] width 16 height 16
click at [339, 275] on button "Opt for durable, practical clothing that allows freedom of movement." at bounding box center [340, 278] width 16 height 16
click at [336, 340] on div "Avoid loose-fitting clothing that could catch on equipment." at bounding box center [487, 326] width 311 height 35
click at [340, 332] on button "Avoid loose-fitting clothing that could catch on equipment." at bounding box center [340, 327] width 16 height 16
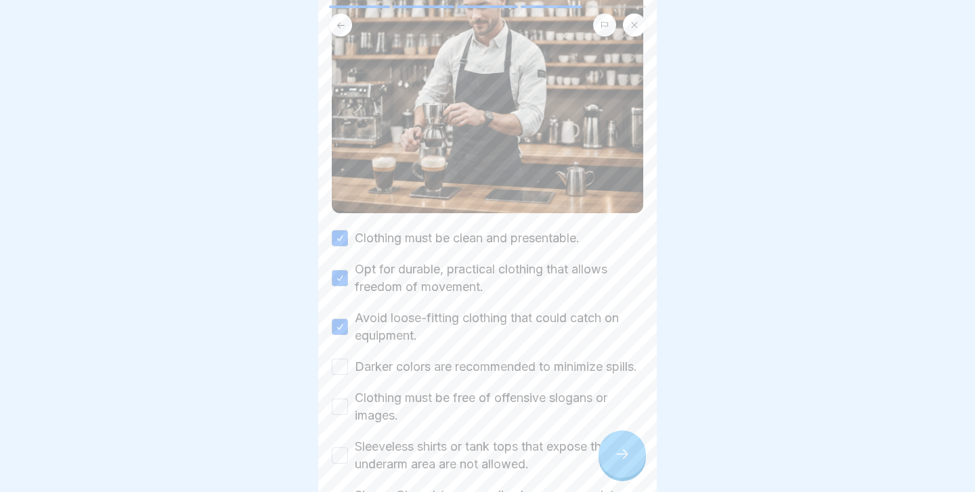
click at [340, 368] on button "Darker colors are recommended to minimize spills." at bounding box center [340, 367] width 16 height 16
click at [340, 424] on div "Clothing must be free of offensive slogans or images." at bounding box center [487, 406] width 311 height 35
click at [340, 415] on button "Clothing must be free of offensive slogans or images." at bounding box center [340, 407] width 16 height 16
click at [340, 464] on button "Sleeveless shirts or tank tops that expose the underarm area are not allowed." at bounding box center [340, 455] width 16 height 16
click at [615, 459] on icon at bounding box center [622, 454] width 16 height 16
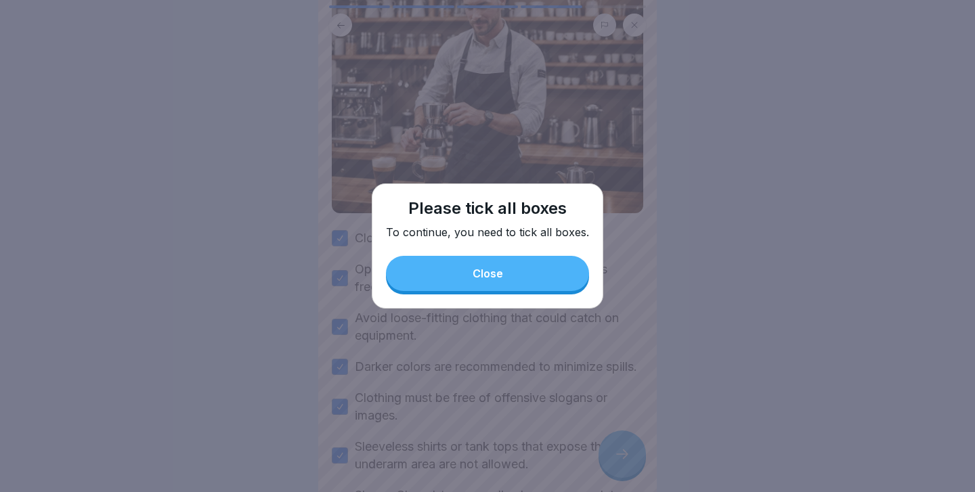
click at [527, 301] on div "Please tick all boxes To continue, you need to tick all boxes. Close" at bounding box center [487, 245] width 231 height 125
click at [532, 279] on button "Close" at bounding box center [487, 273] width 203 height 35
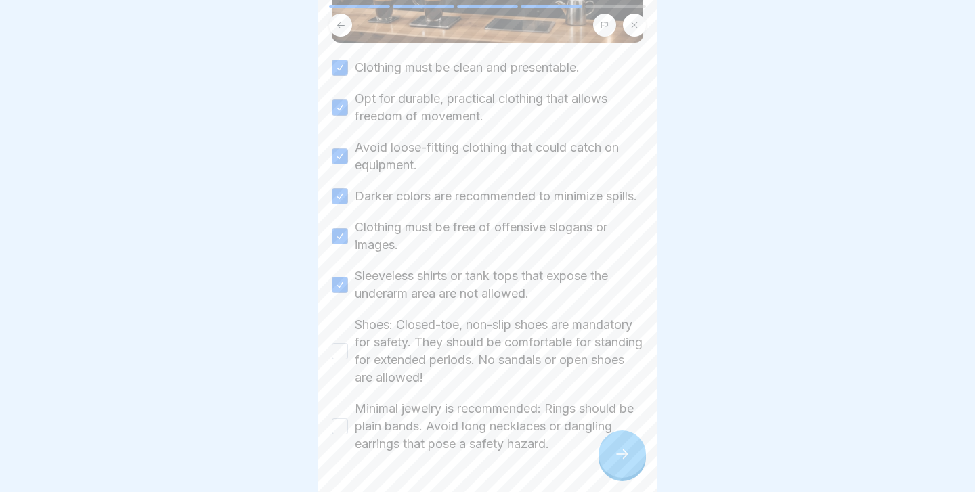
scroll to position [415, 0]
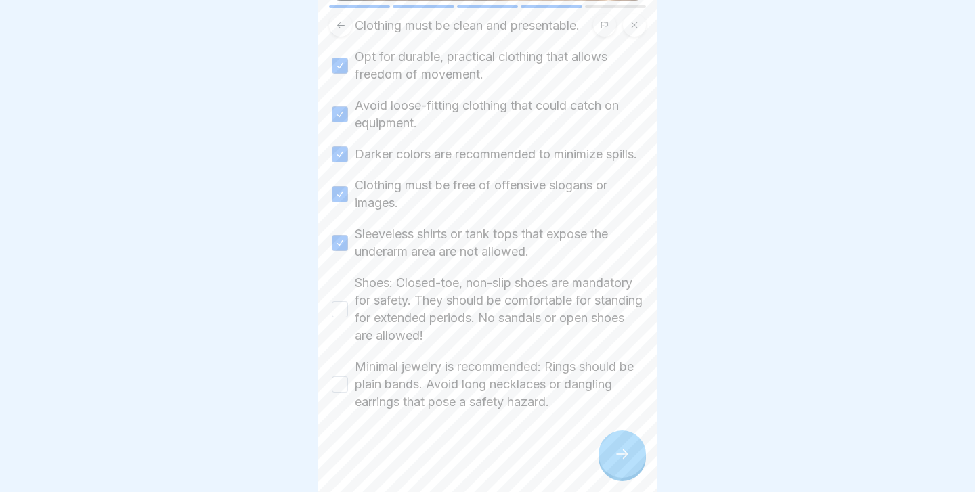
click at [346, 391] on button "Minimal jewelry is recommended: Rings should be plain bands. Avoid long necklac…" at bounding box center [340, 384] width 16 height 16
click at [339, 314] on button "Shoes: Closed-toe, non-slip shoes are mandatory for safety. They should be comf…" at bounding box center [340, 309] width 16 height 16
click at [613, 460] on div at bounding box center [621, 454] width 47 height 47
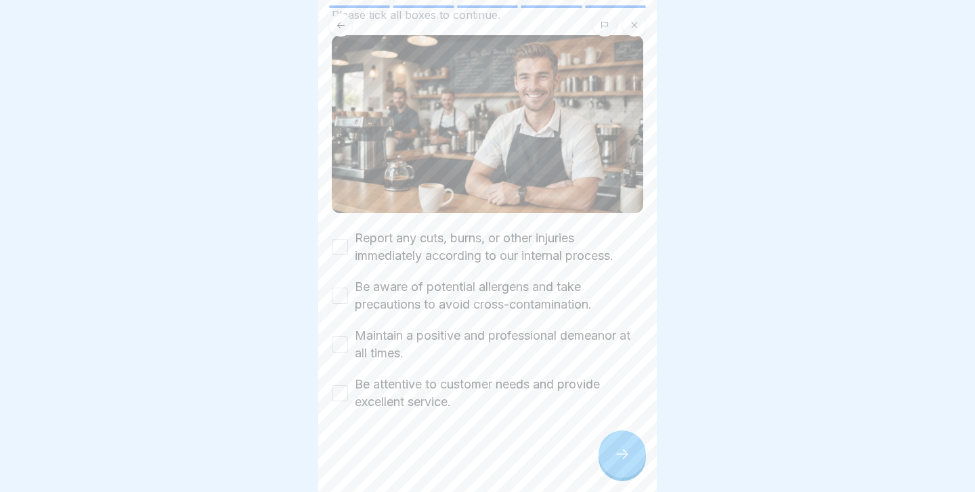
scroll to position [82, 0]
click at [340, 248] on button "Report any cuts, burns, or other injuries immediately according to our internal…" at bounding box center [340, 248] width 16 height 16
click at [340, 284] on div "Be aware of potential allergens and take precautions to avoid cross-contaminati…" at bounding box center [487, 297] width 311 height 35
click at [340, 312] on div "Be aware of potential allergens and take precautions to avoid cross-contaminati…" at bounding box center [487, 297] width 311 height 35
click at [340, 300] on button "Be aware of potential allergens and take precautions to avoid cross-contaminati…" at bounding box center [340, 297] width 16 height 16
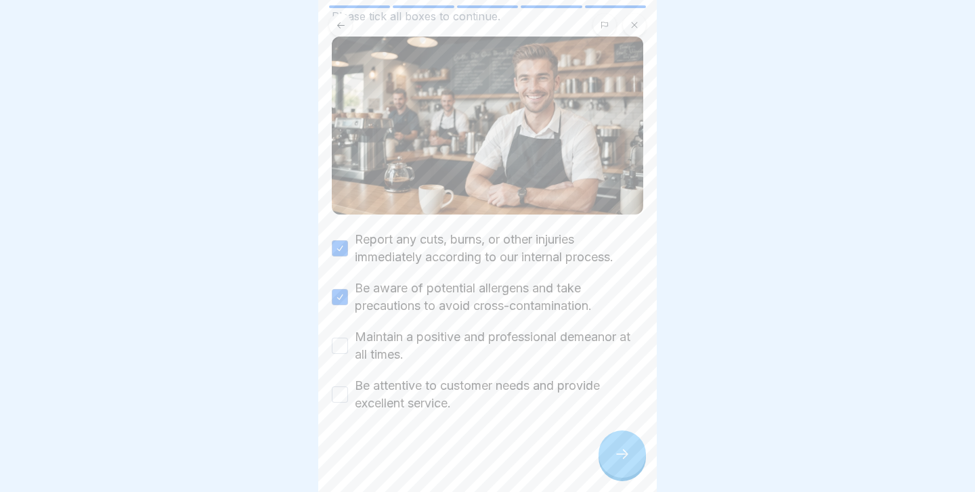
click at [340, 346] on button "Maintain a positive and professional demeanor at all times." at bounding box center [340, 346] width 16 height 16
click at [340, 387] on button "Be attentive to customer needs and provide excellent service." at bounding box center [340, 395] width 16 height 16
click at [600, 456] on div at bounding box center [621, 454] width 47 height 47
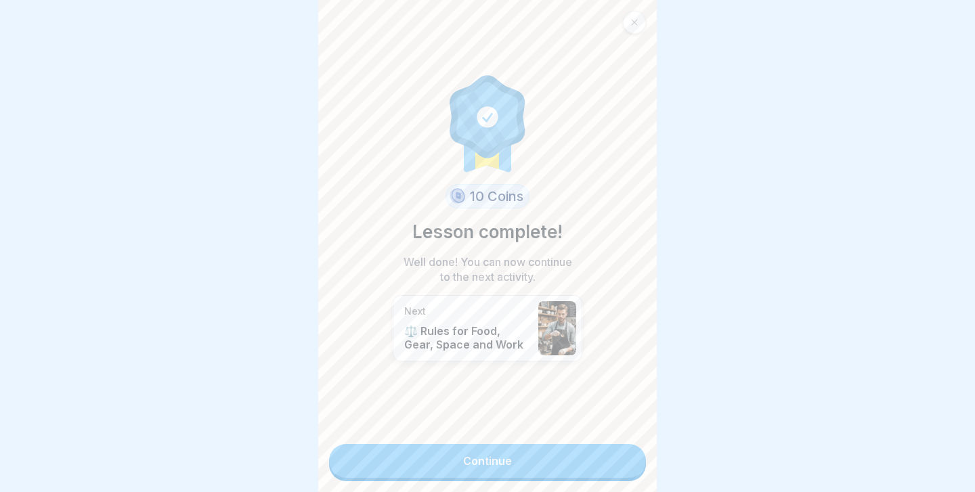
click at [600, 456] on link "Continue" at bounding box center [487, 461] width 317 height 34
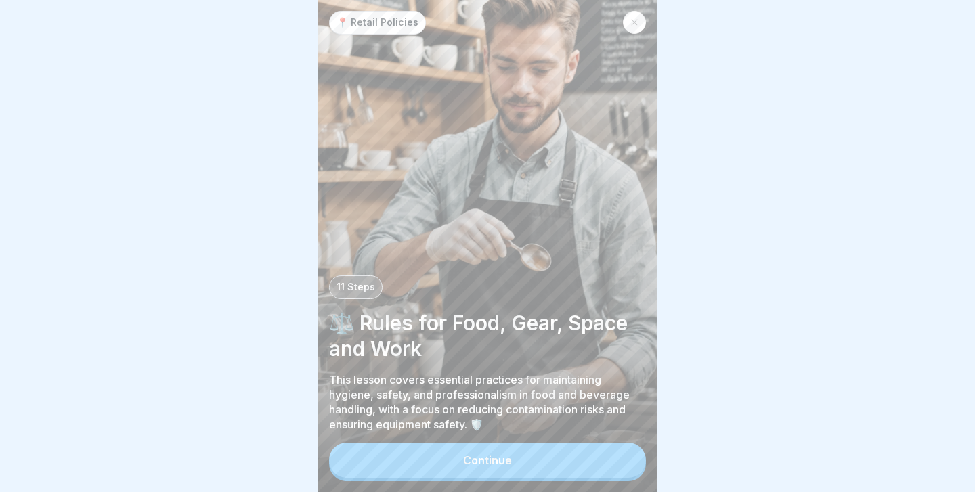
click at [600, 456] on button "Continue" at bounding box center [487, 460] width 317 height 35
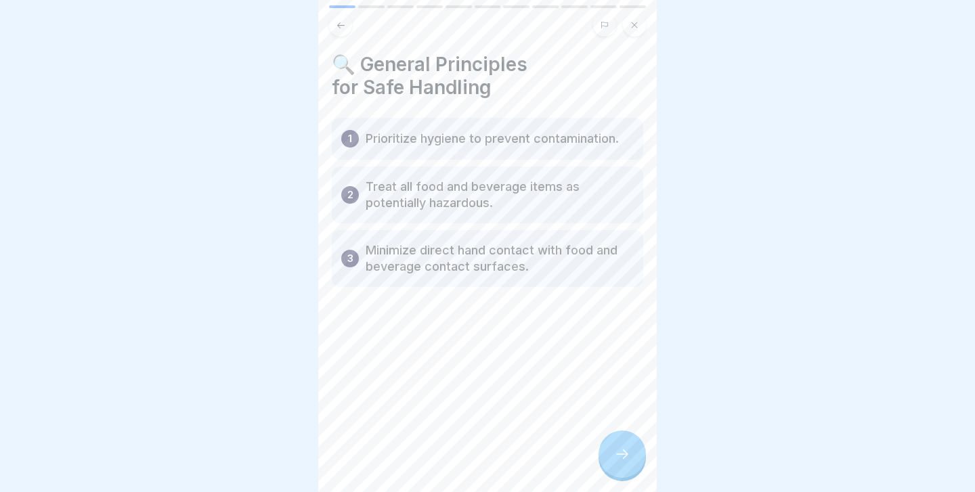
click at [621, 447] on icon at bounding box center [622, 454] width 16 height 16
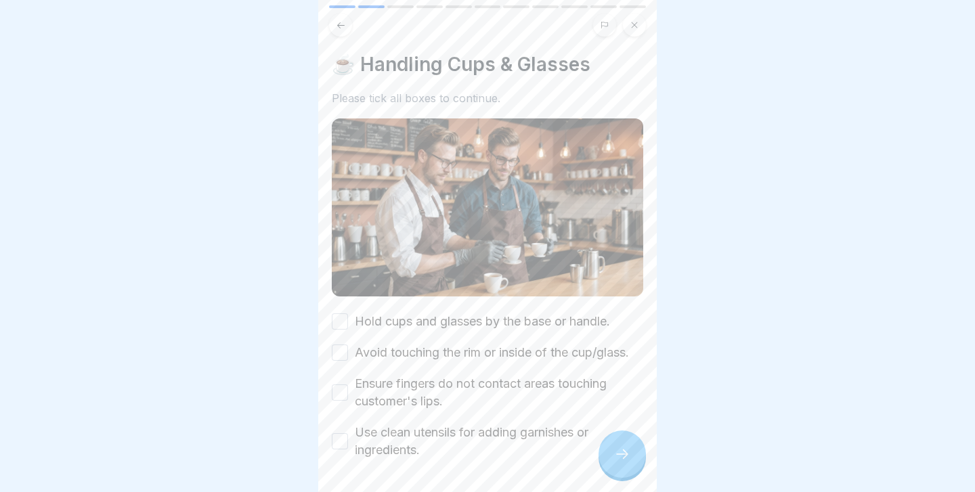
scroll to position [48, 0]
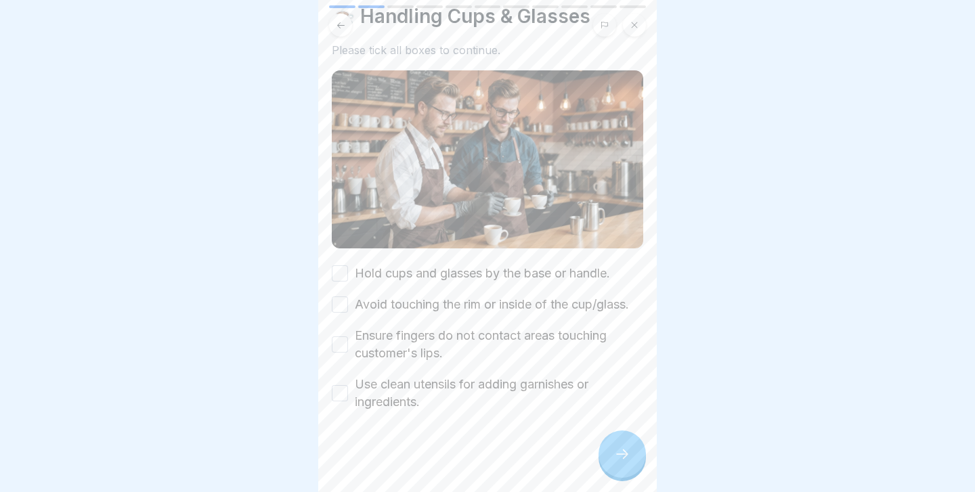
click at [343, 271] on button "Hold cups and glasses by the base or handle." at bounding box center [340, 273] width 16 height 16
click at [342, 301] on button "Avoid touching the rim or inside of the cup/glass." at bounding box center [340, 304] width 16 height 16
click at [341, 343] on button "Ensure fingers do not contact areas touching customer's lips." at bounding box center [340, 344] width 16 height 16
click at [340, 389] on button "Use clean utensils for adding garnishes or ingredients." at bounding box center [340, 393] width 16 height 16
click at [642, 456] on div at bounding box center [621, 454] width 47 height 47
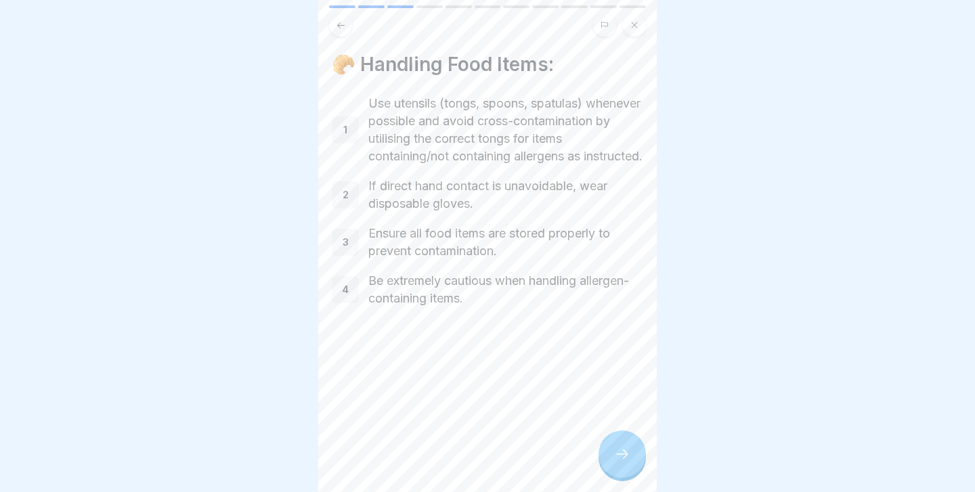
click at [619, 449] on icon at bounding box center [622, 454] width 16 height 16
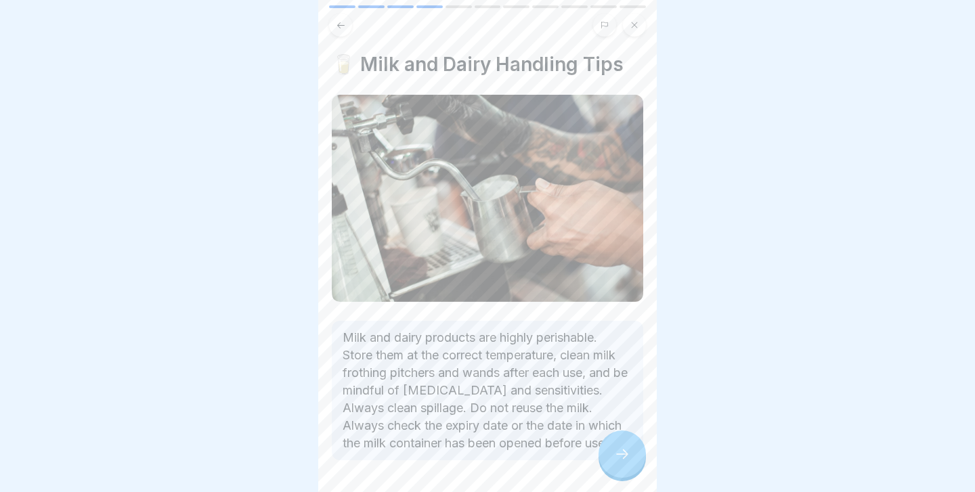
click at [619, 449] on icon at bounding box center [622, 454] width 16 height 16
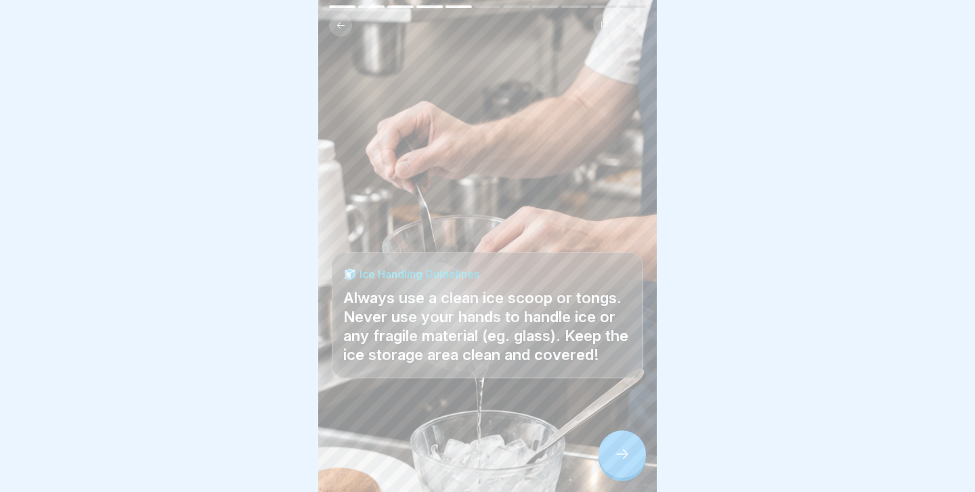
click at [619, 449] on icon at bounding box center [622, 454] width 16 height 16
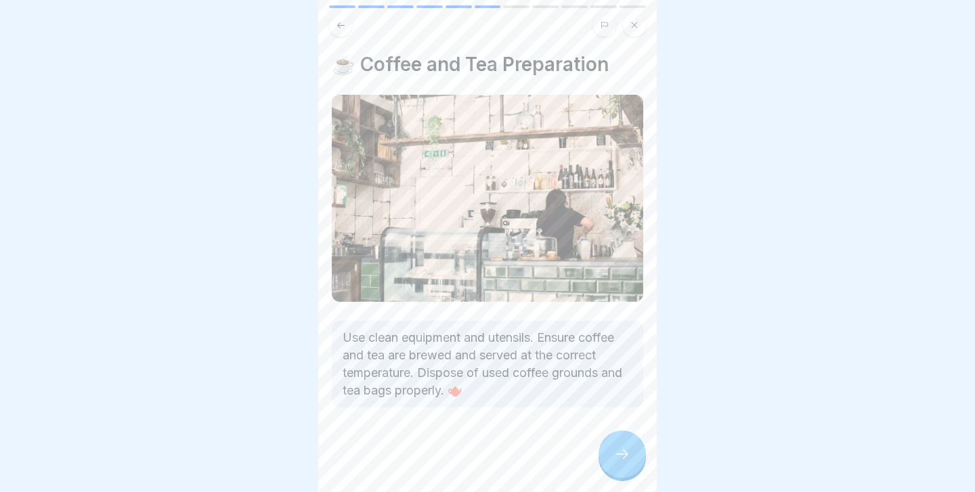
click at [619, 449] on icon at bounding box center [622, 454] width 16 height 16
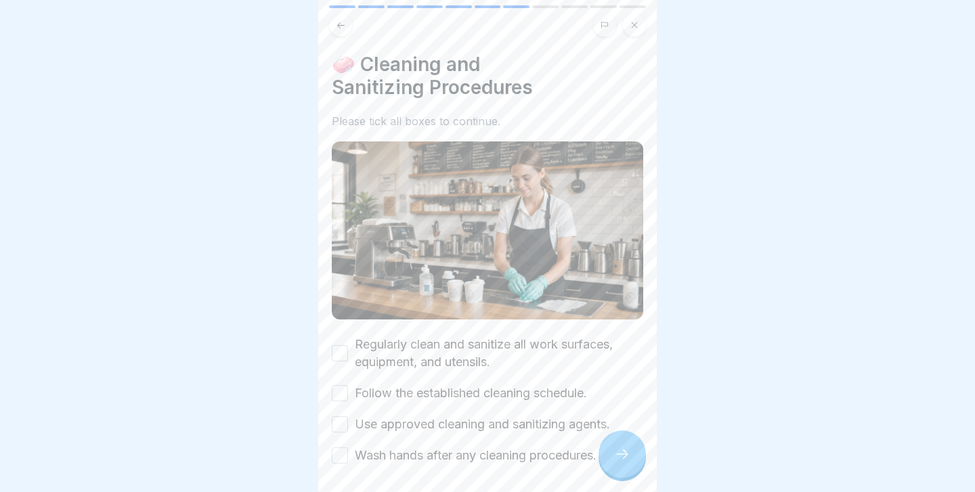
scroll to position [53, 0]
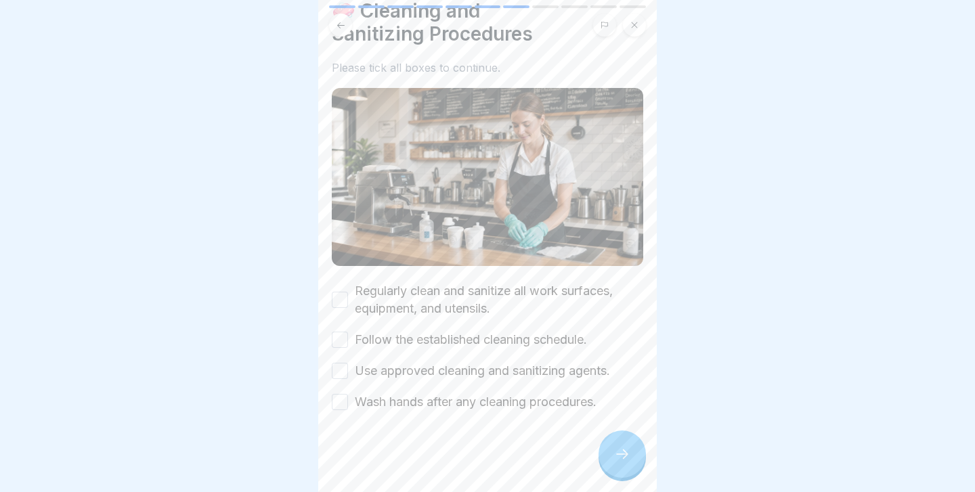
click at [340, 309] on div "Regularly clean and sanitize all work surfaces, equipment, and utensils." at bounding box center [487, 299] width 311 height 35
click at [340, 300] on button "Regularly clean and sanitize all work surfaces, equipment, and utensils." at bounding box center [340, 300] width 16 height 16
click at [340, 336] on button "Follow the established cleaning schedule." at bounding box center [340, 340] width 16 height 16
click at [340, 378] on div "Use approved cleaning and sanitizing agents." at bounding box center [471, 371] width 278 height 18
click at [340, 374] on button "Use approved cleaning and sanitizing agents." at bounding box center [340, 371] width 16 height 16
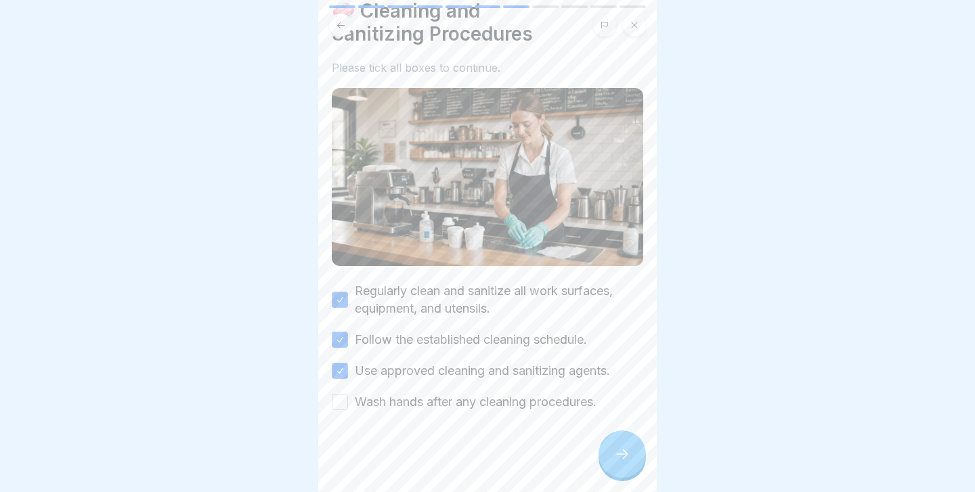
click at [340, 398] on button "Wash hands after any cleaning procedures." at bounding box center [340, 402] width 16 height 16
click at [648, 444] on div "🧼 Cleaning and Sanitizing Procedures Please tick all boxes to continue. Regular…" at bounding box center [487, 246] width 338 height 492
click at [617, 450] on icon at bounding box center [622, 454] width 16 height 16
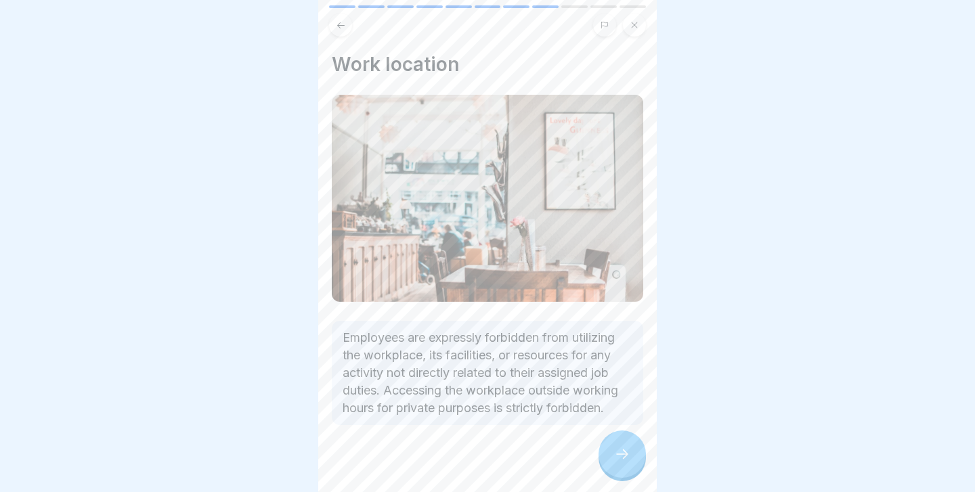
click at [617, 450] on icon at bounding box center [622, 454] width 16 height 16
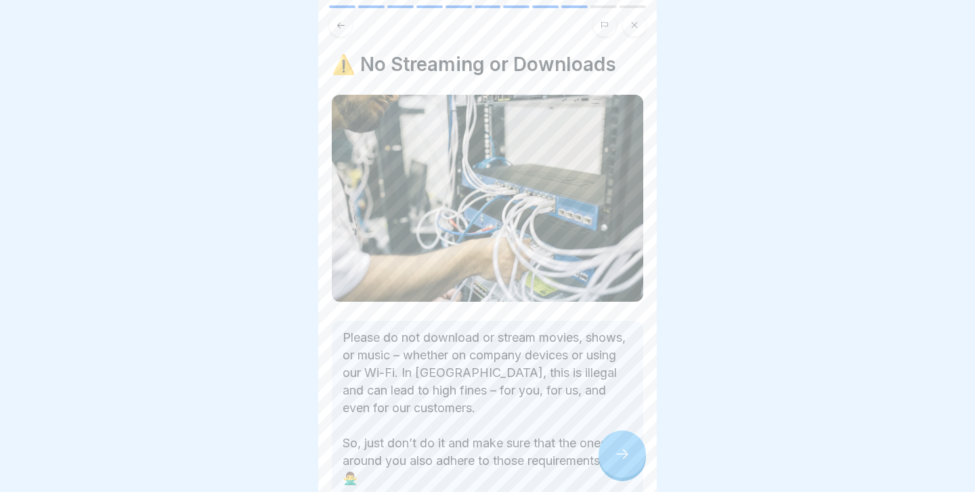
click at [617, 450] on icon at bounding box center [622, 454] width 16 height 16
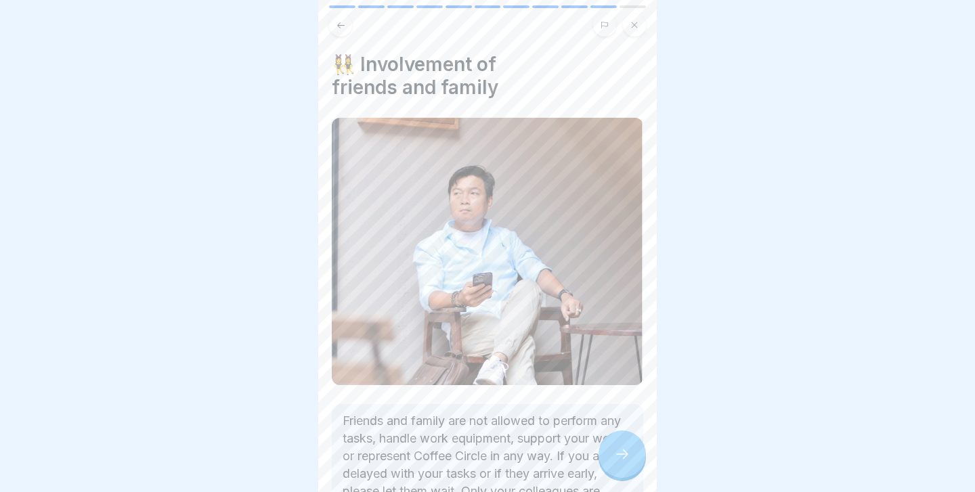
click at [617, 450] on icon at bounding box center [622, 454] width 16 height 16
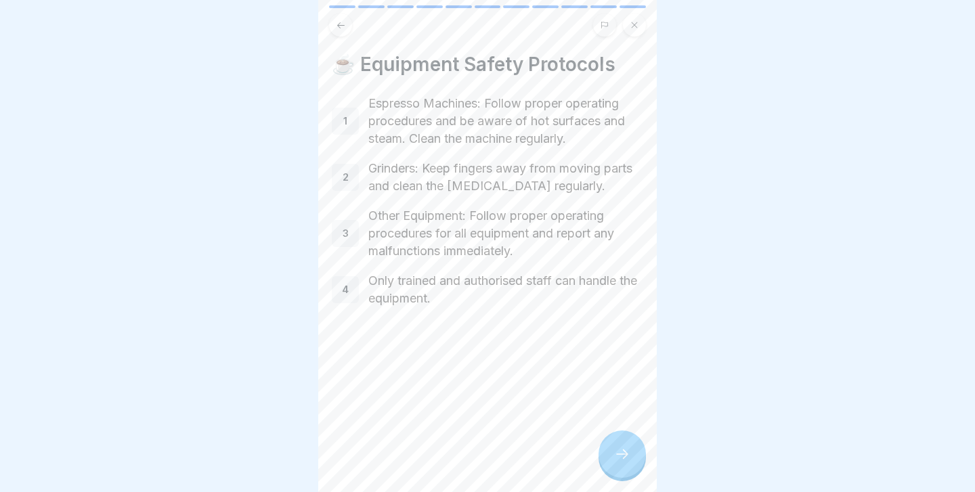
click at [617, 450] on icon at bounding box center [622, 454] width 16 height 16
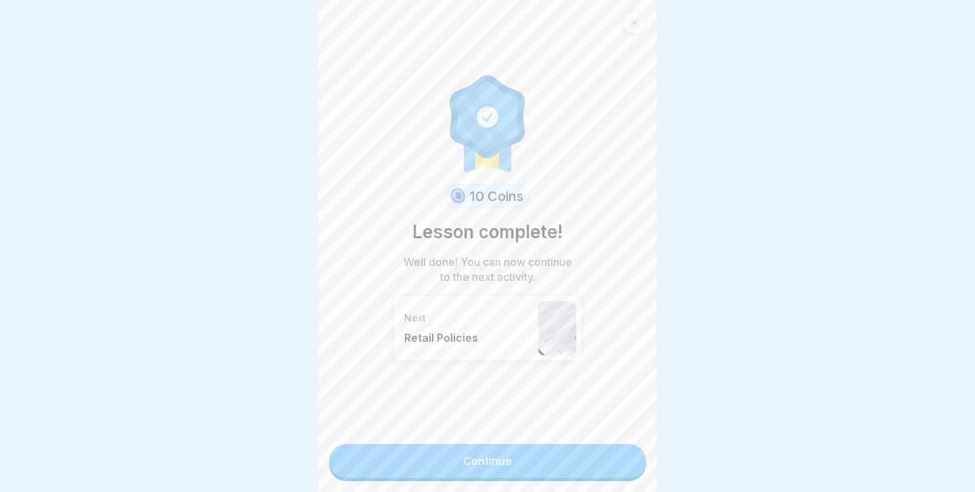
click at [617, 450] on link "Continue" at bounding box center [487, 461] width 317 height 34
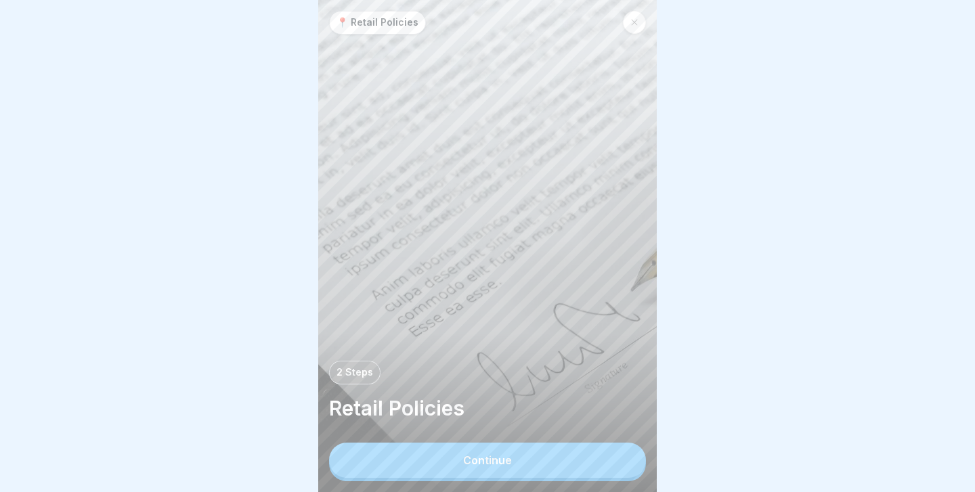
click at [617, 450] on button "Continue" at bounding box center [487, 460] width 317 height 35
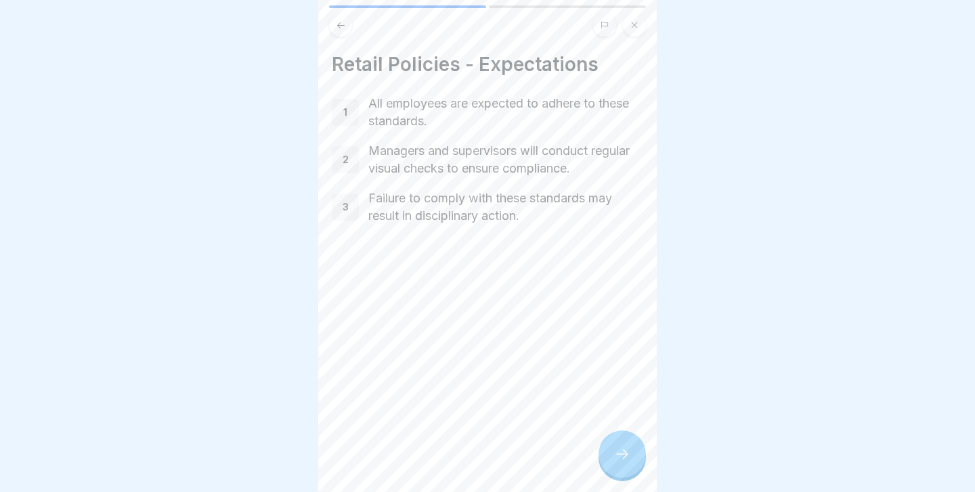
click at [617, 450] on icon at bounding box center [622, 454] width 16 height 16
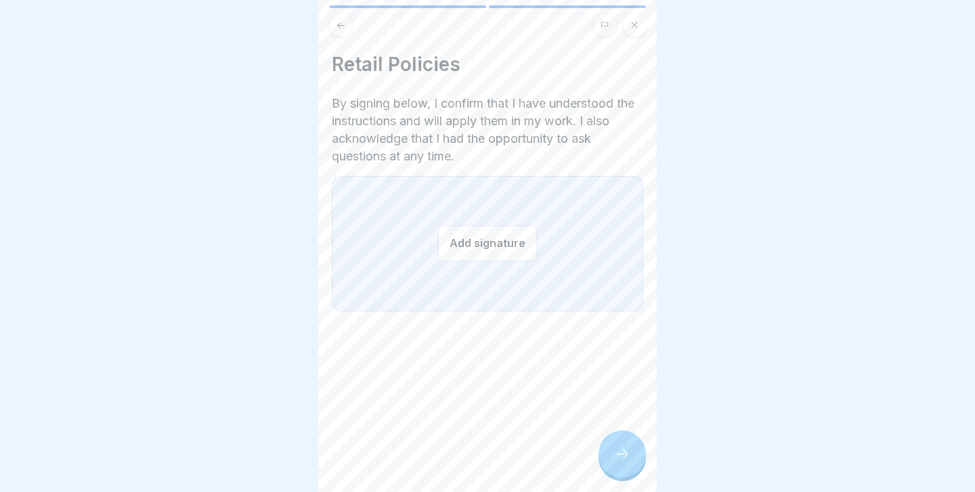
click at [340, 29] on icon at bounding box center [341, 25] width 10 height 10
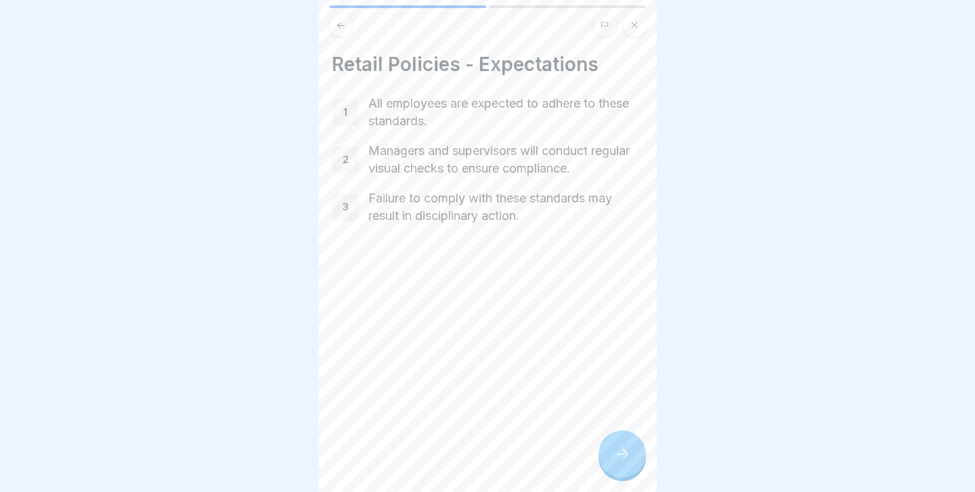
click at [604, 445] on div at bounding box center [621, 454] width 47 height 47
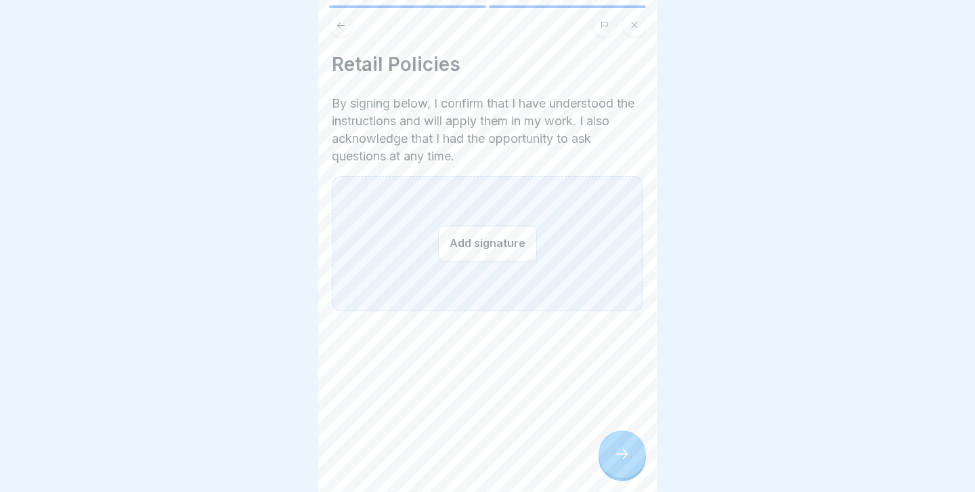
click at [469, 234] on button "Add signature" at bounding box center [487, 243] width 99 height 36
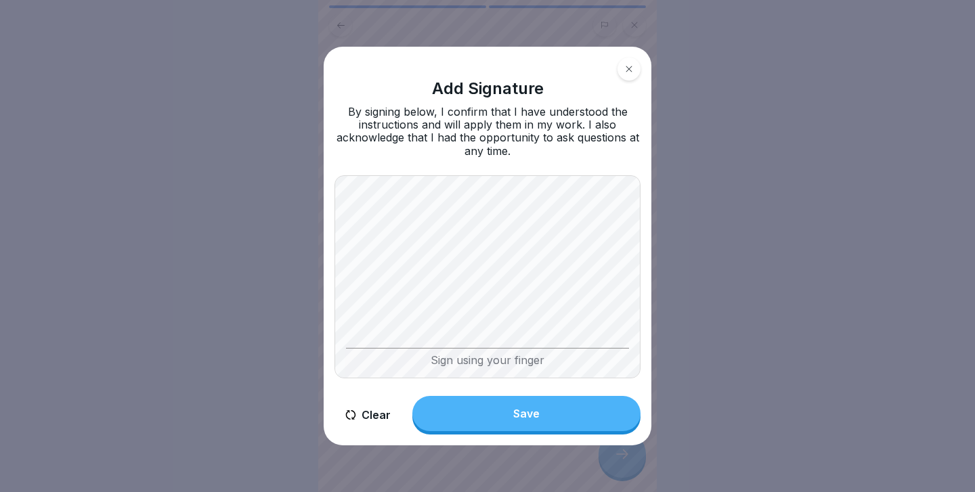
click at [523, 412] on div "Save" at bounding box center [526, 413] width 26 height 12
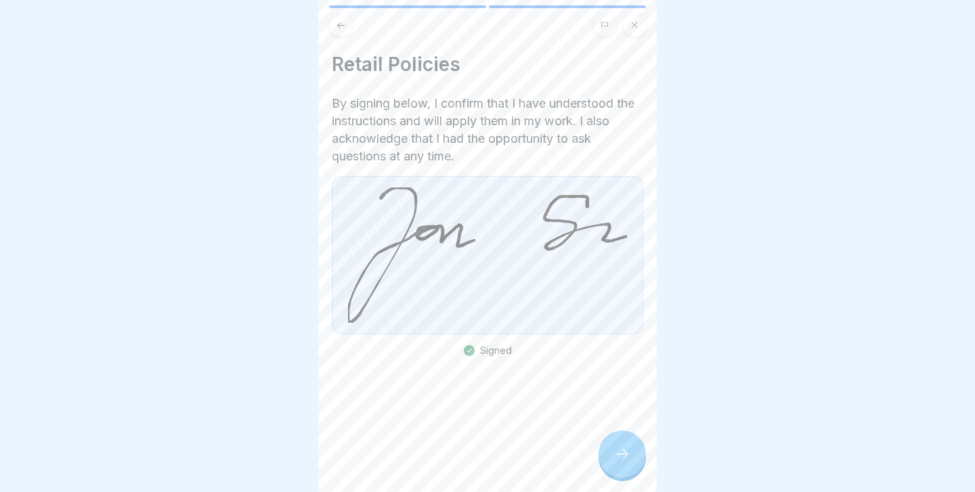
click at [620, 446] on div at bounding box center [621, 454] width 47 height 47
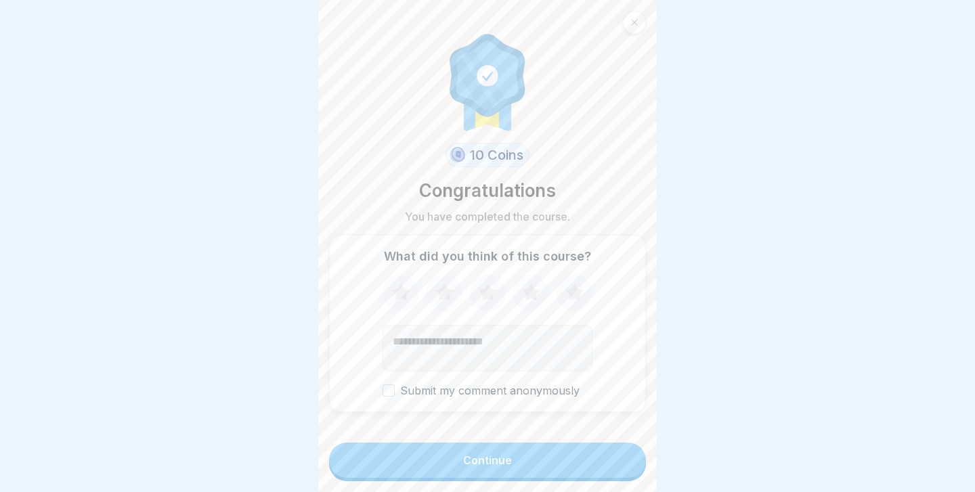
click at [581, 311] on div at bounding box center [574, 293] width 37 height 37
click at [579, 308] on icon at bounding box center [574, 292] width 36 height 35
click at [558, 454] on button "Continue" at bounding box center [487, 460] width 317 height 35
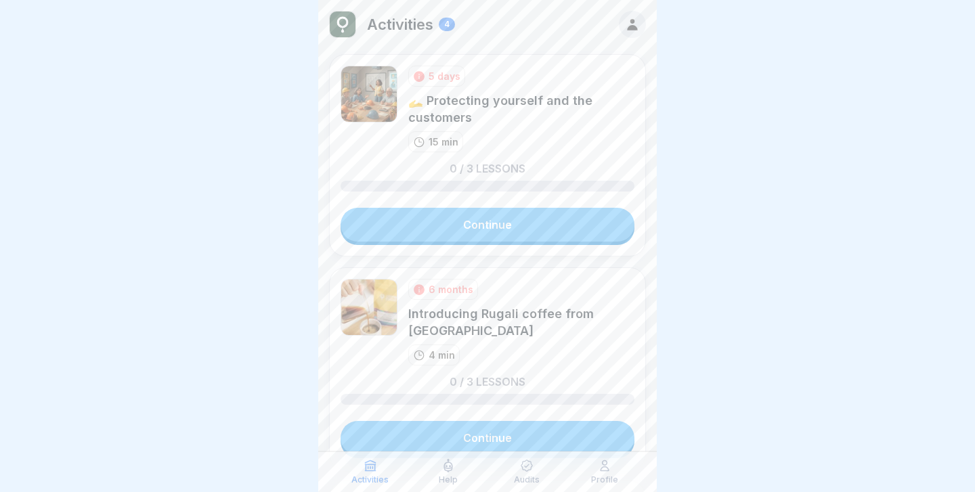
click at [472, 232] on link "Continue" at bounding box center [487, 225] width 294 height 34
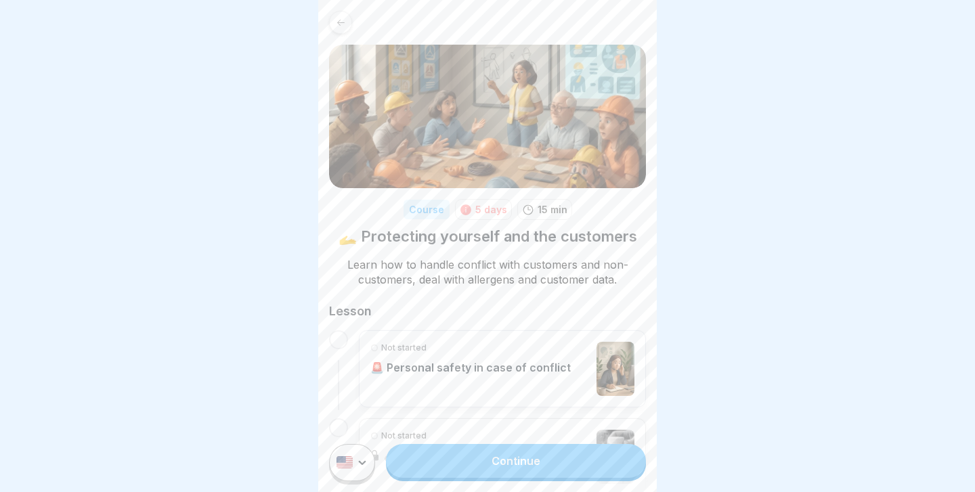
scroll to position [171, 0]
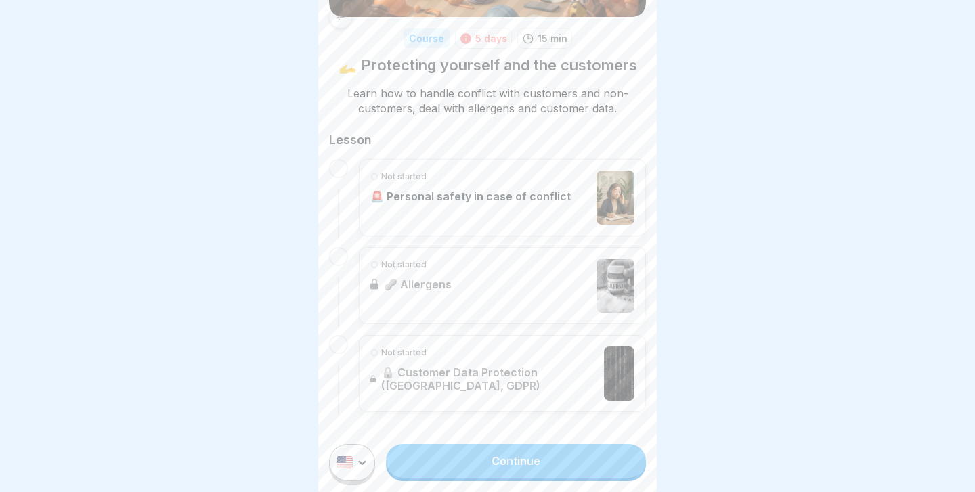
click at [480, 454] on link "Continue" at bounding box center [516, 461] width 260 height 34
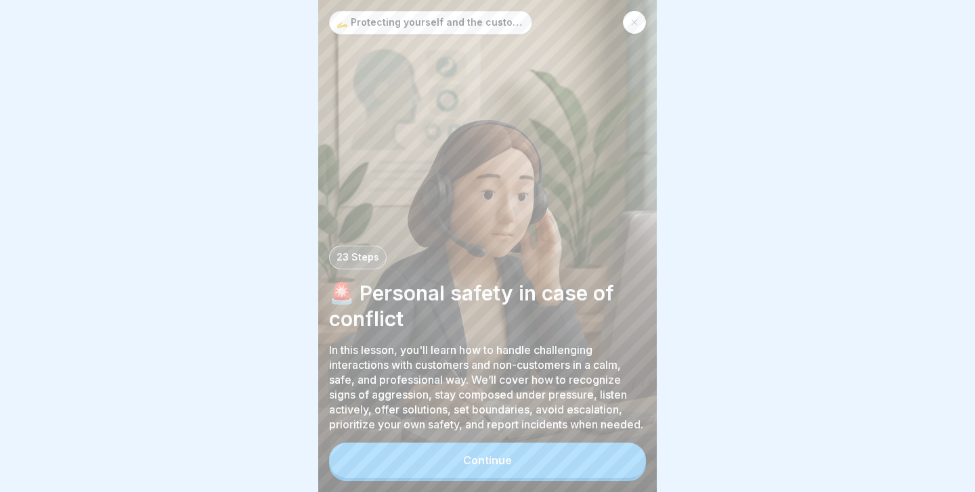
click at [485, 467] on button "Continue" at bounding box center [487, 460] width 317 height 35
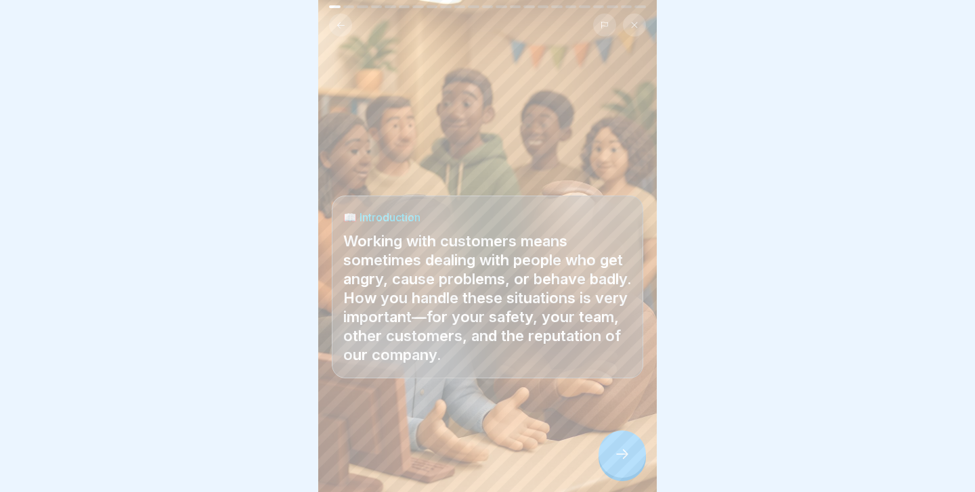
click at [624, 444] on div at bounding box center [621, 454] width 47 height 47
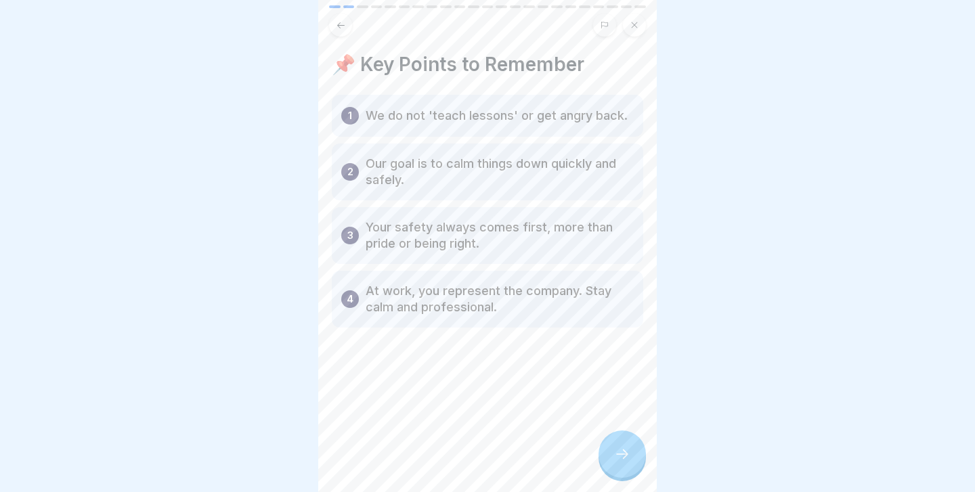
click at [623, 444] on div at bounding box center [621, 454] width 47 height 47
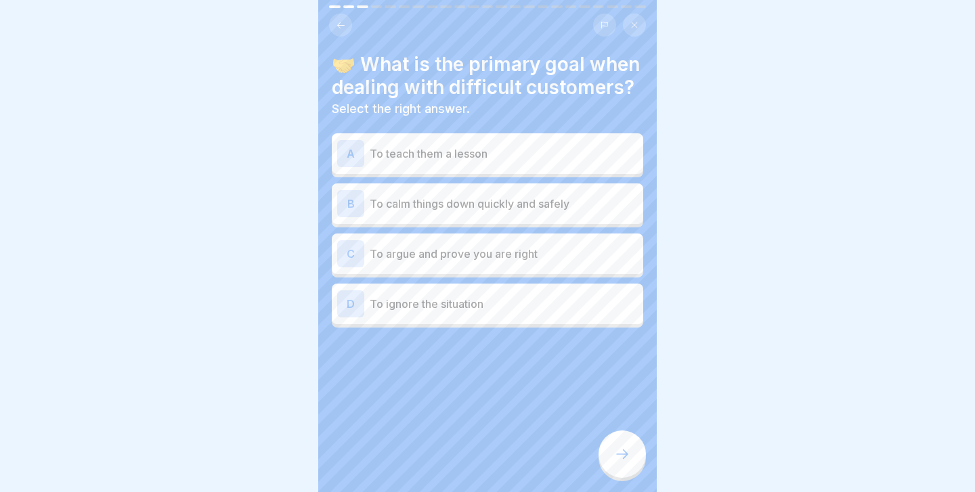
click at [544, 206] on p "To calm things down quickly and safely" at bounding box center [504, 204] width 268 height 16
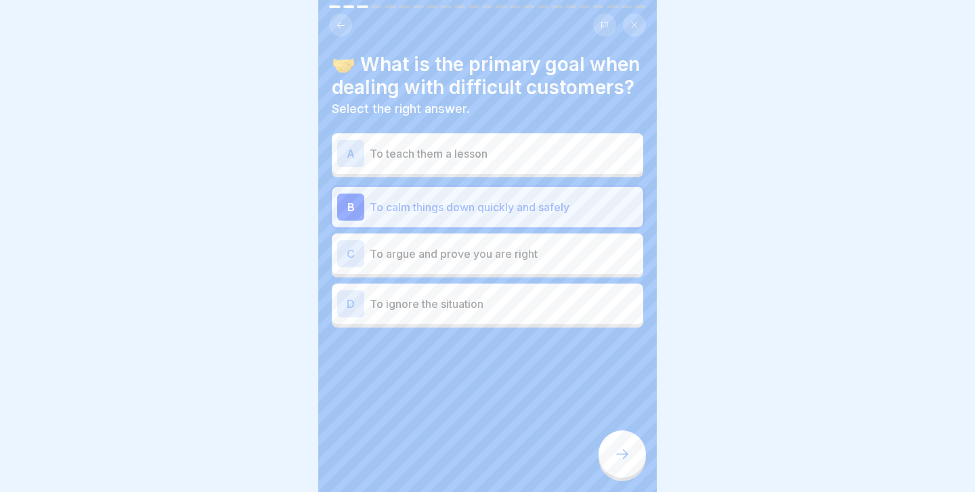
click at [619, 443] on div at bounding box center [621, 454] width 47 height 47
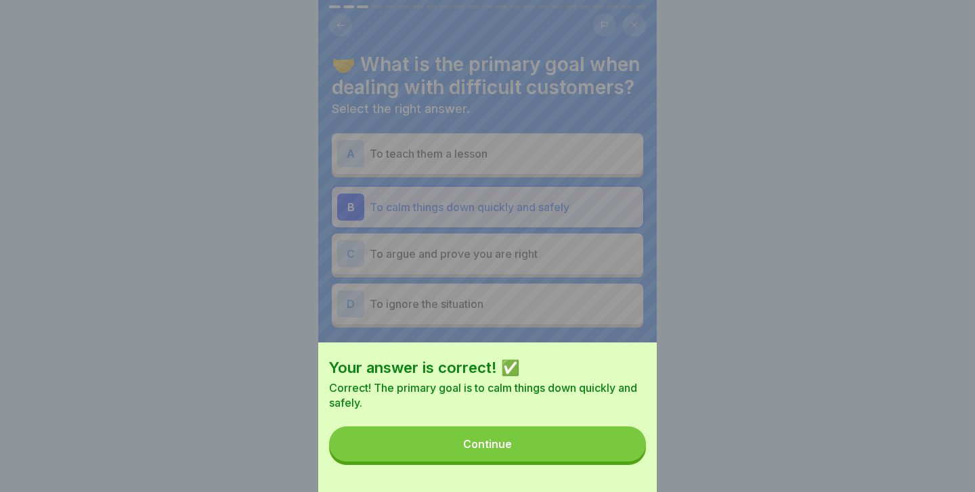
click at [620, 444] on button "Continue" at bounding box center [487, 443] width 317 height 35
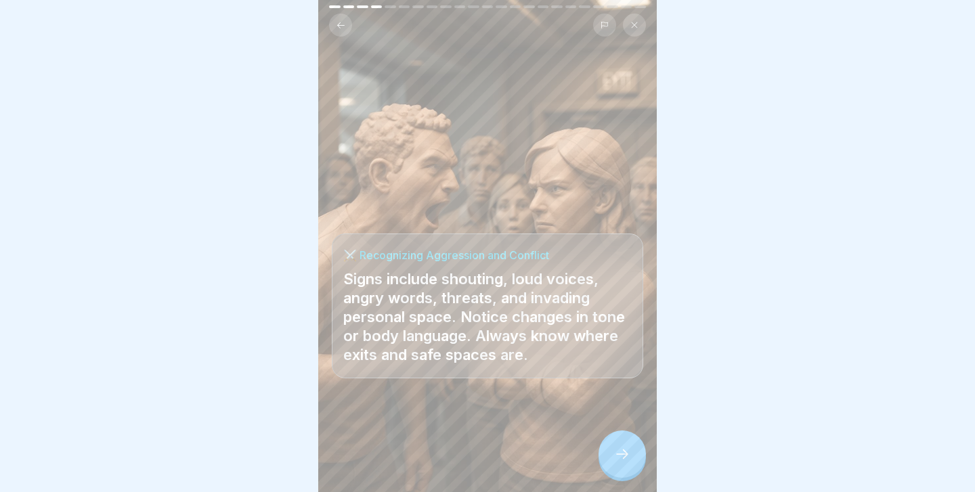
click at [620, 444] on div at bounding box center [621, 454] width 47 height 47
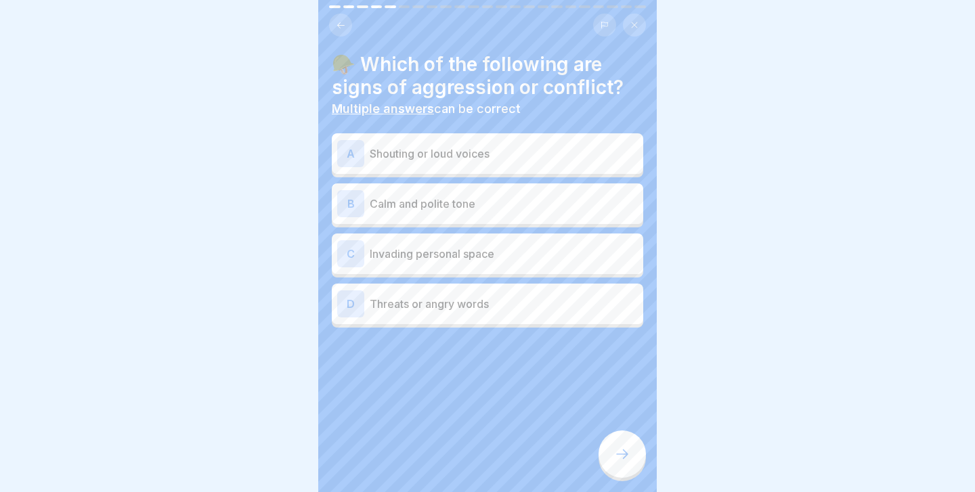
click at [521, 152] on p "Shouting or loud voices" at bounding box center [504, 154] width 268 height 16
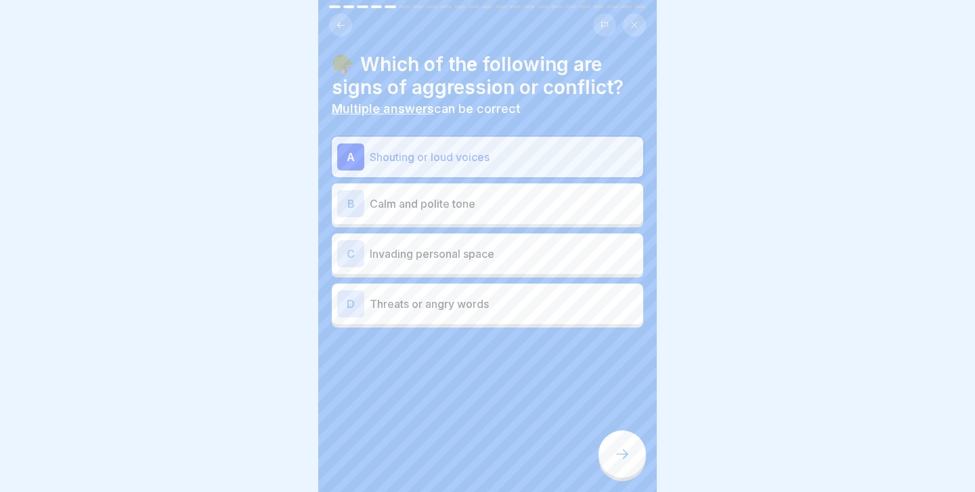
click at [552, 250] on p "Invading personal space" at bounding box center [504, 254] width 268 height 16
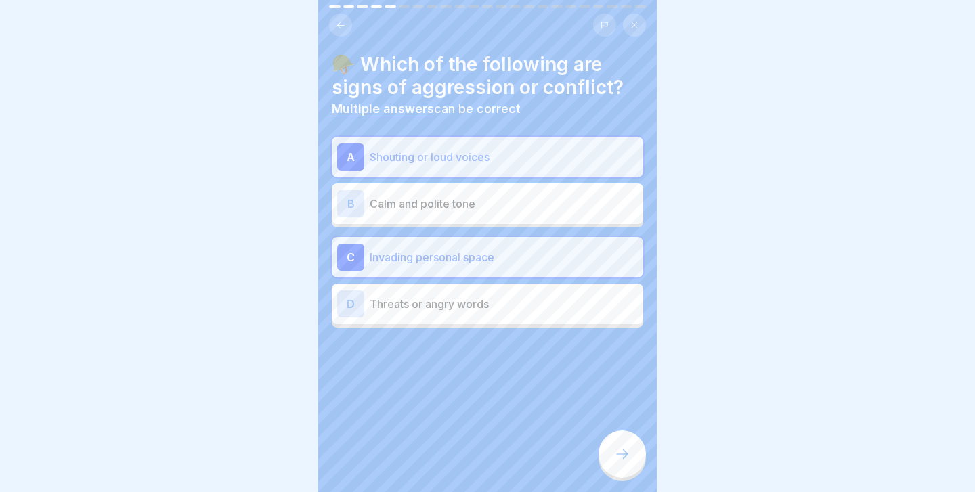
click at [567, 299] on p "Threats or angry words" at bounding box center [504, 304] width 268 height 16
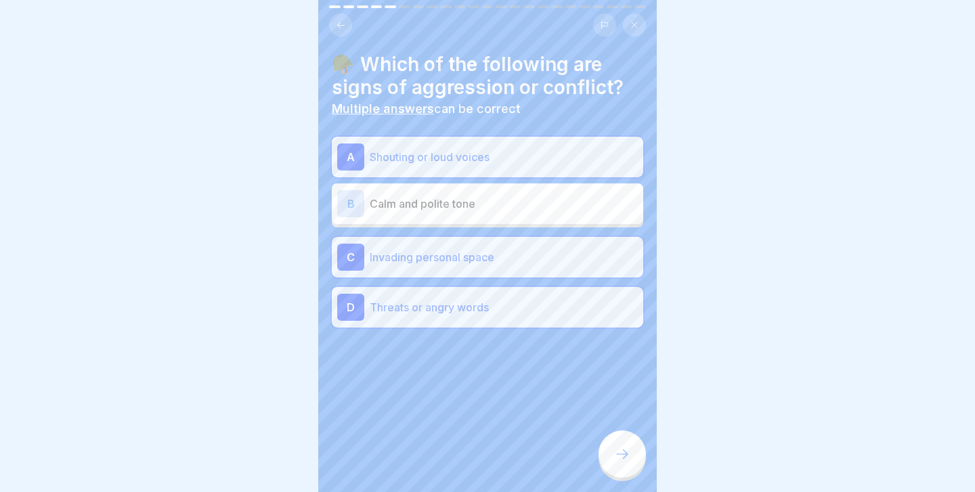
click at [619, 443] on div at bounding box center [621, 454] width 47 height 47
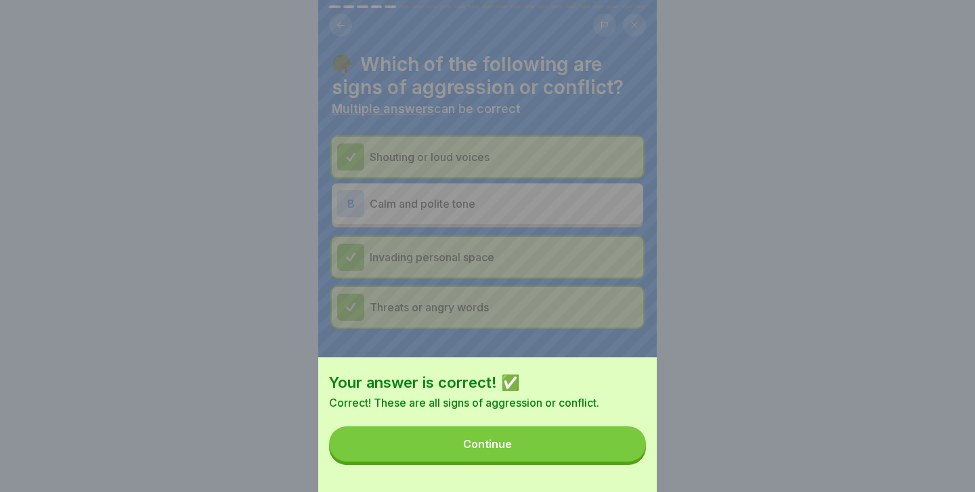
click at [619, 443] on button "Continue" at bounding box center [487, 443] width 317 height 35
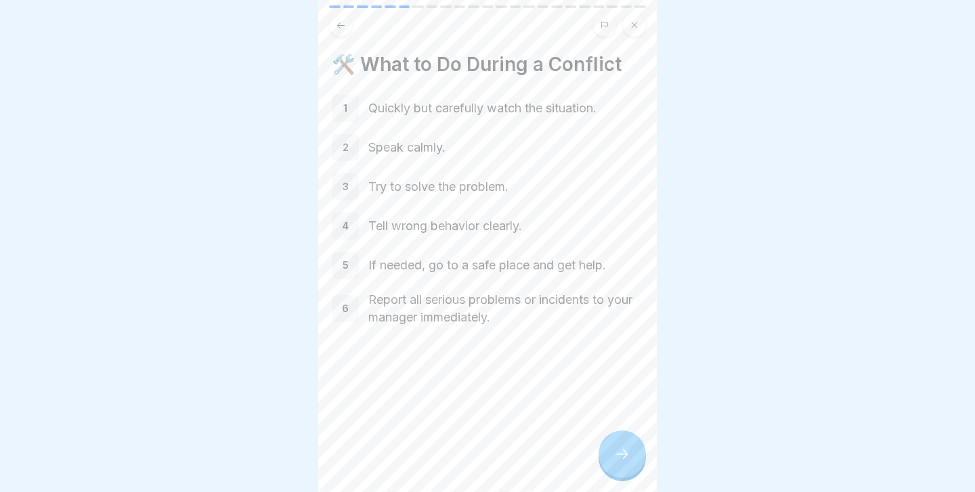
click at [619, 443] on div at bounding box center [621, 454] width 47 height 47
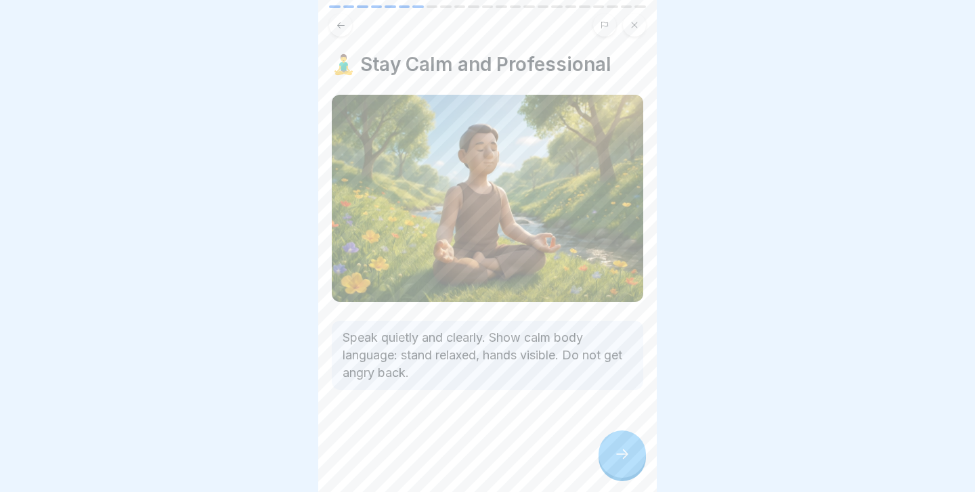
click at [619, 443] on div at bounding box center [621, 454] width 47 height 47
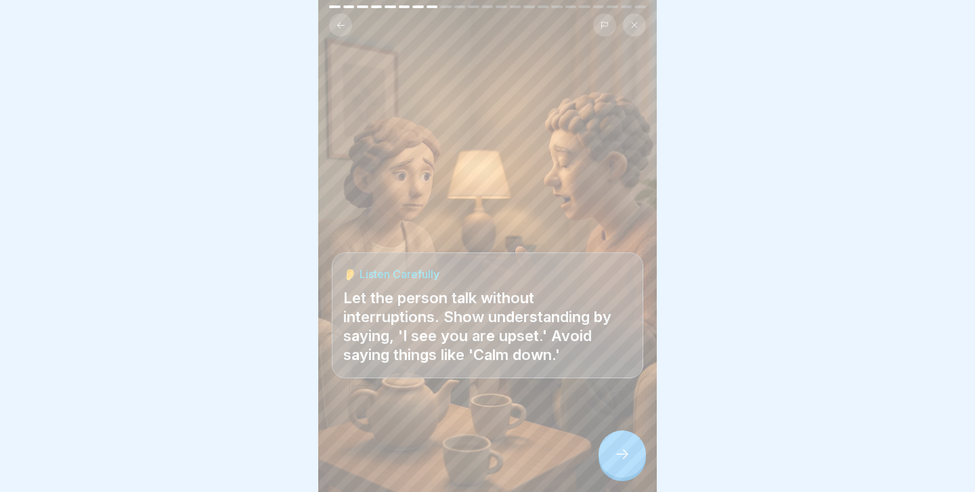
click at [619, 443] on div at bounding box center [621, 454] width 47 height 47
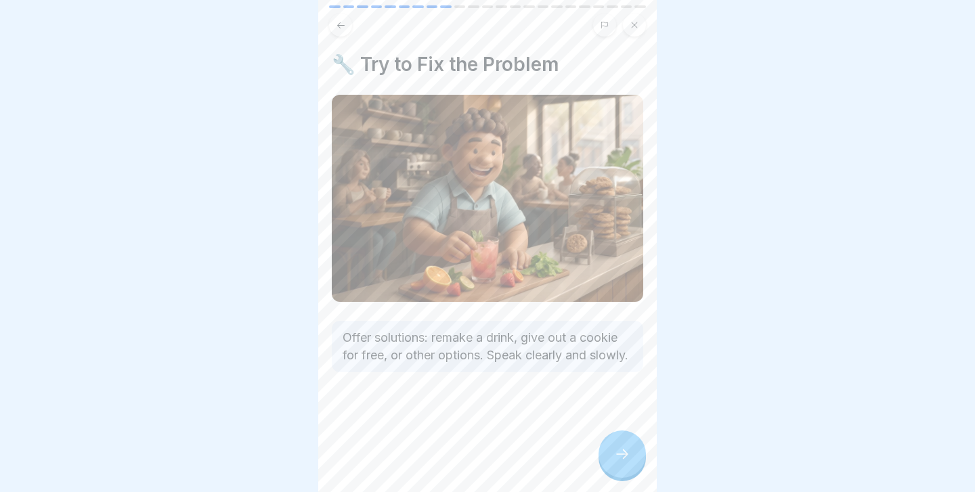
click at [619, 443] on div at bounding box center [621, 454] width 47 height 47
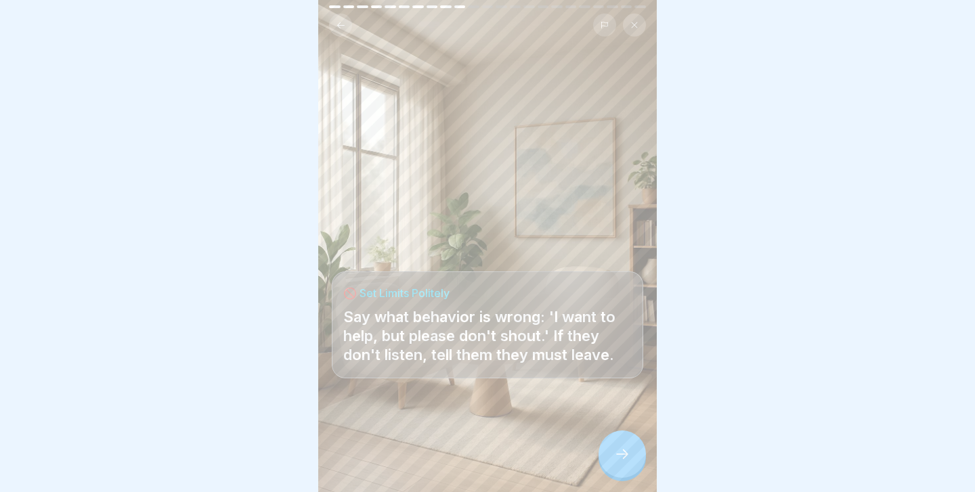
click at [619, 443] on div at bounding box center [621, 454] width 47 height 47
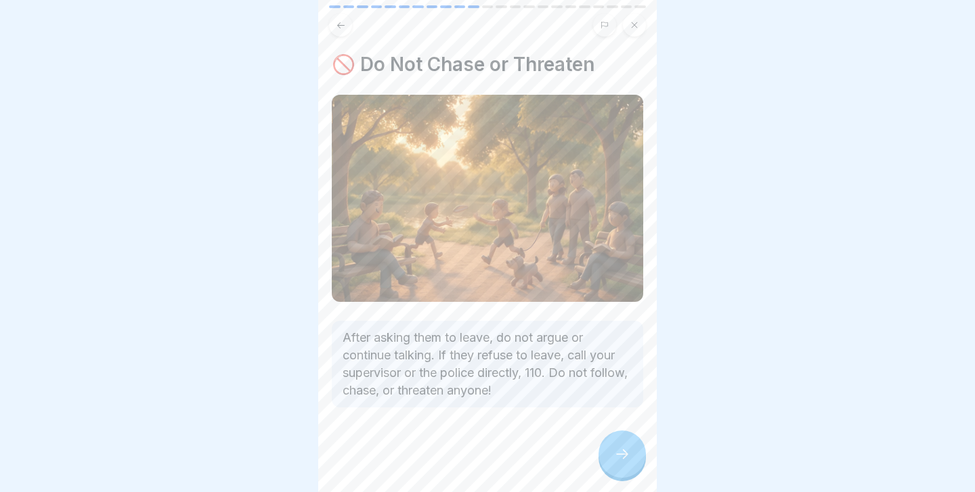
click at [619, 443] on div at bounding box center [621, 454] width 47 height 47
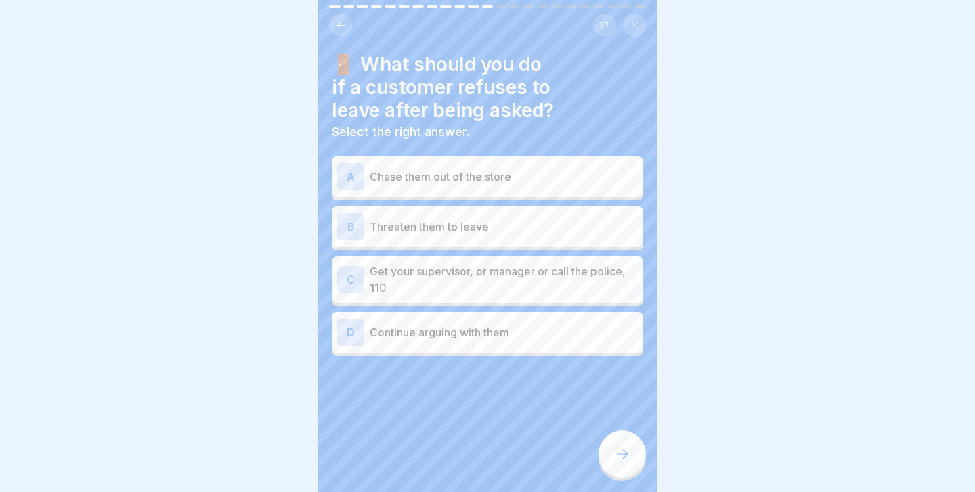
click at [474, 286] on p "Get your supervisor, or manager or call the police, 110" at bounding box center [504, 279] width 268 height 32
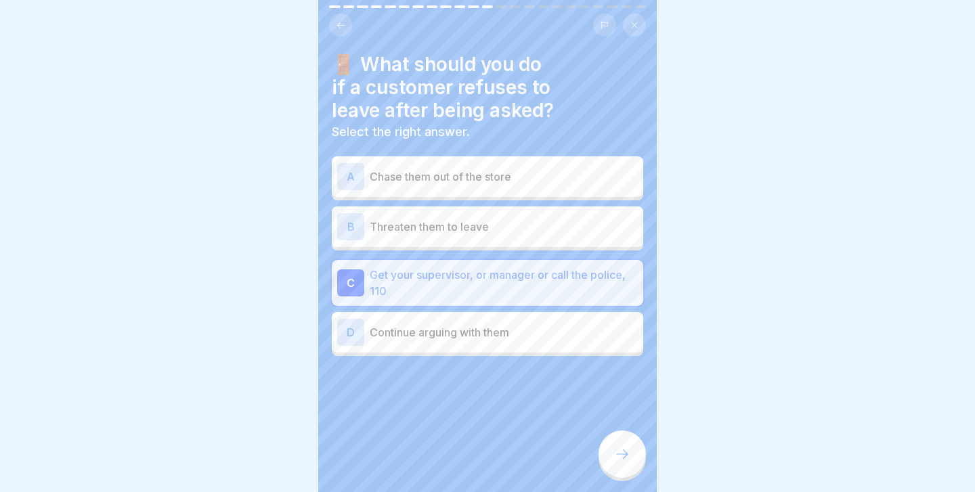
click at [624, 447] on div at bounding box center [621, 454] width 47 height 47
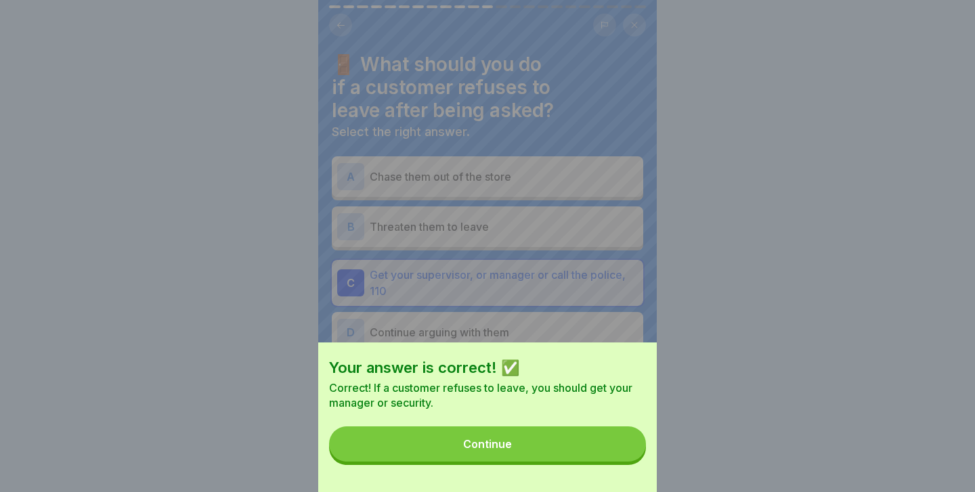
click at [624, 447] on button "Continue" at bounding box center [487, 443] width 317 height 35
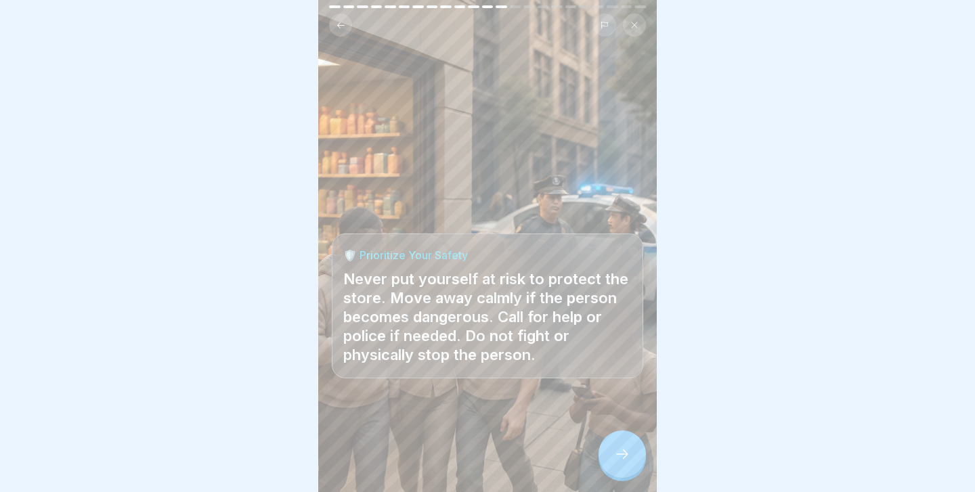
click at [624, 447] on icon at bounding box center [622, 454] width 16 height 16
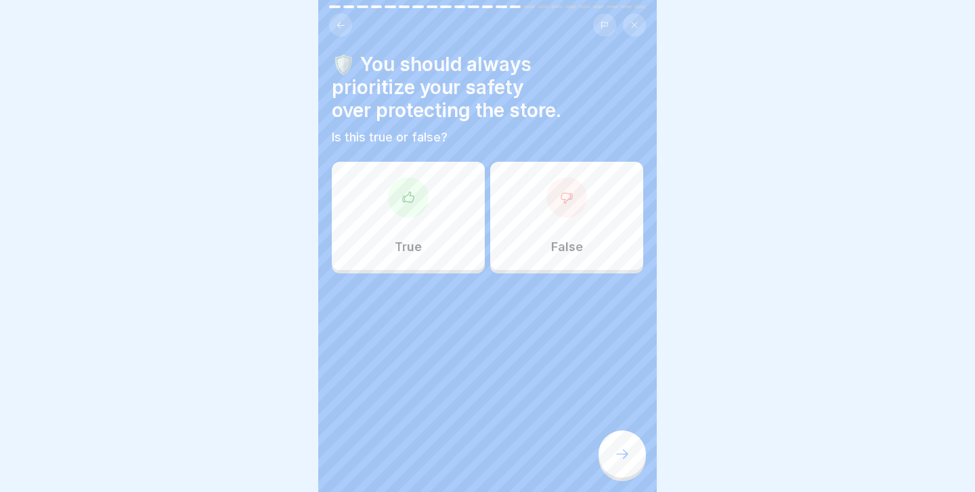
click at [426, 193] on div at bounding box center [408, 197] width 41 height 41
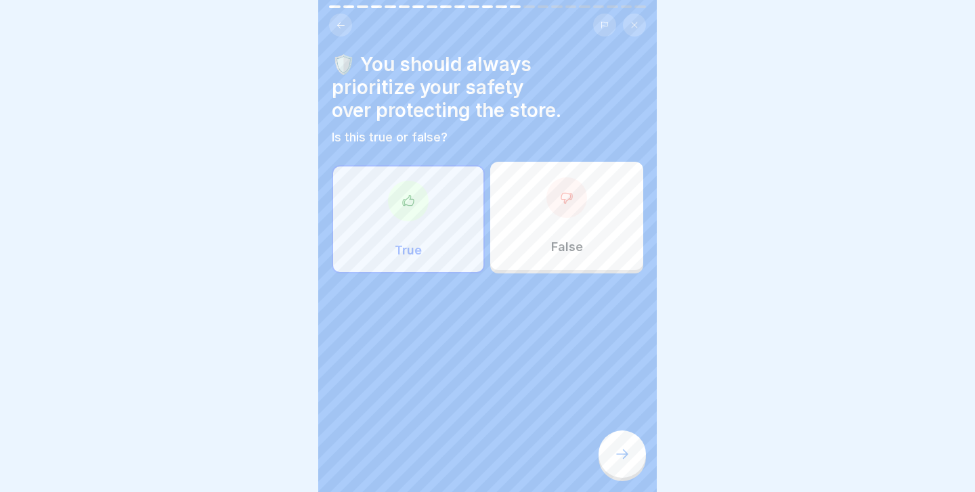
click at [623, 451] on icon at bounding box center [622, 454] width 16 height 16
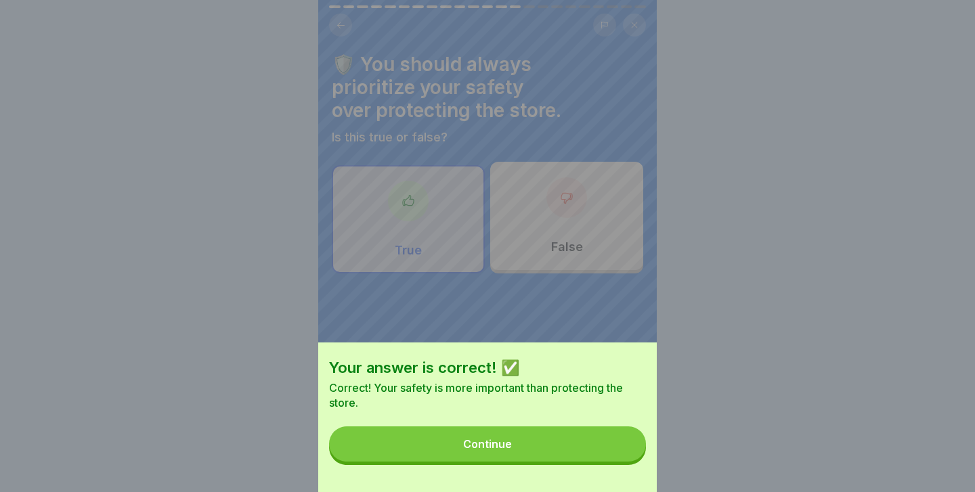
click at [623, 451] on button "Continue" at bounding box center [487, 443] width 317 height 35
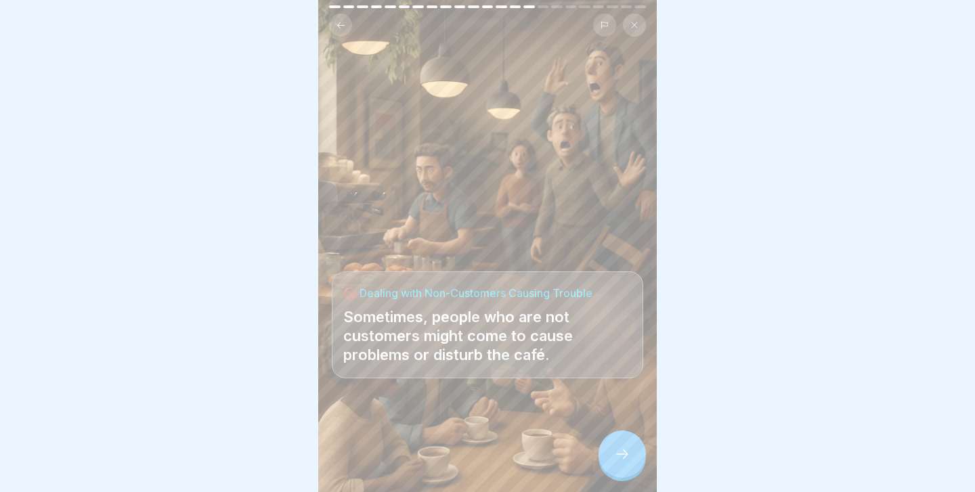
click at [623, 451] on icon at bounding box center [622, 454] width 16 height 16
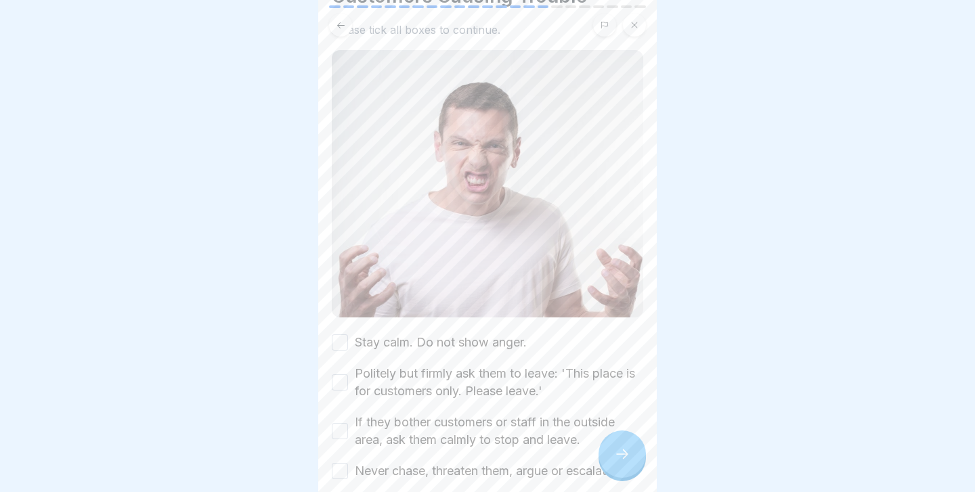
scroll to position [250, 0]
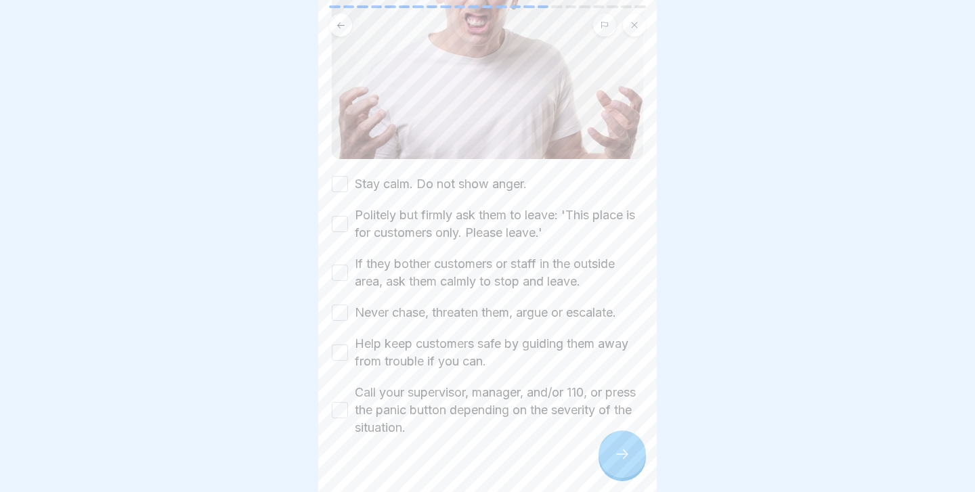
click at [338, 188] on button "Stay calm. Do not show anger." at bounding box center [340, 184] width 16 height 16
click at [338, 227] on button "Politely but firmly ask them to leave: 'This place is for customers only. Pleas…" at bounding box center [340, 224] width 16 height 16
click at [340, 266] on button "If they bother customers or staff in the outside area, ask them calmly to stop …" at bounding box center [340, 273] width 16 height 16
click at [340, 319] on button "Never chase, threaten them, argue or escalate." at bounding box center [340, 313] width 16 height 16
click at [340, 348] on button "Help keep customers safe by guiding them away from trouble if you can." at bounding box center [340, 353] width 16 height 16
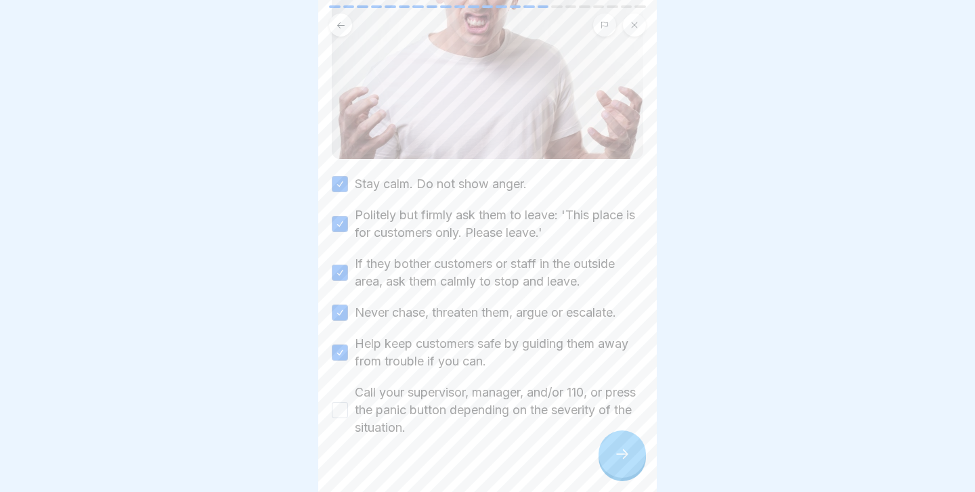
click at [343, 403] on button "Call your supervisor, manager, and/or 110, or press the panic button depending …" at bounding box center [340, 410] width 16 height 16
click at [627, 435] on div at bounding box center [621, 454] width 47 height 47
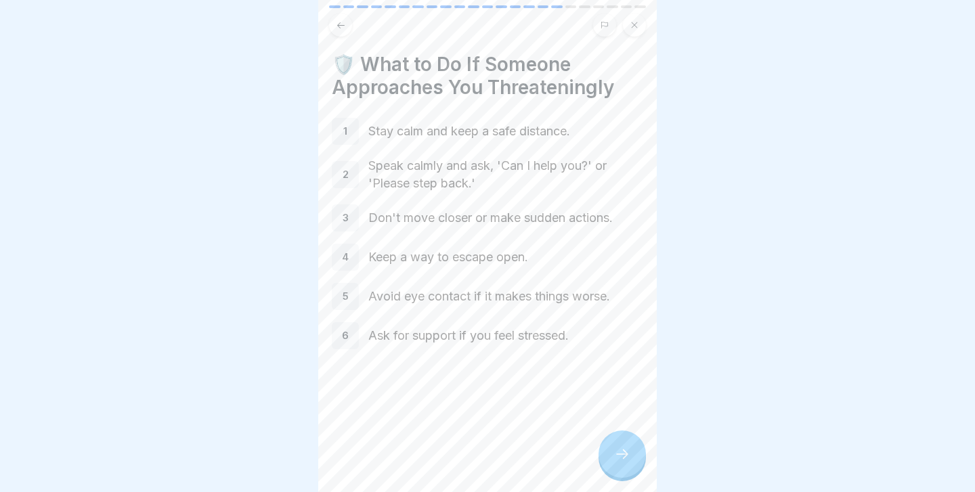
click at [627, 436] on div at bounding box center [621, 454] width 47 height 47
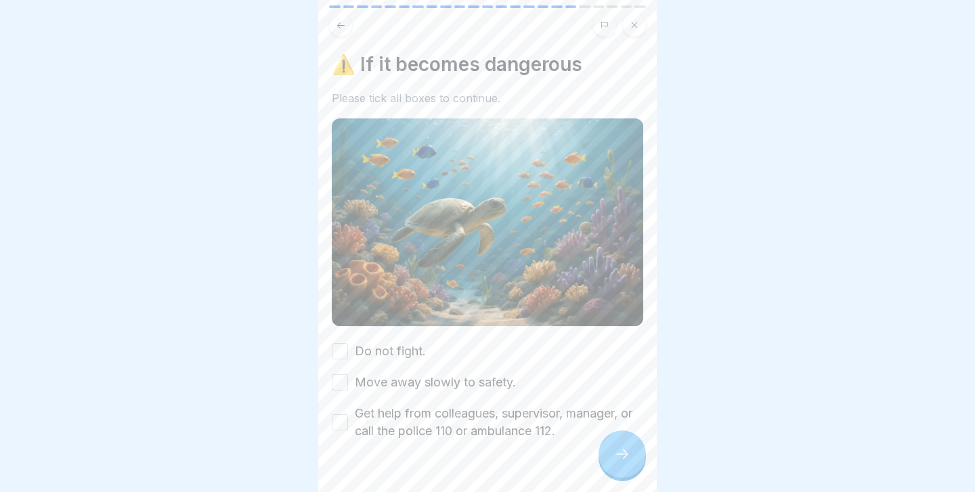
click at [341, 350] on button "Do not fight." at bounding box center [340, 351] width 16 height 16
click at [345, 383] on button "Move away slowly to safety." at bounding box center [340, 382] width 16 height 16
click at [343, 423] on button "Get help from colleagues, supervisor, manager, or call the police 110 or ambula…" at bounding box center [340, 422] width 16 height 16
click at [641, 450] on div at bounding box center [621, 454] width 47 height 47
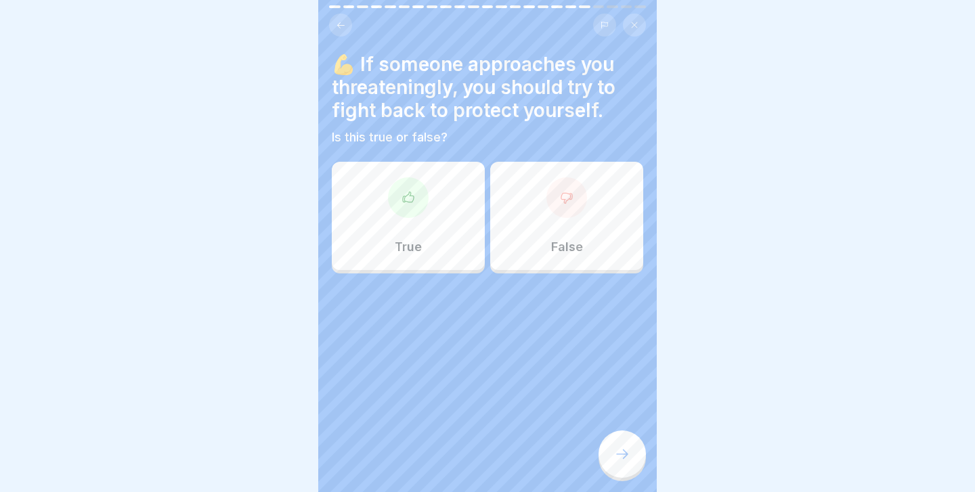
click at [535, 231] on div "False" at bounding box center [566, 216] width 153 height 108
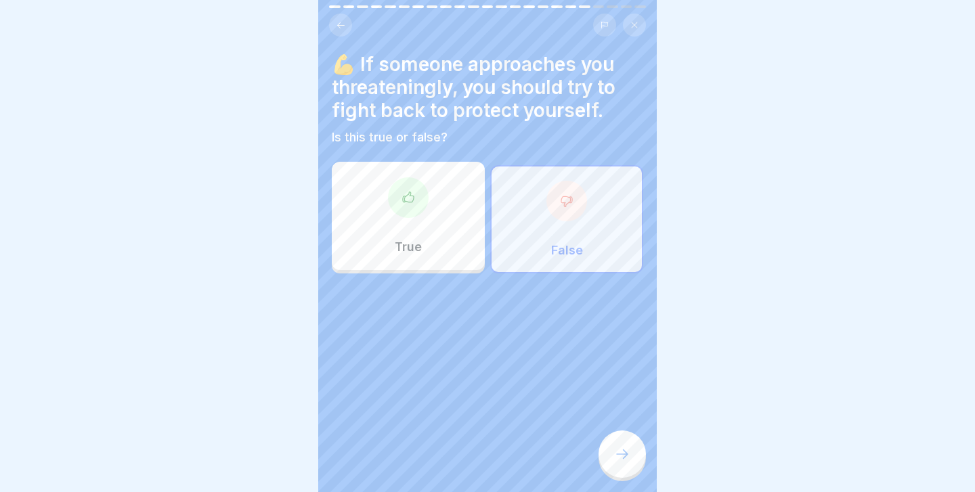
click at [627, 445] on div at bounding box center [621, 454] width 47 height 47
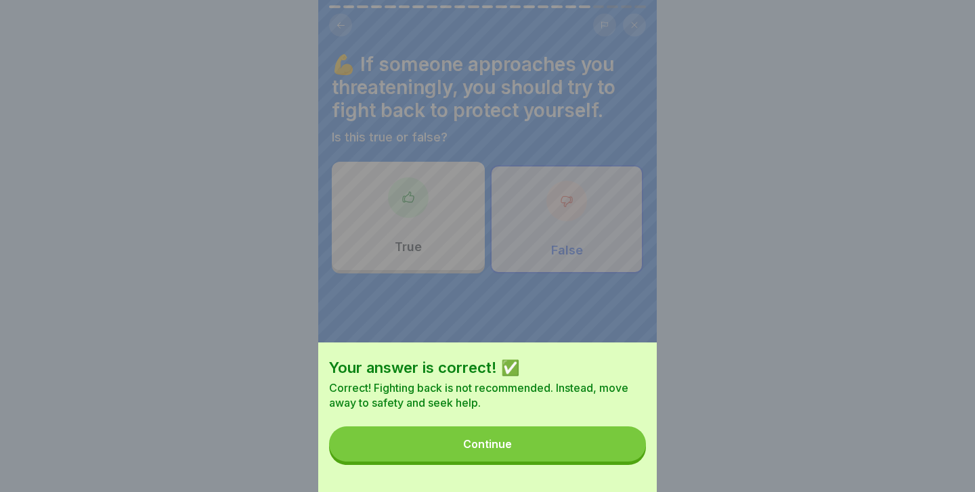
click at [611, 435] on button "Continue" at bounding box center [487, 443] width 317 height 35
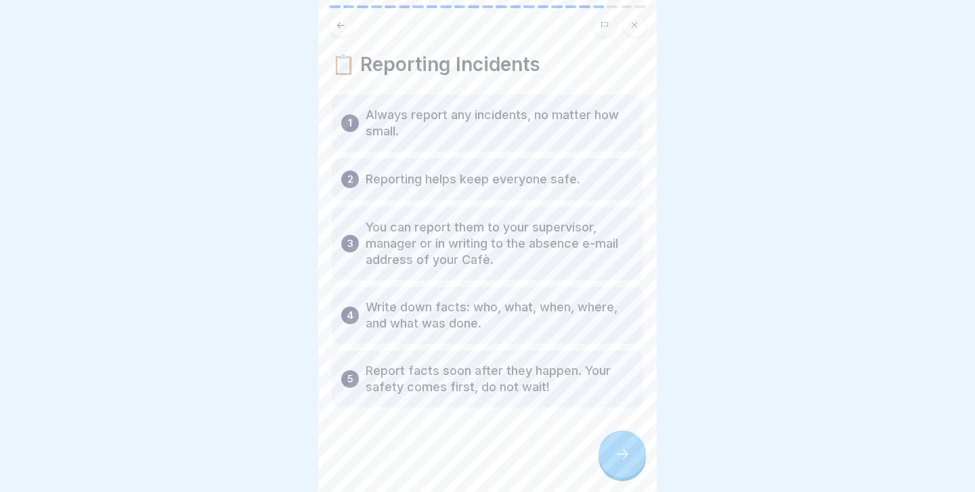
click at [613, 447] on div at bounding box center [621, 454] width 47 height 47
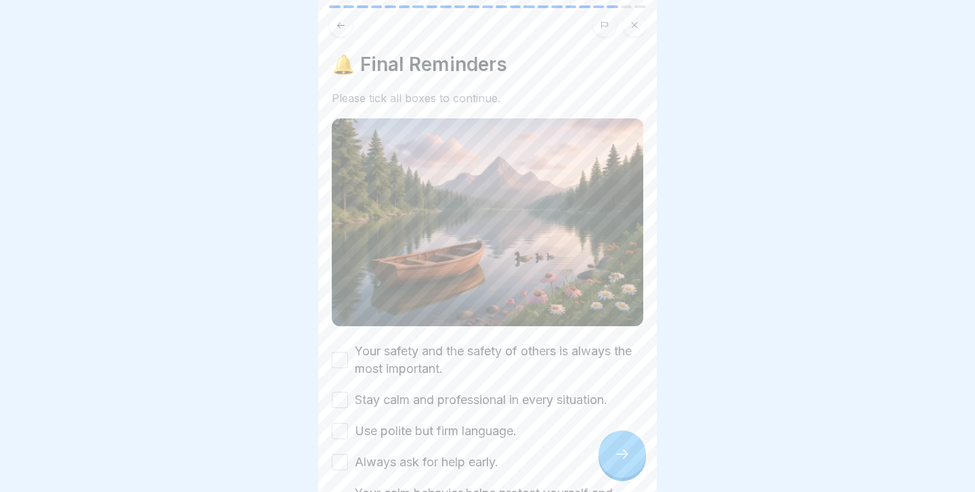
scroll to position [108, 0]
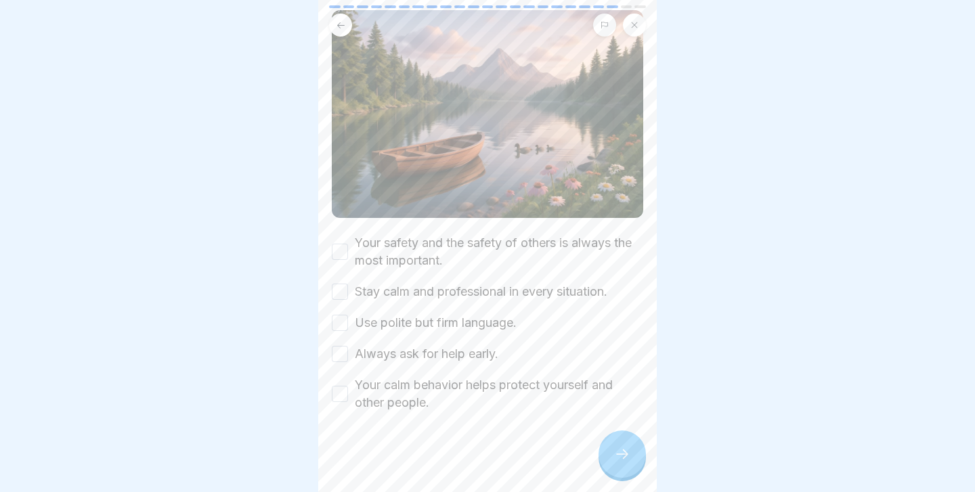
click at [343, 250] on button "Your safety and the safety of others is always the most important." at bounding box center [340, 252] width 16 height 16
click at [340, 290] on button "Stay calm and professional in every situation." at bounding box center [340, 292] width 16 height 16
click at [340, 314] on div "Use polite but firm language." at bounding box center [424, 323] width 185 height 18
click at [340, 316] on button "Use polite but firm language." at bounding box center [340, 323] width 16 height 16
click at [340, 353] on button "Always ask for help early." at bounding box center [340, 354] width 16 height 16
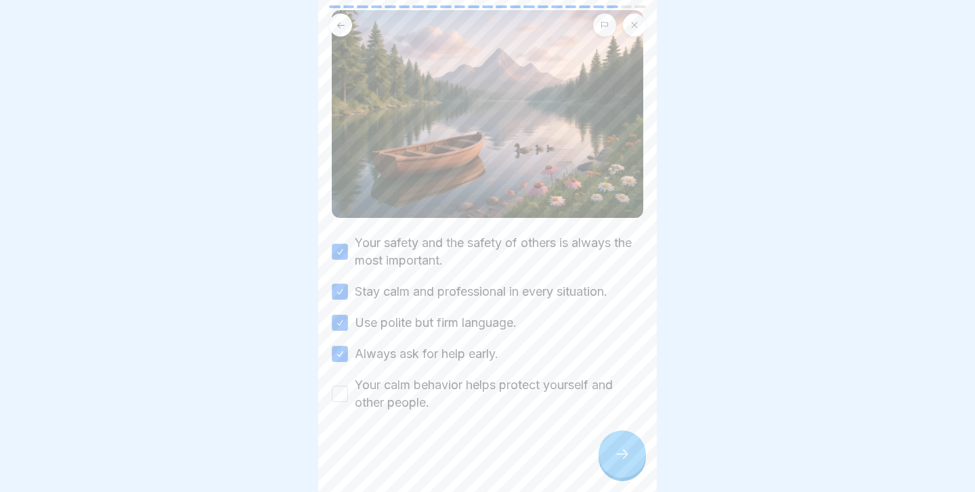
click at [342, 399] on button "Your calm behavior helps protect yourself and other people." at bounding box center [340, 394] width 16 height 16
click at [610, 460] on div at bounding box center [621, 454] width 47 height 47
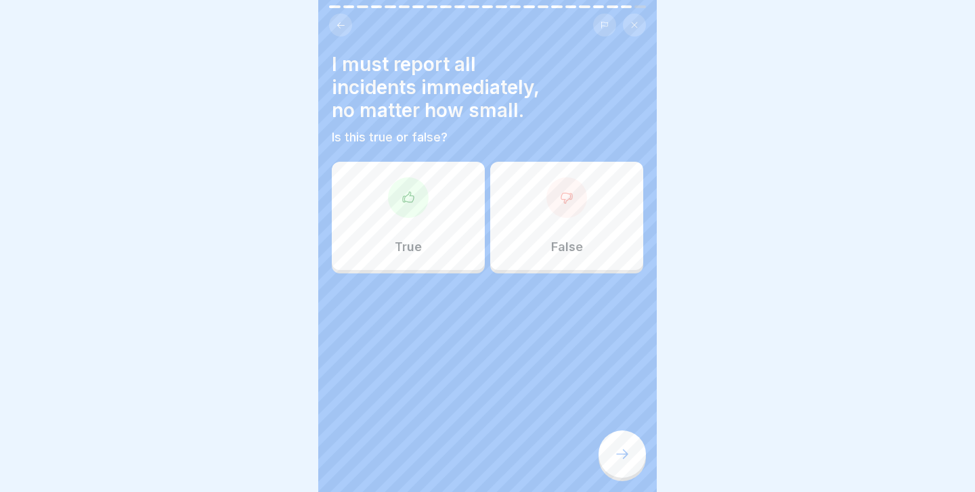
click at [431, 222] on div "True" at bounding box center [408, 216] width 153 height 108
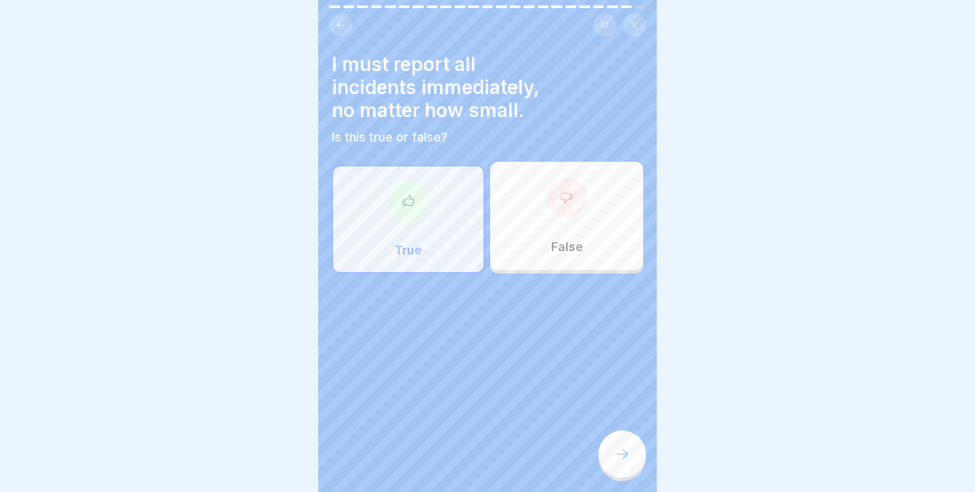
click at [618, 447] on div at bounding box center [621, 454] width 47 height 47
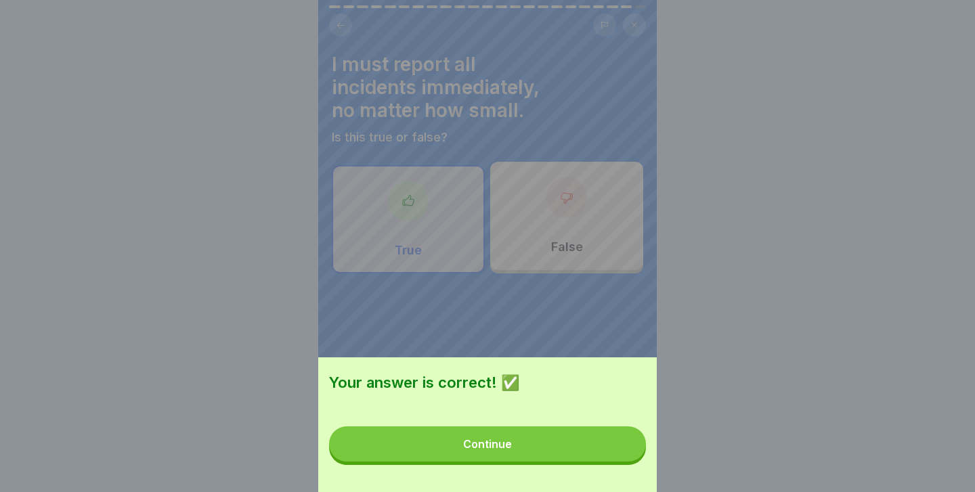
click at [619, 447] on button "Continue" at bounding box center [487, 443] width 317 height 35
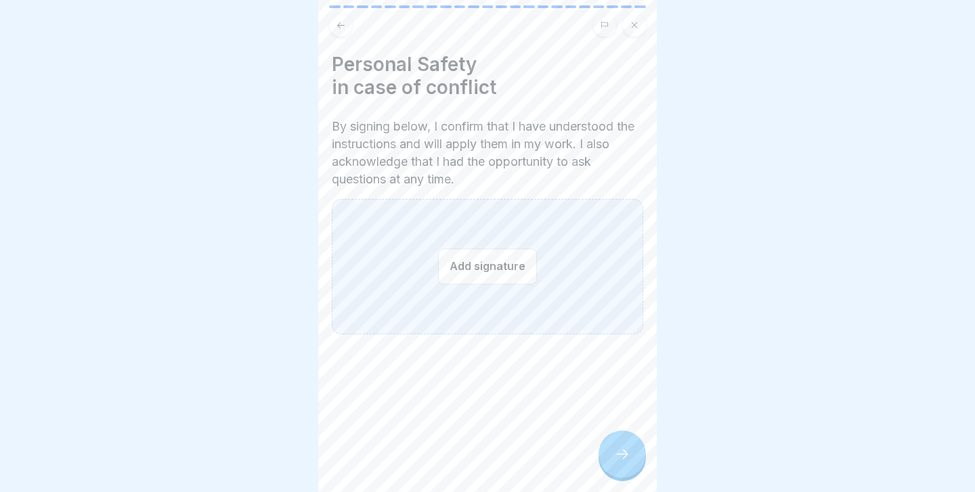
click at [481, 273] on button "Add signature" at bounding box center [487, 266] width 99 height 36
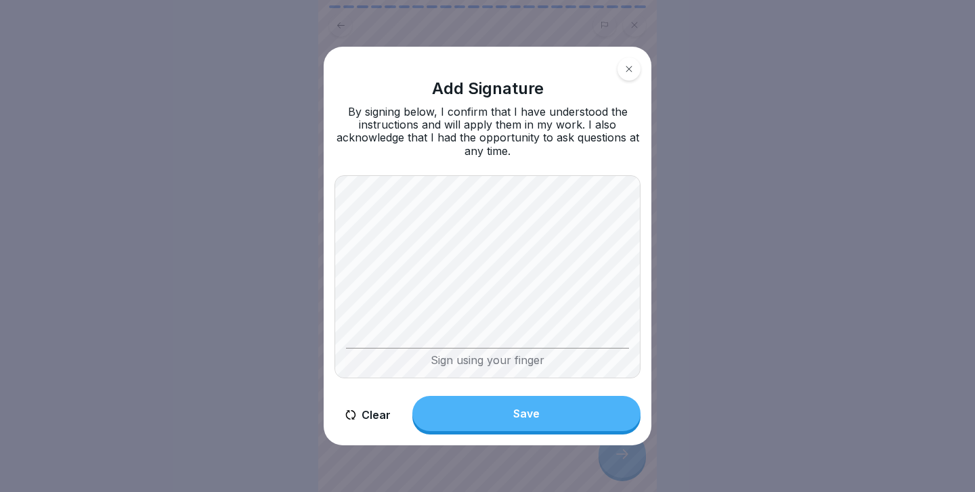
click at [541, 406] on button "Save" at bounding box center [526, 413] width 228 height 35
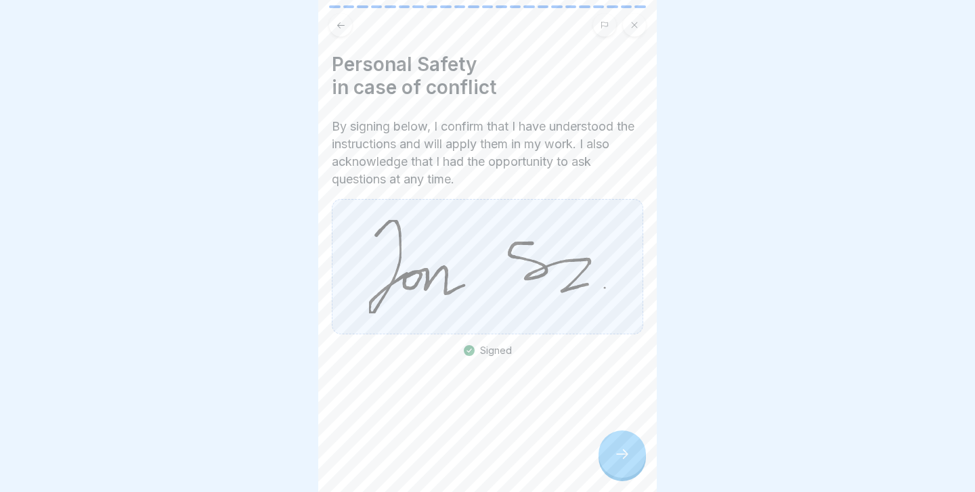
click at [617, 450] on icon at bounding box center [622, 454] width 16 height 16
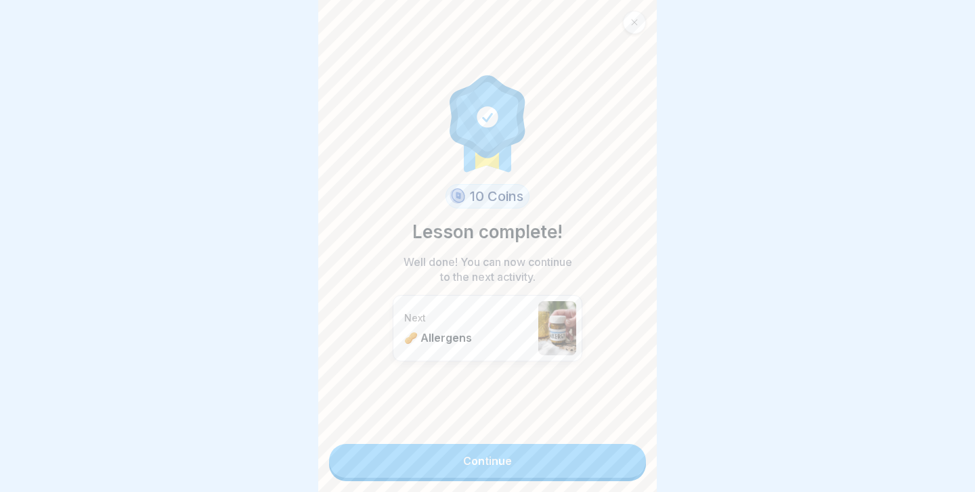
click at [590, 451] on link "Continue" at bounding box center [487, 461] width 317 height 34
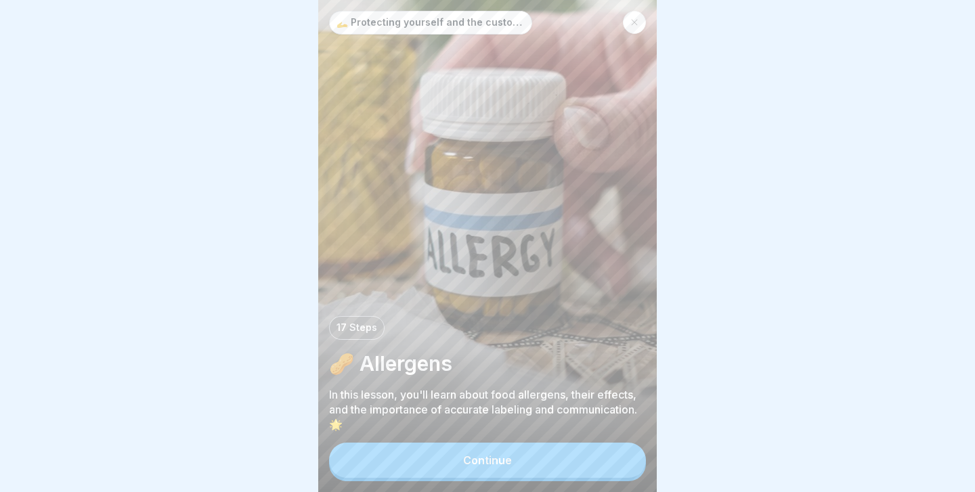
click at [493, 456] on div "Continue" at bounding box center [487, 460] width 49 height 12
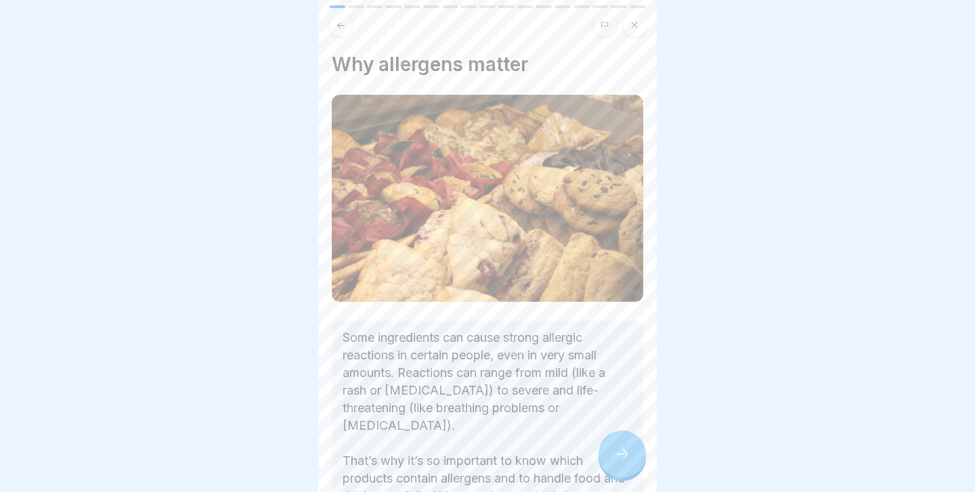
scroll to position [137, 0]
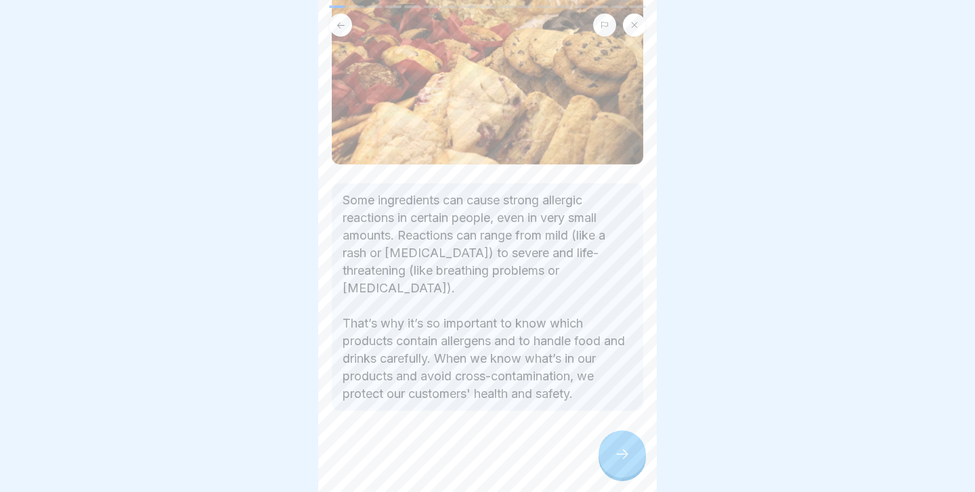
click at [611, 456] on div at bounding box center [621, 454] width 47 height 47
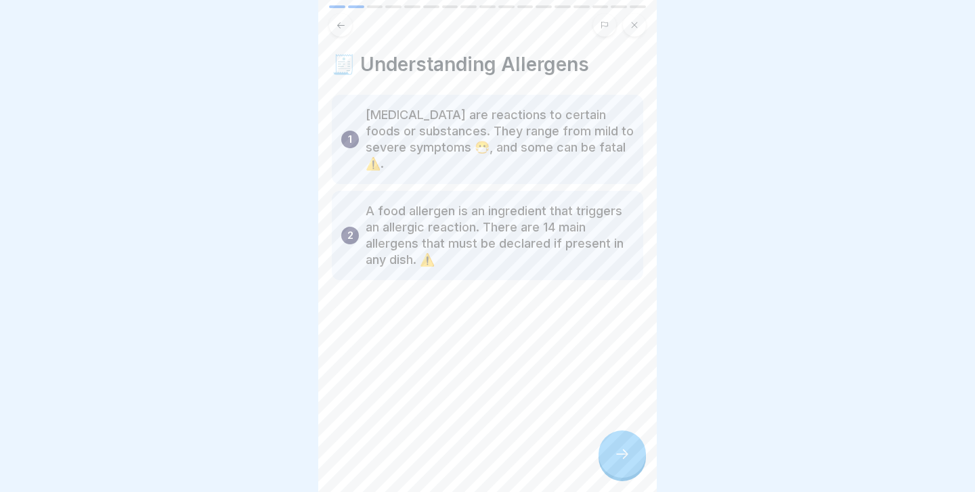
click at [612, 456] on div at bounding box center [621, 454] width 47 height 47
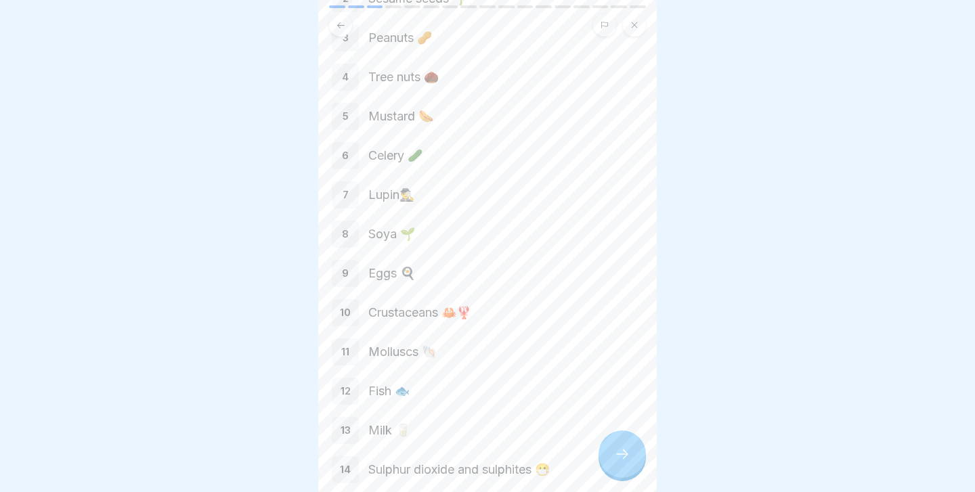
scroll to position [221, 0]
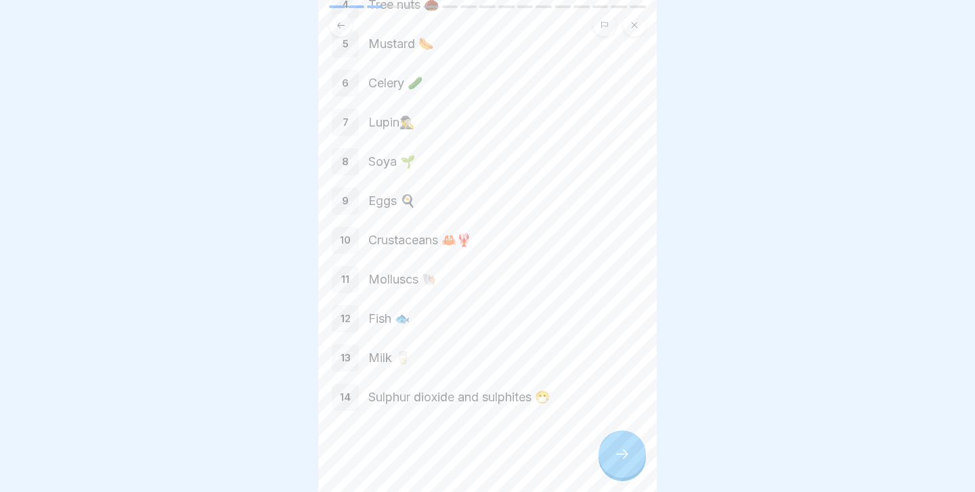
click at [617, 449] on icon at bounding box center [622, 454] width 16 height 16
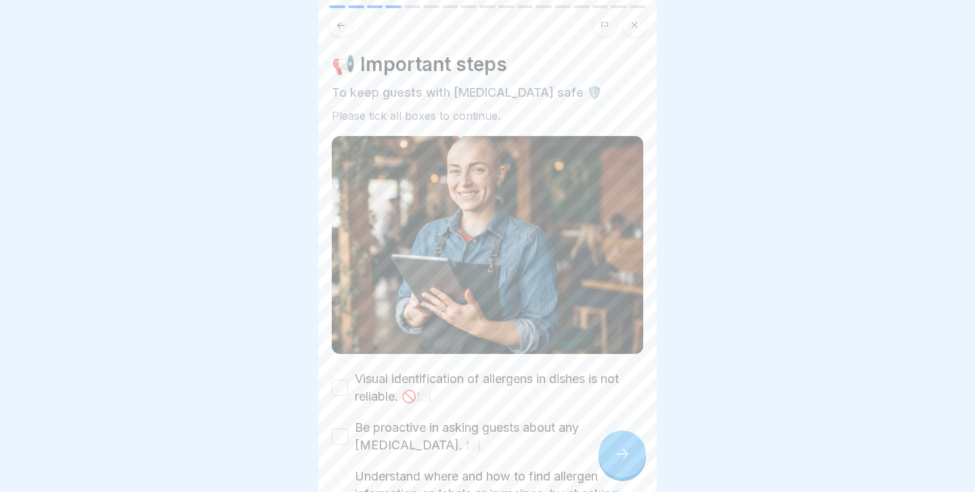
scroll to position [153, 0]
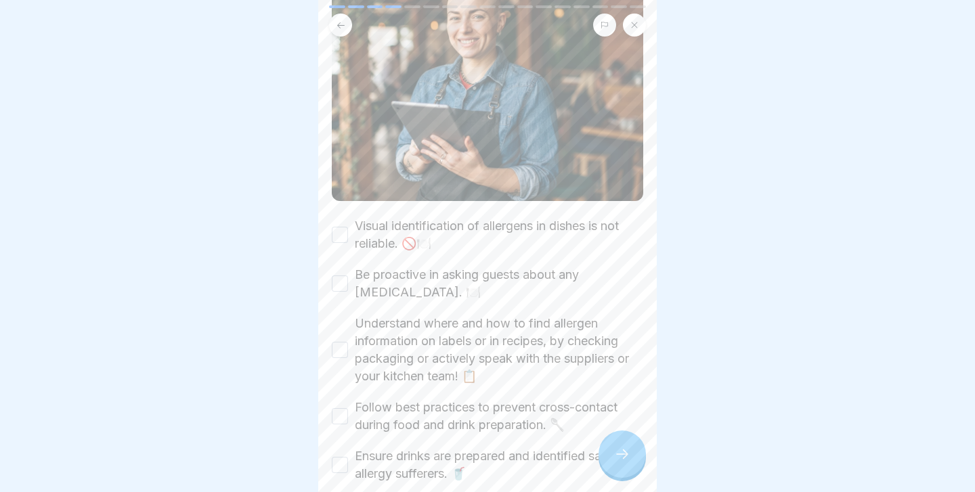
click at [334, 236] on button "Visual identification of allergens in dishes is not reliable. 🚫🍽️" at bounding box center [340, 235] width 16 height 16
click at [339, 282] on button "Be proactive in asking guests about any [MEDICAL_DATA]. 🍽️" at bounding box center [340, 283] width 16 height 16
click at [336, 343] on button "Understand where and how to find allergen information on labels or in recipes, …" at bounding box center [340, 350] width 16 height 16
click at [340, 412] on button "Follow best practices to prevent cross-contact during food and drink preparatio…" at bounding box center [340, 416] width 16 height 16
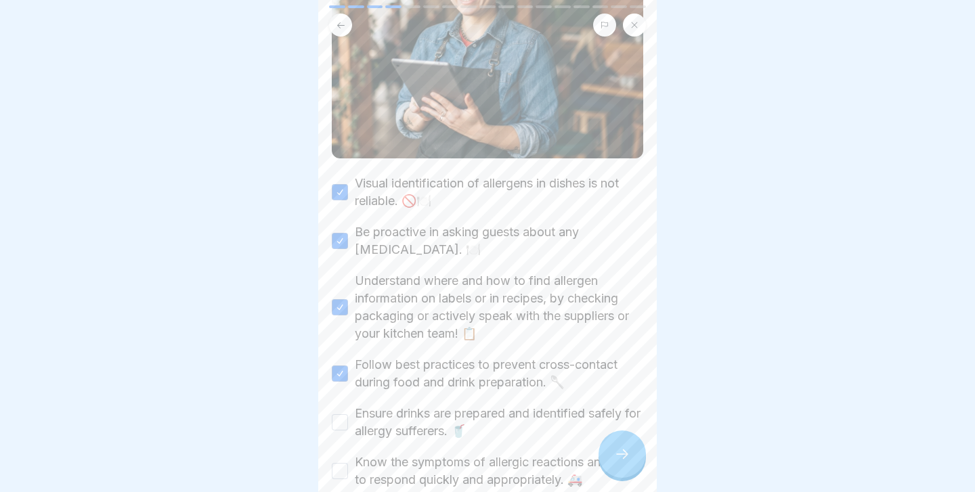
scroll to position [197, 0]
click at [338, 415] on button "Ensure drinks are prepared and identified safely for allergy sufferers. 🥤" at bounding box center [340, 421] width 16 height 16
click at [338, 471] on button "Know the symptoms of allergic reactions and how to respond quickly and appropri…" at bounding box center [340, 470] width 16 height 16
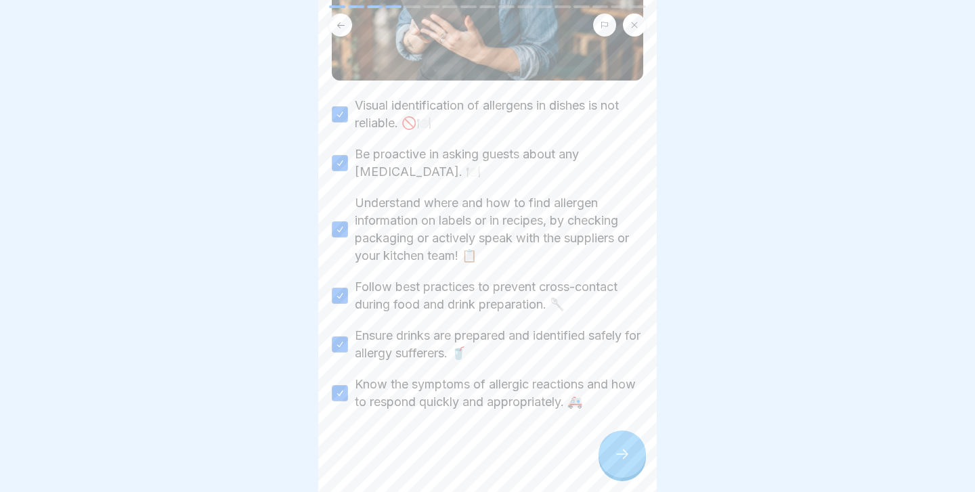
click at [623, 462] on icon at bounding box center [622, 454] width 16 height 16
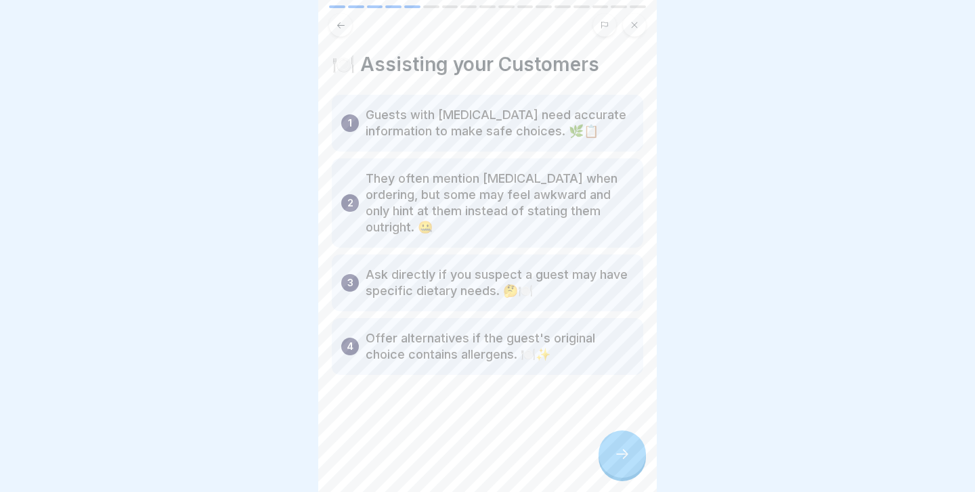
click at [623, 462] on icon at bounding box center [622, 454] width 16 height 16
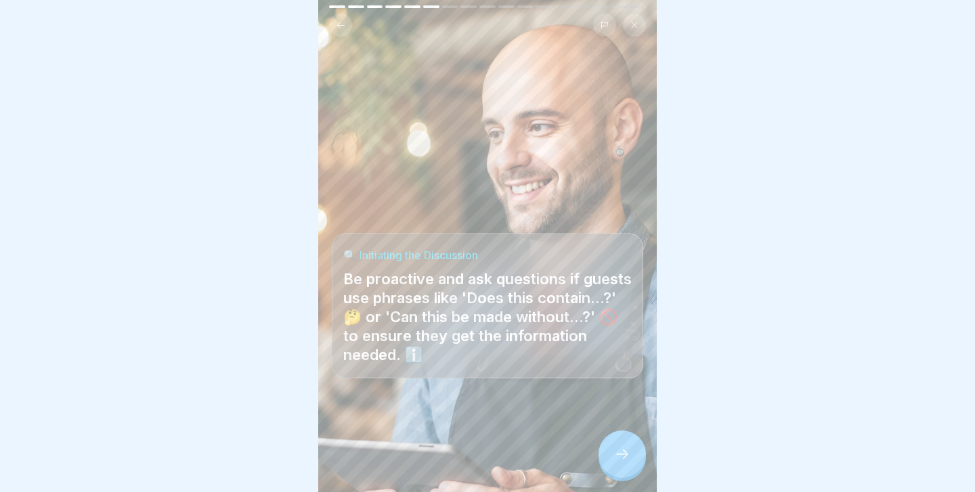
click at [623, 462] on icon at bounding box center [622, 454] width 16 height 16
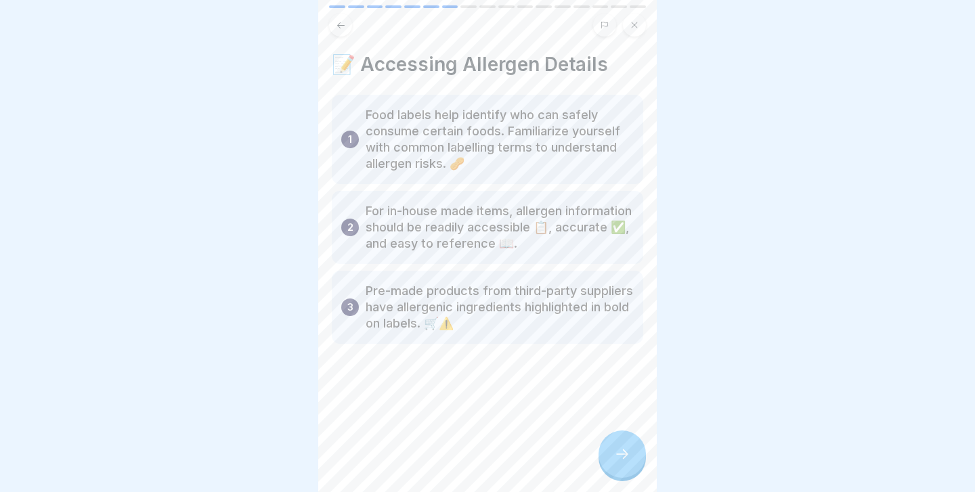
click at [623, 462] on icon at bounding box center [622, 454] width 16 height 16
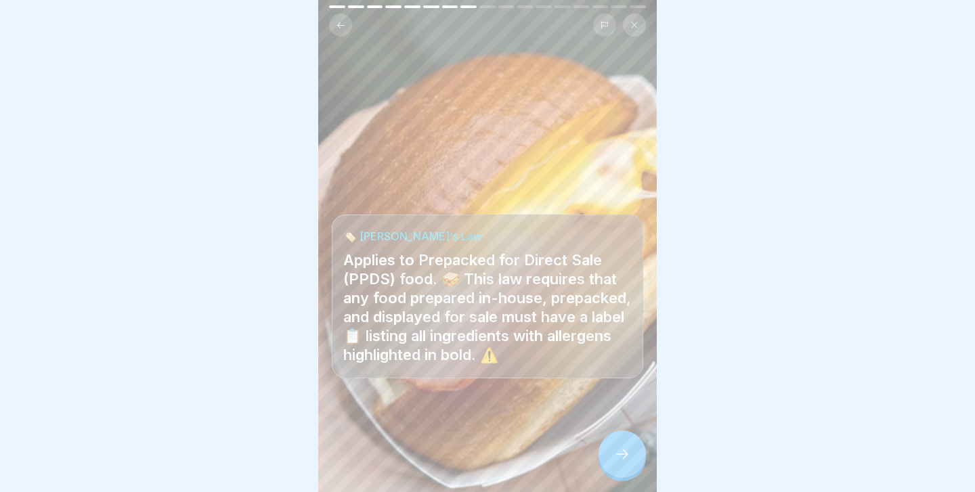
click at [623, 462] on icon at bounding box center [622, 454] width 16 height 16
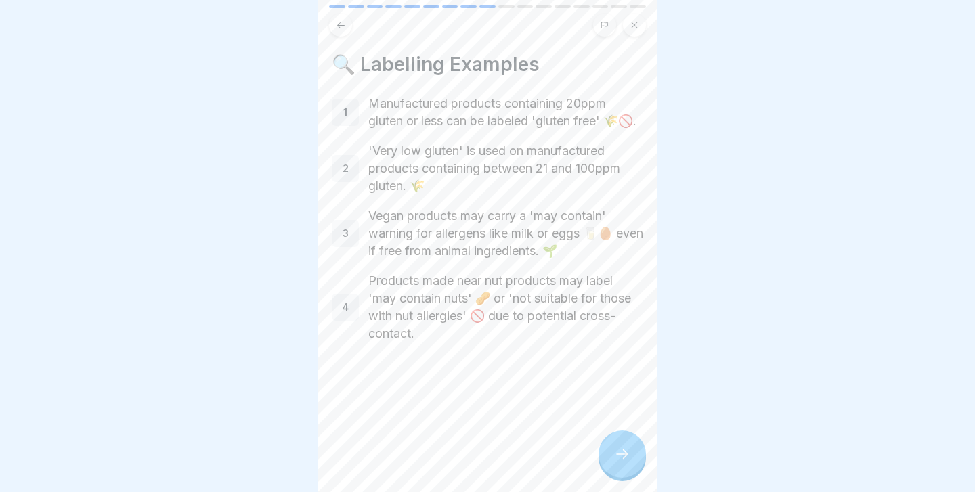
click at [623, 462] on icon at bounding box center [622, 454] width 16 height 16
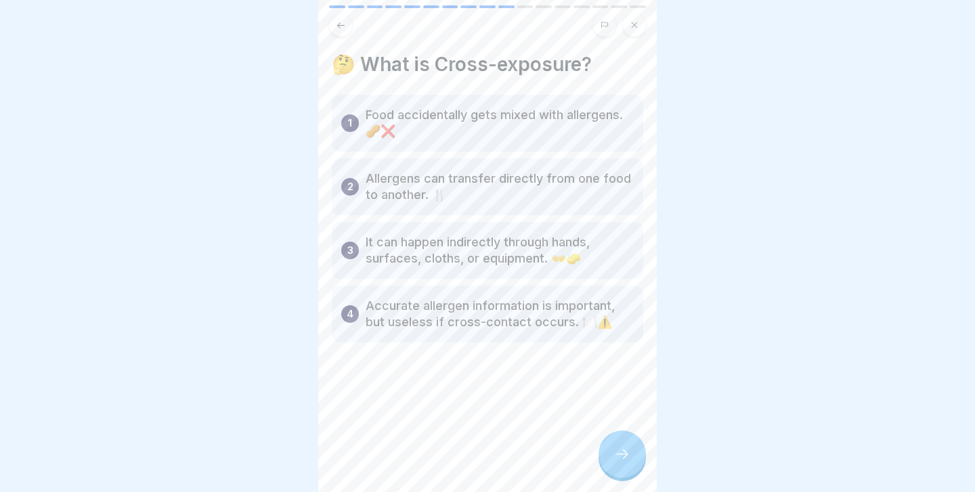
click at [623, 462] on icon at bounding box center [622, 454] width 16 height 16
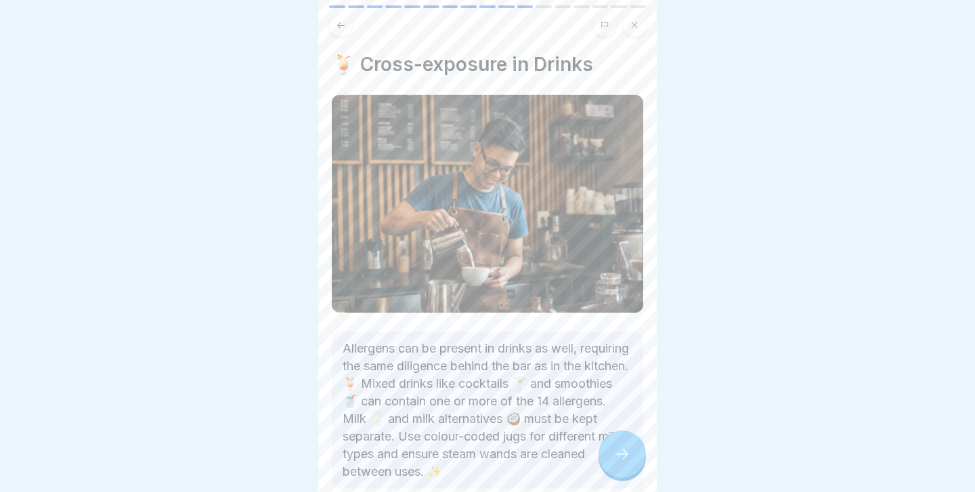
click at [623, 462] on icon at bounding box center [622, 454] width 16 height 16
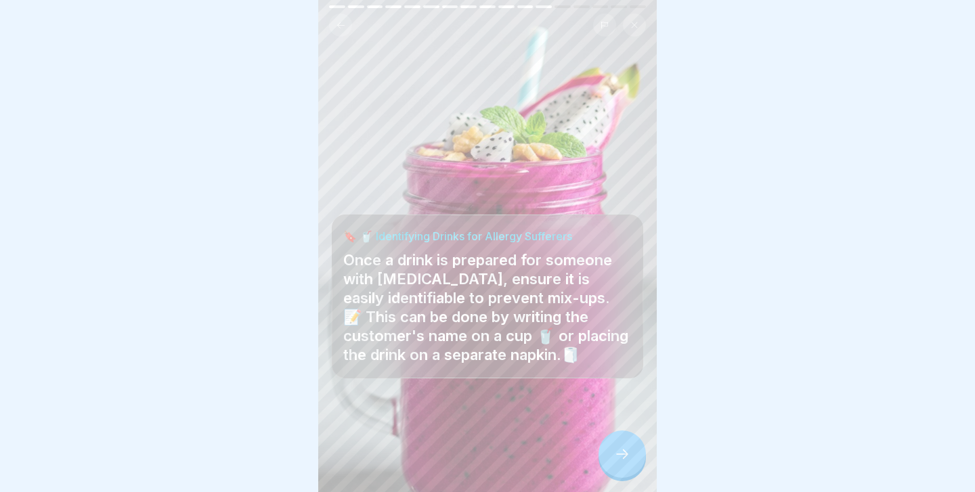
click at [623, 462] on icon at bounding box center [622, 454] width 16 height 16
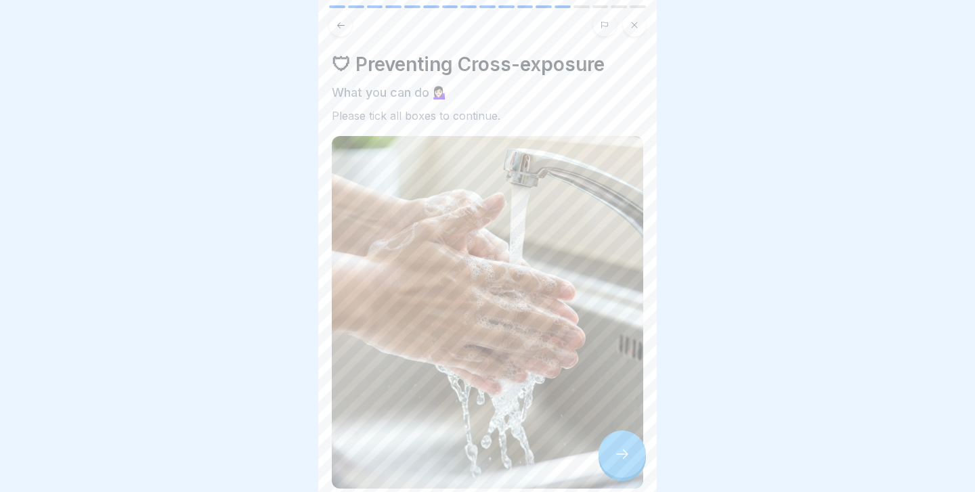
click at [623, 462] on icon at bounding box center [622, 454] width 16 height 16
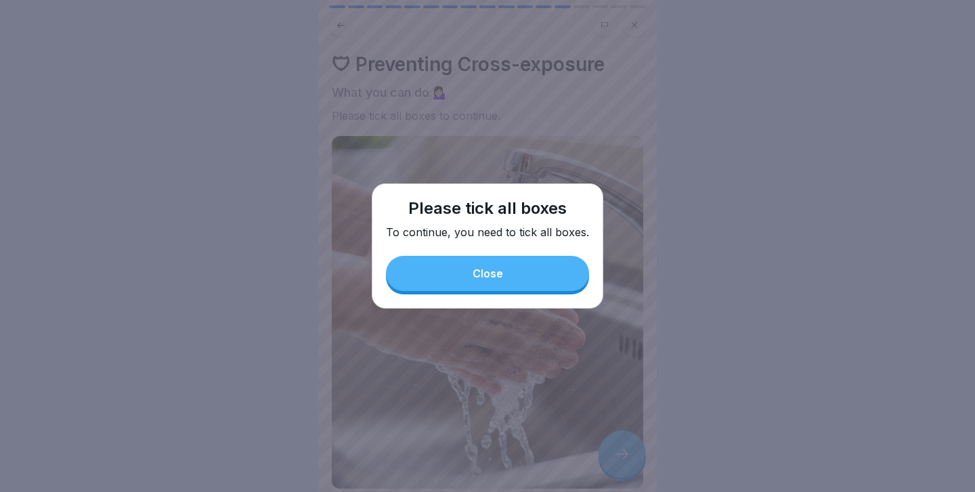
click at [549, 270] on button "Close" at bounding box center [487, 273] width 203 height 35
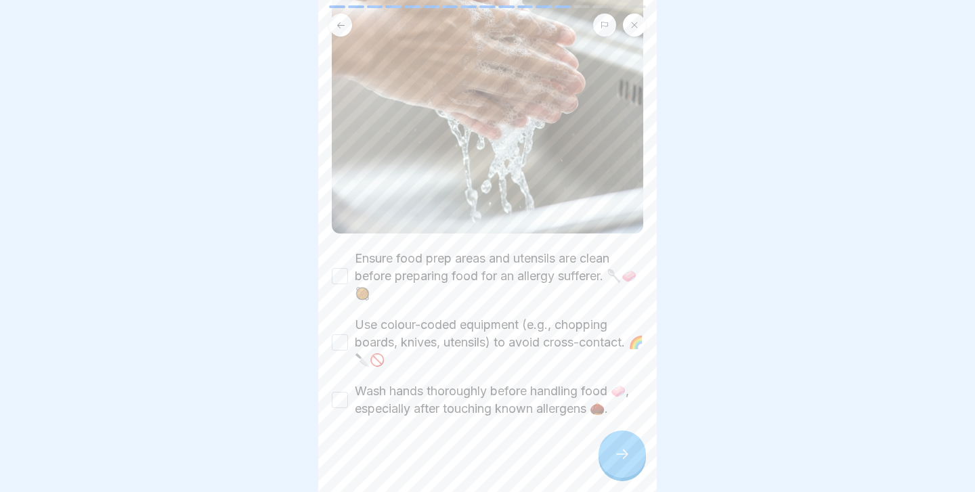
scroll to position [261, 0]
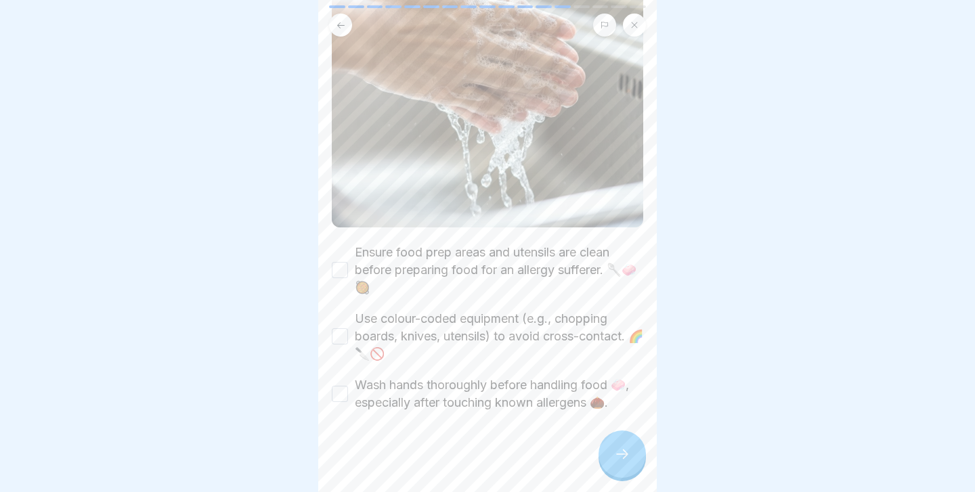
click at [343, 271] on button "Ensure food prep areas and utensils are clean before preparing food for an alle…" at bounding box center [340, 270] width 16 height 16
click at [343, 333] on button "Use colour-coded equipment (e.g., chopping boards, knives, utensils) to avoid c…" at bounding box center [340, 336] width 16 height 16
click at [343, 387] on button "Wash hands thoroughly before handling food 🧼, especially after touching known a…" at bounding box center [340, 394] width 16 height 16
click at [634, 466] on div at bounding box center [621, 454] width 47 height 47
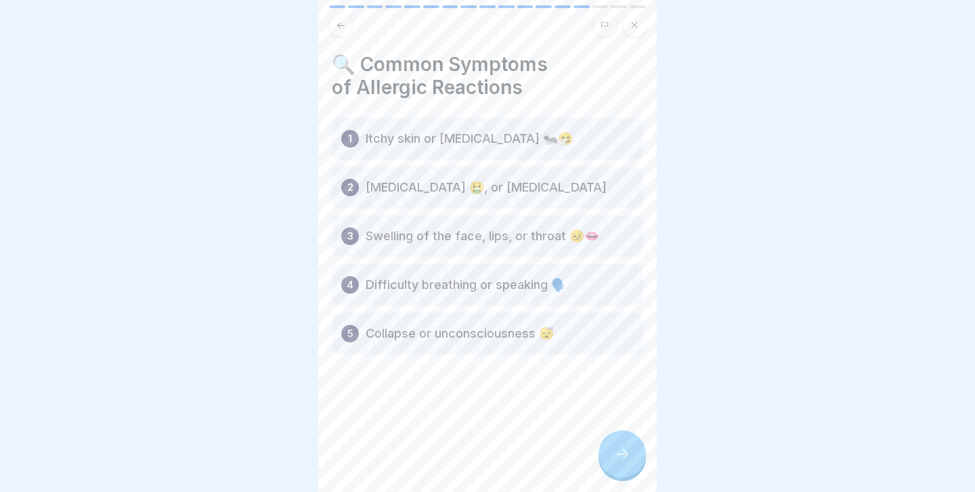
click at [634, 466] on div at bounding box center [621, 454] width 47 height 47
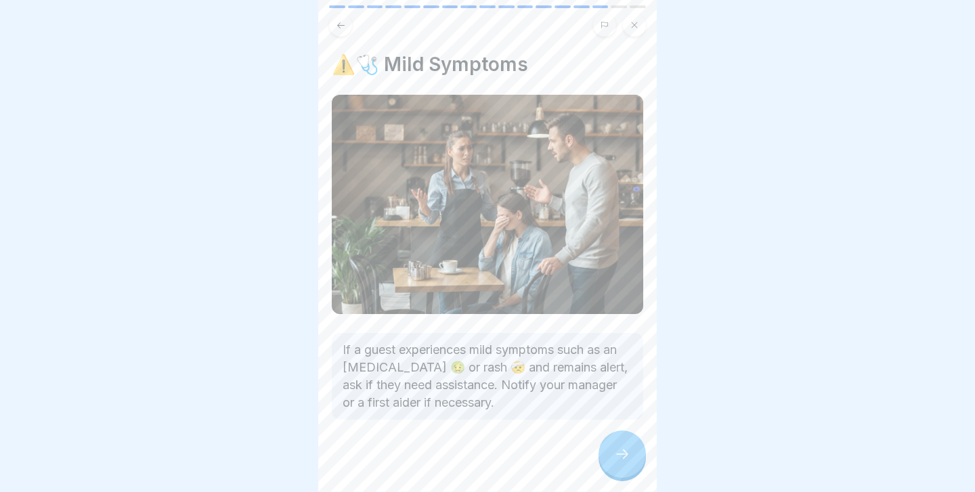
click at [634, 466] on div at bounding box center [621, 454] width 47 height 47
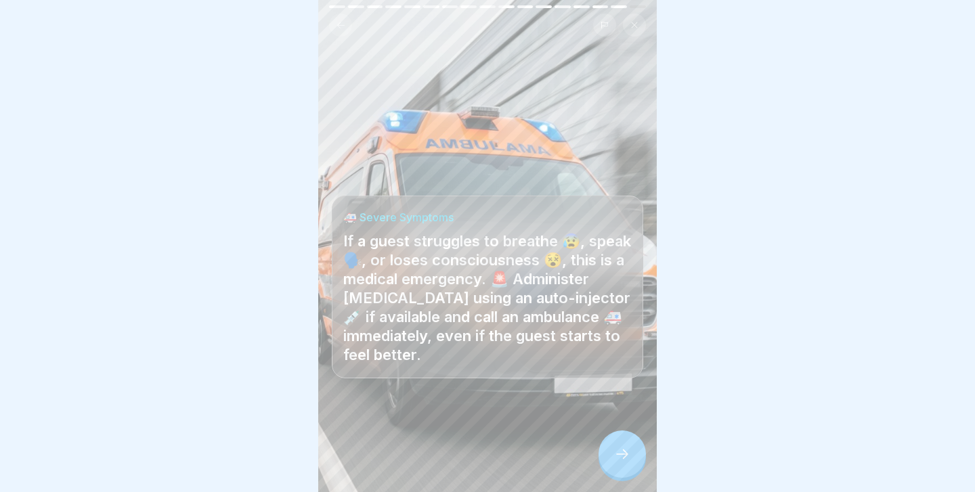
click at [634, 466] on div at bounding box center [621, 454] width 47 height 47
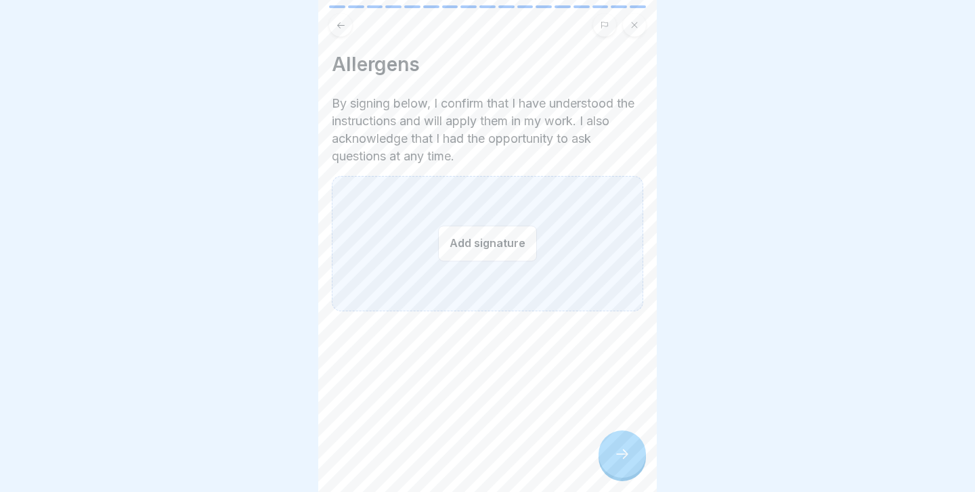
click at [466, 248] on button "Add signature" at bounding box center [487, 243] width 99 height 36
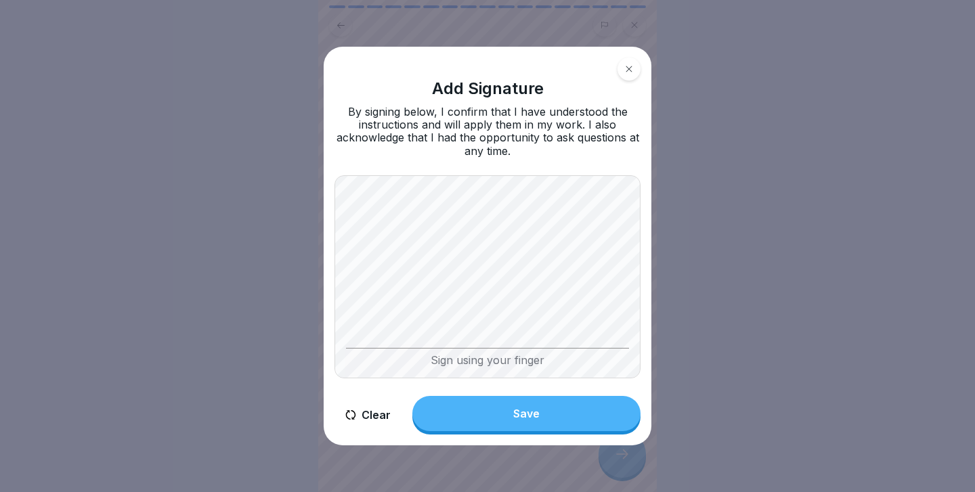
click at [542, 417] on button "Save" at bounding box center [526, 413] width 228 height 35
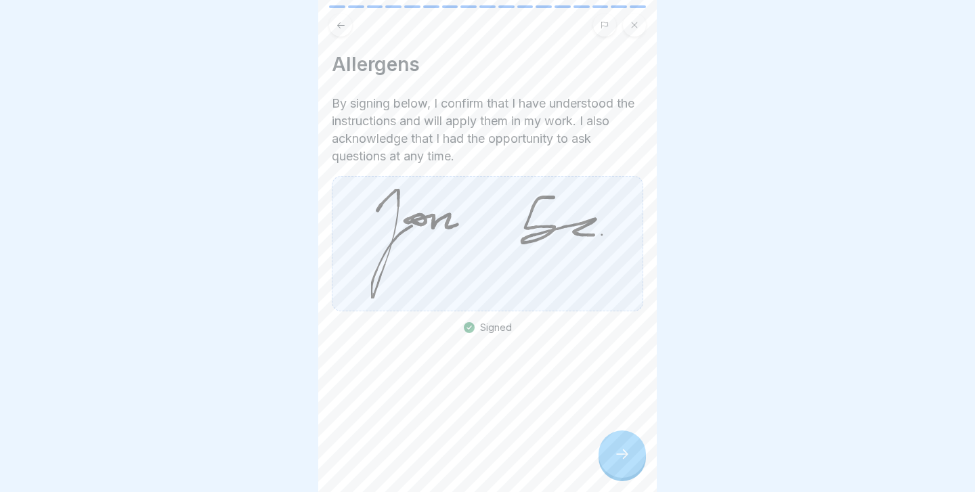
click at [594, 463] on div "Allergens By signing below, I confirm that I have understood the instructions a…" at bounding box center [487, 246] width 338 height 492
click at [603, 462] on div at bounding box center [621, 454] width 47 height 47
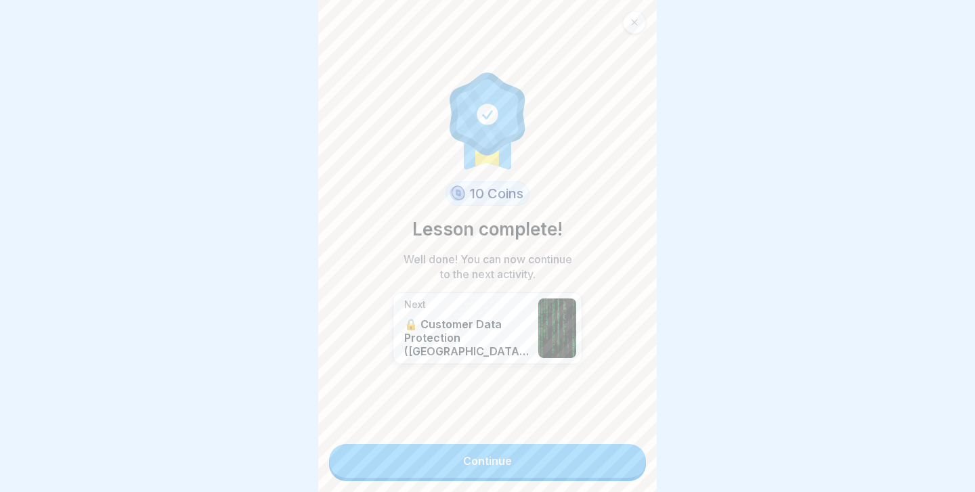
click at [575, 460] on link "Continue" at bounding box center [487, 461] width 317 height 34
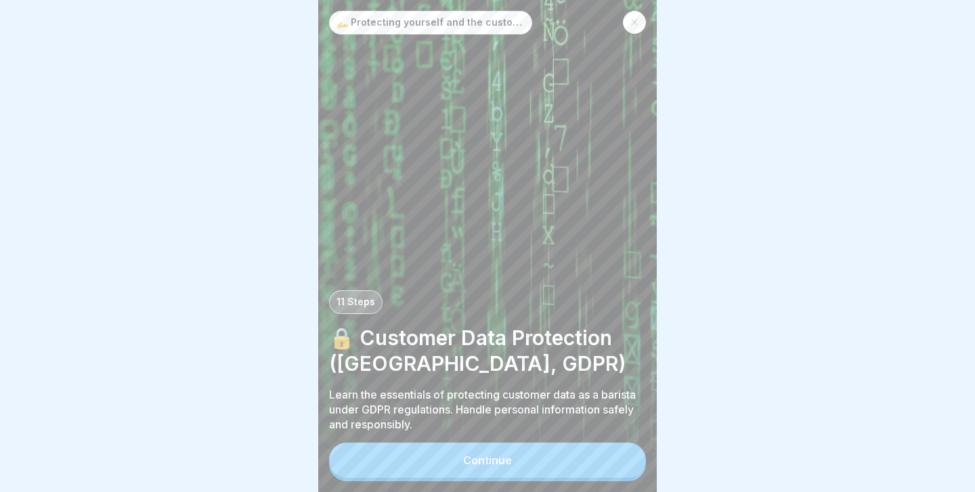
click at [565, 462] on button "Continue" at bounding box center [487, 460] width 317 height 35
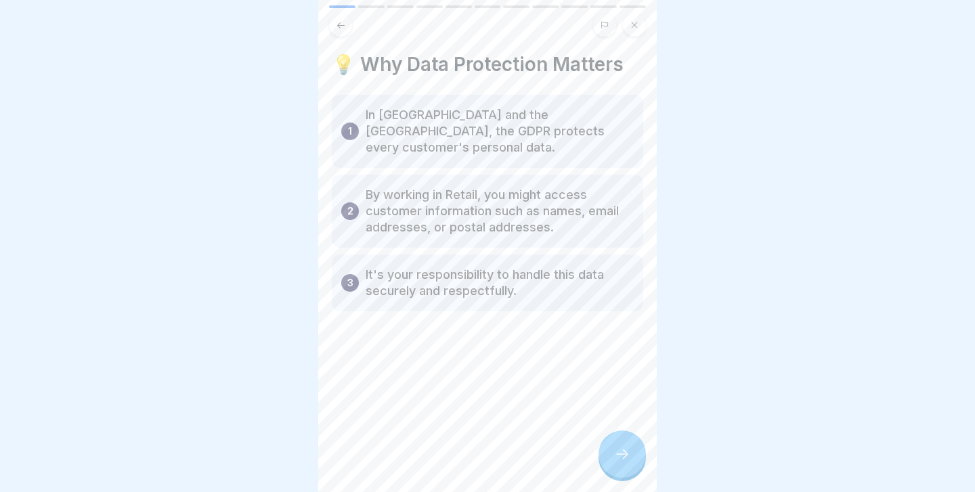
click at [605, 444] on div at bounding box center [621, 454] width 47 height 47
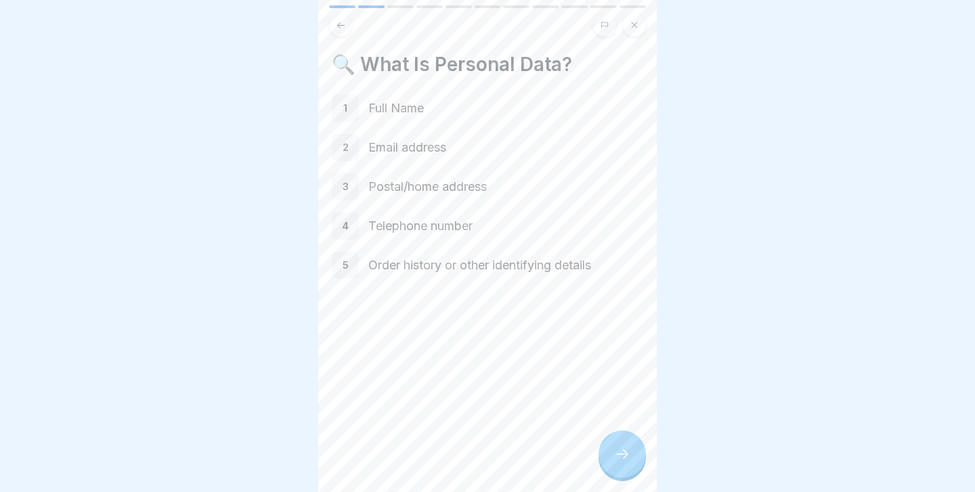
click at [605, 444] on div at bounding box center [621, 454] width 47 height 47
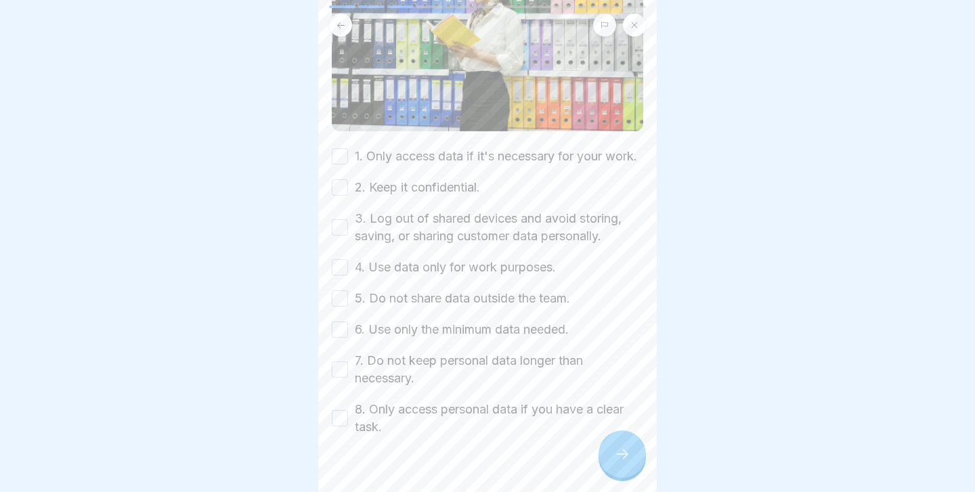
scroll to position [225, 0]
click at [344, 153] on div "1. Only access data if it's necessary for your work." at bounding box center [484, 155] width 305 height 18
click at [345, 163] on button "1. Only access data if it's necessary for your work." at bounding box center [340, 155] width 16 height 16
click at [336, 194] on button "2. Keep it confidential." at bounding box center [340, 186] width 16 height 16
click at [336, 234] on button "3. Log out of shared devices and avoid storing, saving, or sharing customer dat…" at bounding box center [340, 226] width 16 height 16
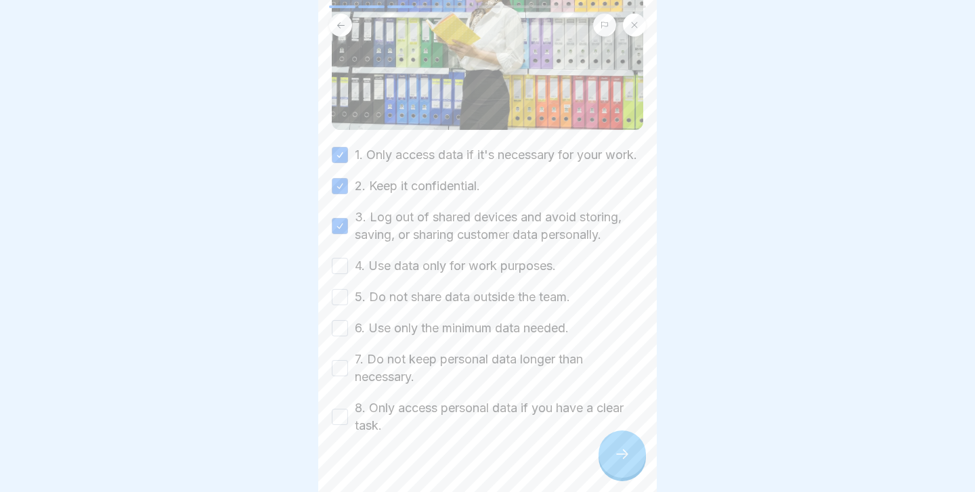
click at [340, 274] on button "4. Use data only for work purposes." at bounding box center [340, 266] width 16 height 16
click at [342, 305] on button "5. Do not share data outside the team." at bounding box center [340, 297] width 16 height 16
click at [342, 336] on button "6. Use only the minimum data needed." at bounding box center [340, 328] width 16 height 16
click at [343, 376] on button "7. Do not keep personal data longer than necessary." at bounding box center [340, 368] width 16 height 16
click at [343, 425] on button "8. Only access personal data if you have a clear task." at bounding box center [340, 417] width 16 height 16
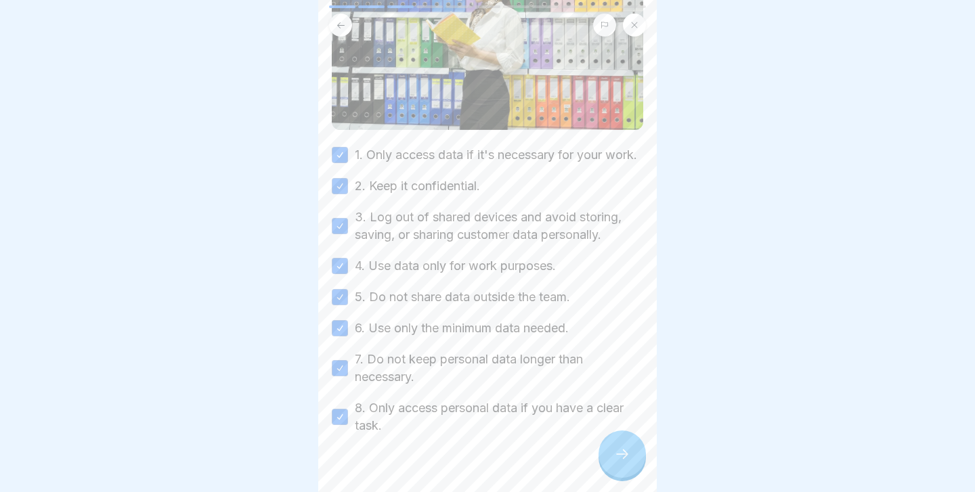
scroll to position [266, 0]
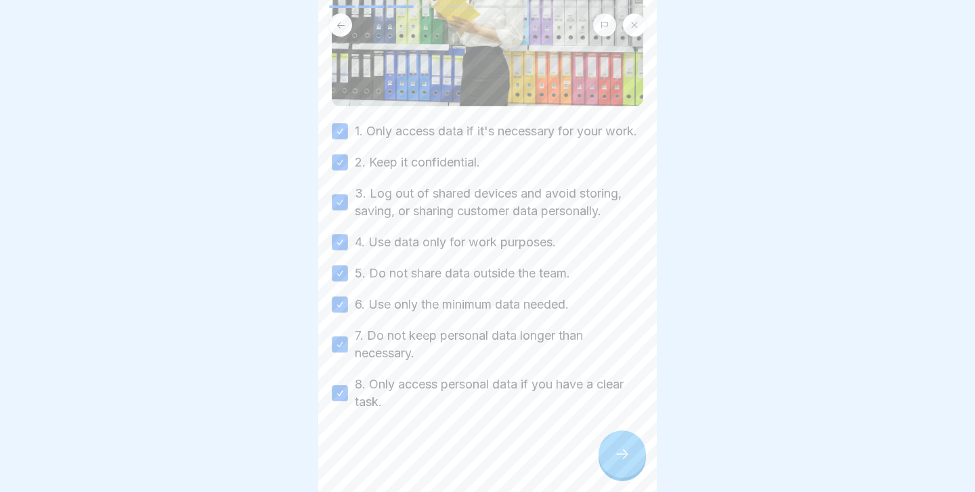
click at [608, 452] on div at bounding box center [621, 454] width 47 height 47
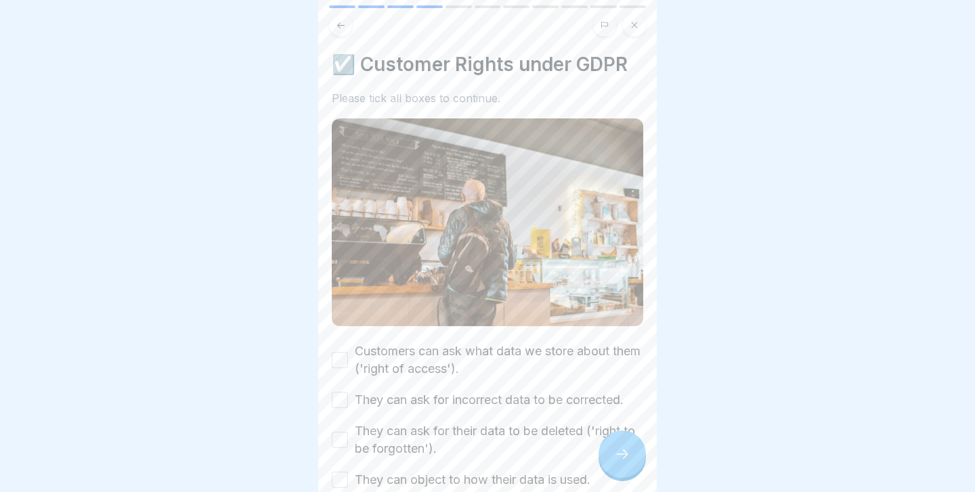
scroll to position [77, 0]
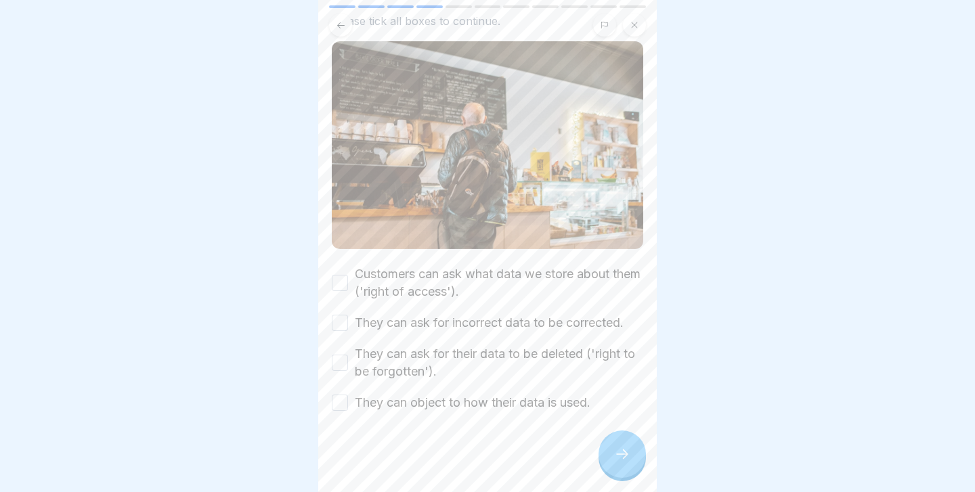
click at [338, 280] on button "Customers can ask what data we store about them ('right of access')." at bounding box center [340, 283] width 16 height 16
click at [336, 319] on button "They can ask for incorrect data to be corrected." at bounding box center [340, 323] width 16 height 16
click at [340, 365] on button "They can ask for their data to be deleted ('right to be forgotten')." at bounding box center [340, 363] width 16 height 16
click at [340, 402] on button "They can object to how their data is used." at bounding box center [340, 403] width 16 height 16
click at [633, 451] on div at bounding box center [621, 454] width 47 height 47
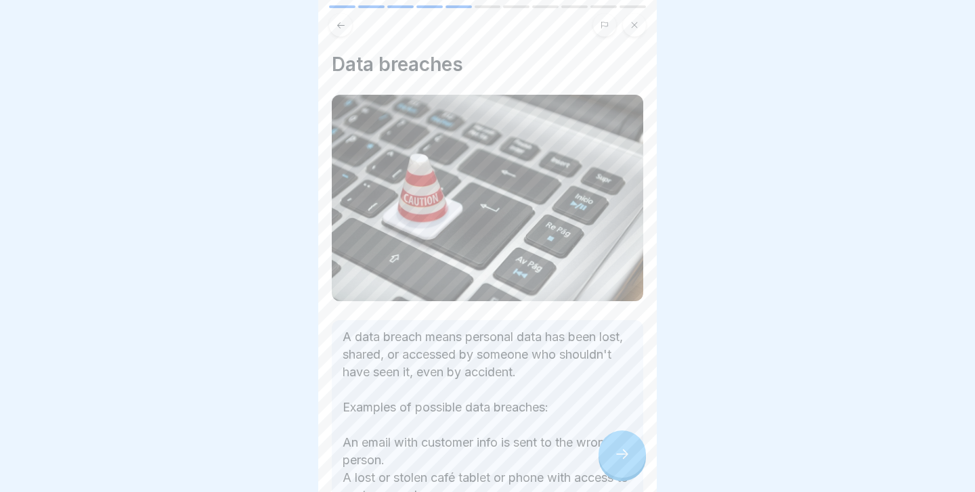
click at [633, 451] on div at bounding box center [621, 454] width 47 height 47
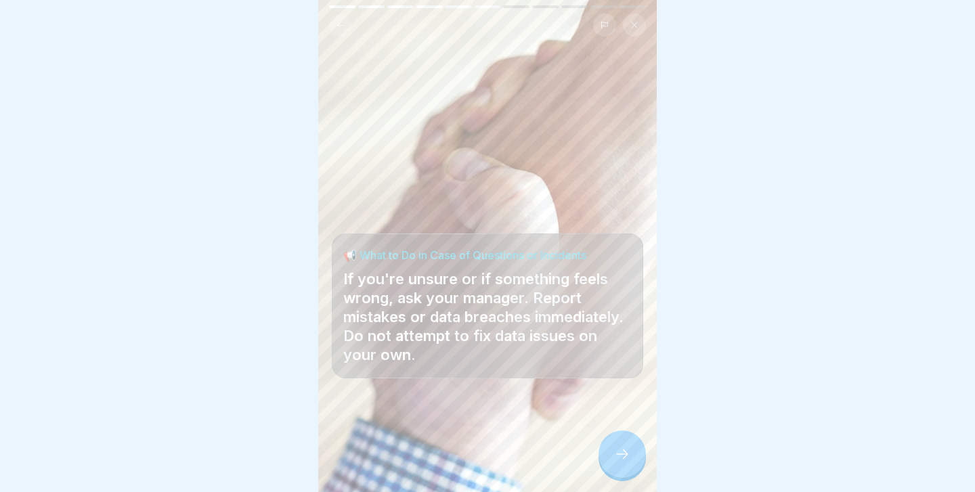
click at [633, 451] on div at bounding box center [621, 454] width 47 height 47
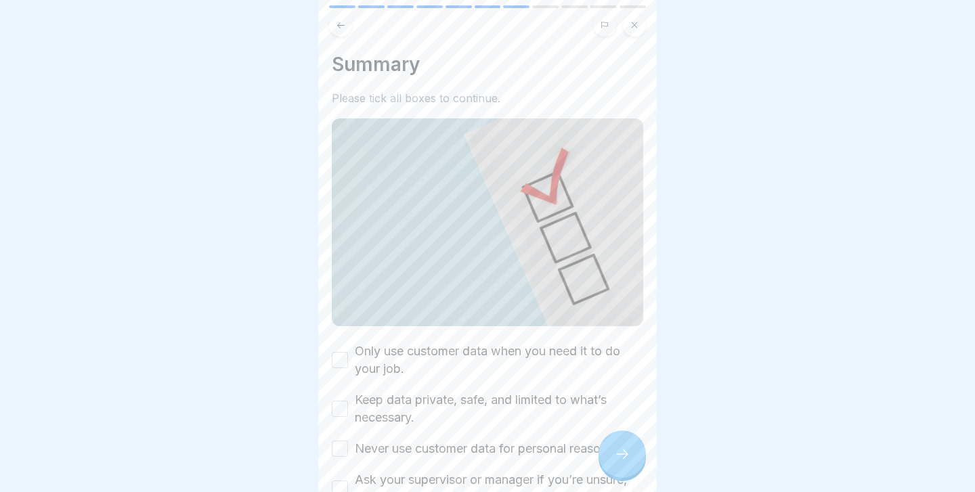
scroll to position [95, 0]
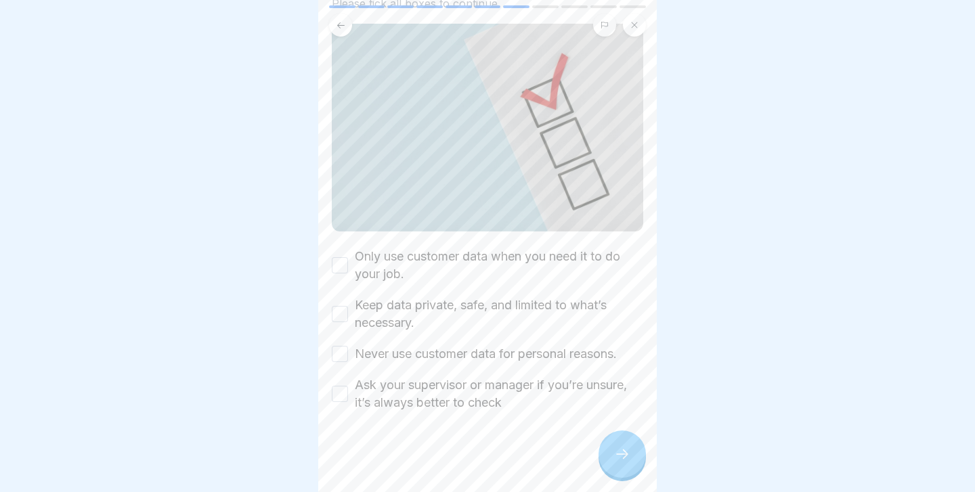
click at [344, 262] on button "Only use customer data when you need it to do your job." at bounding box center [340, 265] width 16 height 16
click at [338, 312] on button "Keep data private, safe, and limited to what’s necessary." at bounding box center [340, 314] width 16 height 16
click at [337, 356] on button "Never use customer data for personal reasons." at bounding box center [340, 354] width 16 height 16
click at [334, 396] on button "Ask your supervisor or manager if you’re unsure, it’s always better to check" at bounding box center [340, 394] width 16 height 16
click at [629, 466] on div at bounding box center [621, 454] width 47 height 47
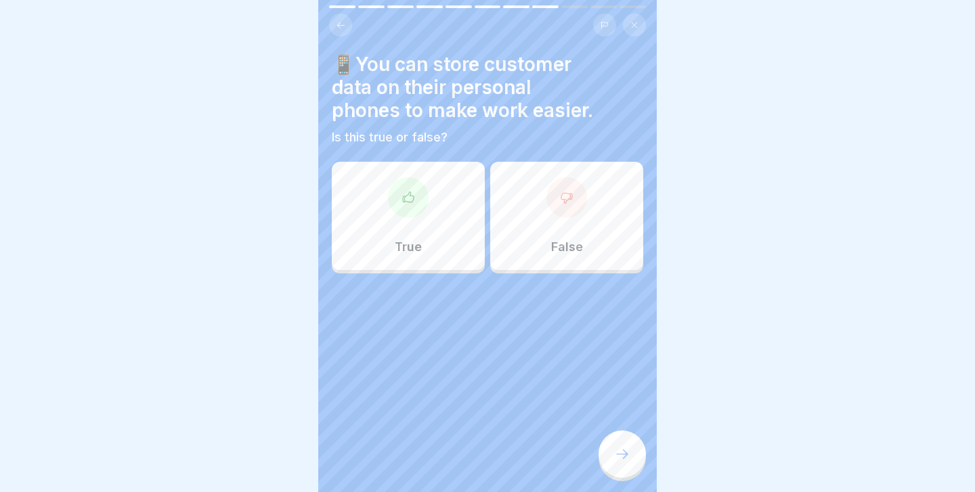
click at [539, 224] on div "False" at bounding box center [566, 216] width 153 height 108
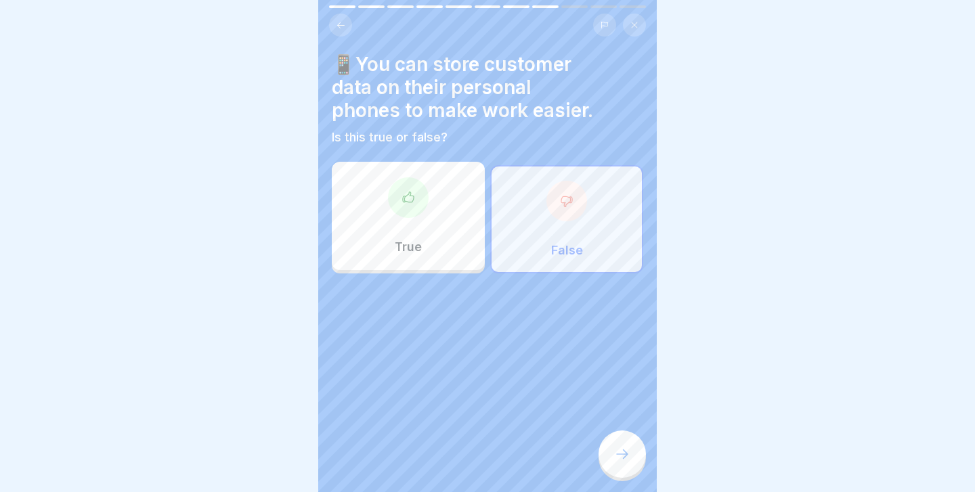
click at [617, 463] on div at bounding box center [621, 454] width 47 height 47
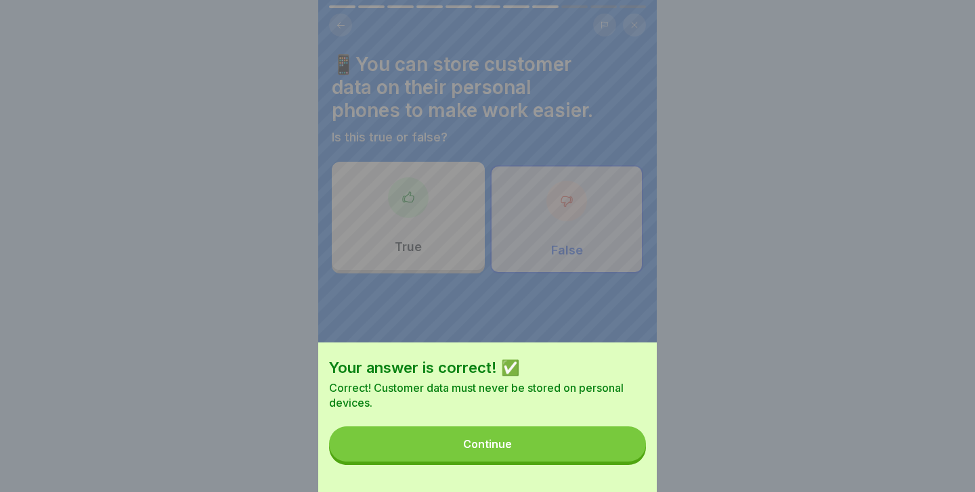
click at [593, 448] on button "Continue" at bounding box center [487, 443] width 317 height 35
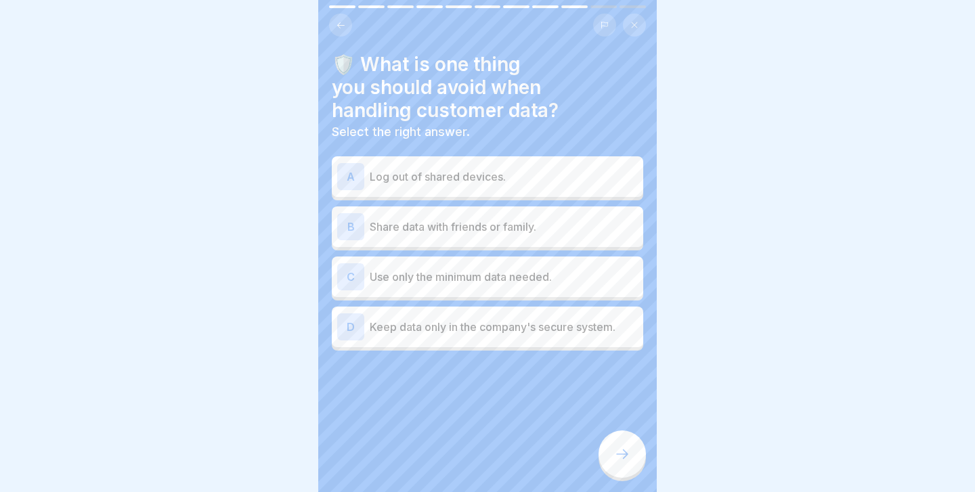
click at [431, 236] on div "B Share data with friends or family." at bounding box center [487, 226] width 301 height 27
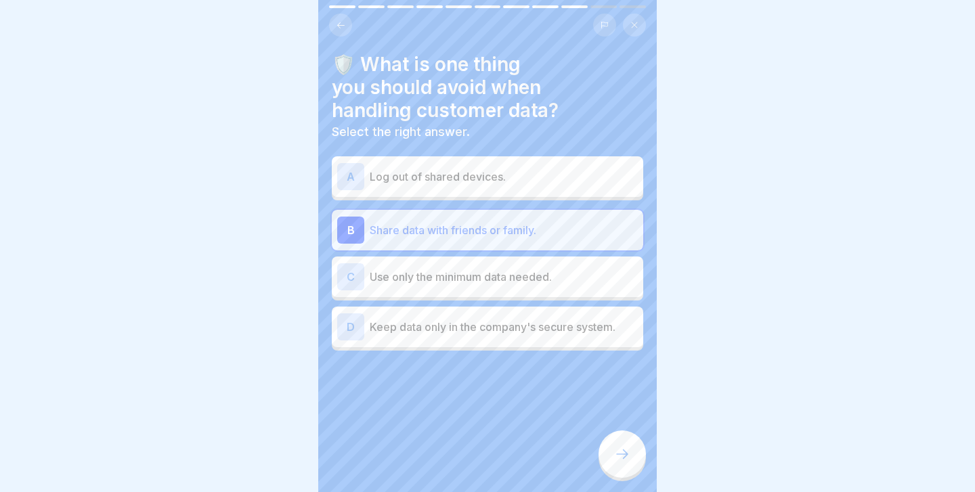
click at [615, 451] on icon at bounding box center [622, 454] width 16 height 16
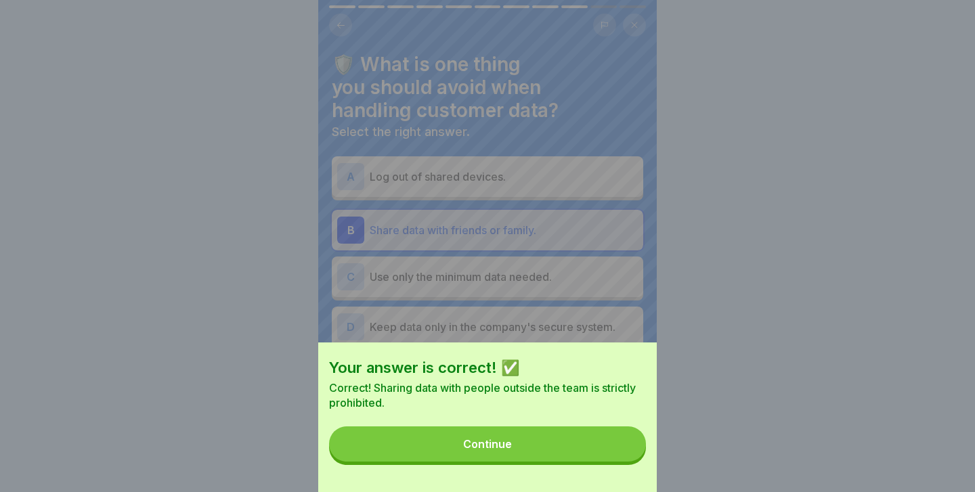
click at [602, 448] on button "Continue" at bounding box center [487, 443] width 317 height 35
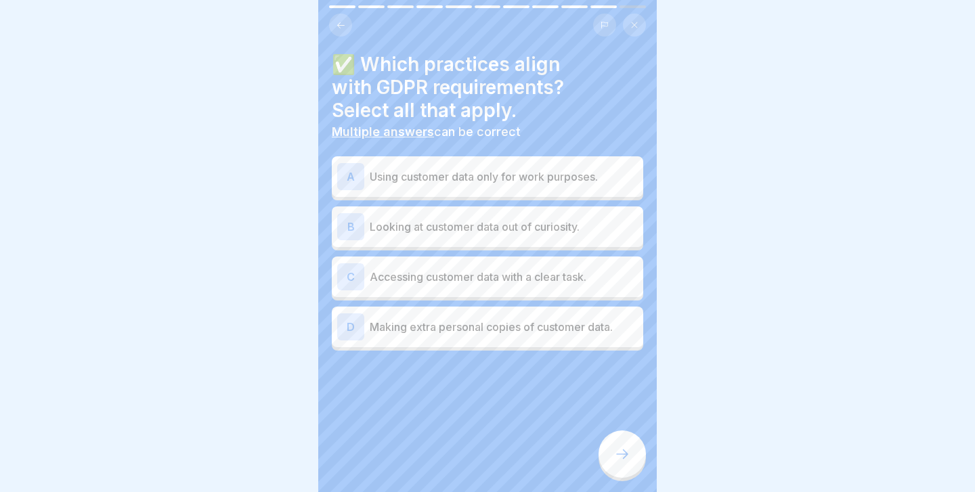
click at [511, 169] on p "Using customer data only for work purposes." at bounding box center [504, 177] width 268 height 16
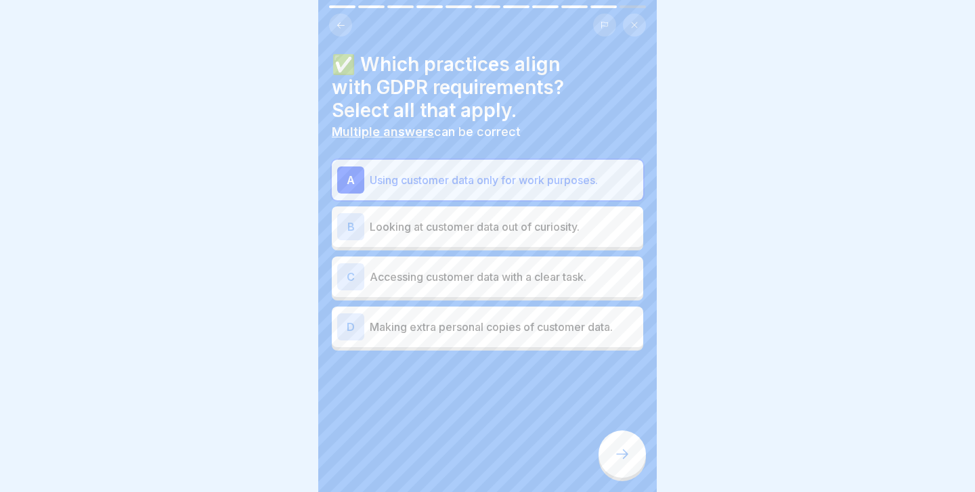
click at [523, 282] on p "Accessing customer data with a clear task." at bounding box center [504, 277] width 268 height 16
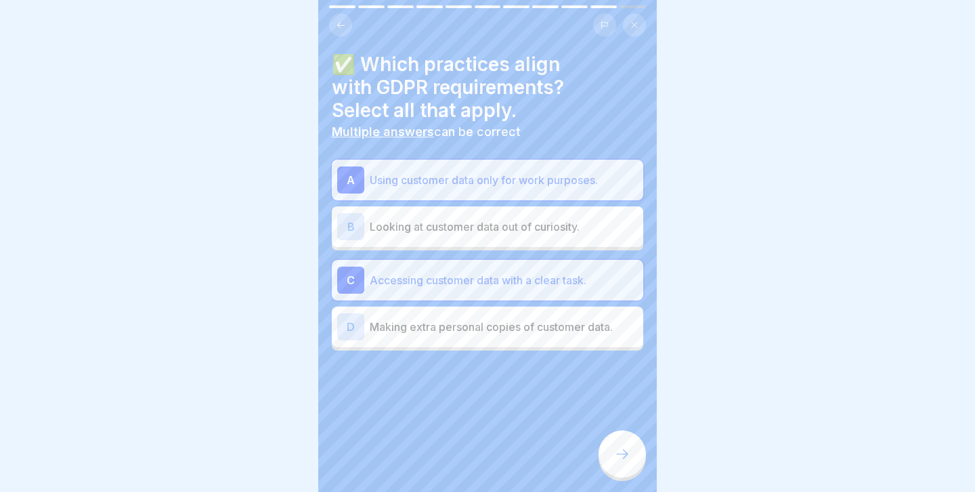
click at [625, 470] on div at bounding box center [621, 454] width 47 height 47
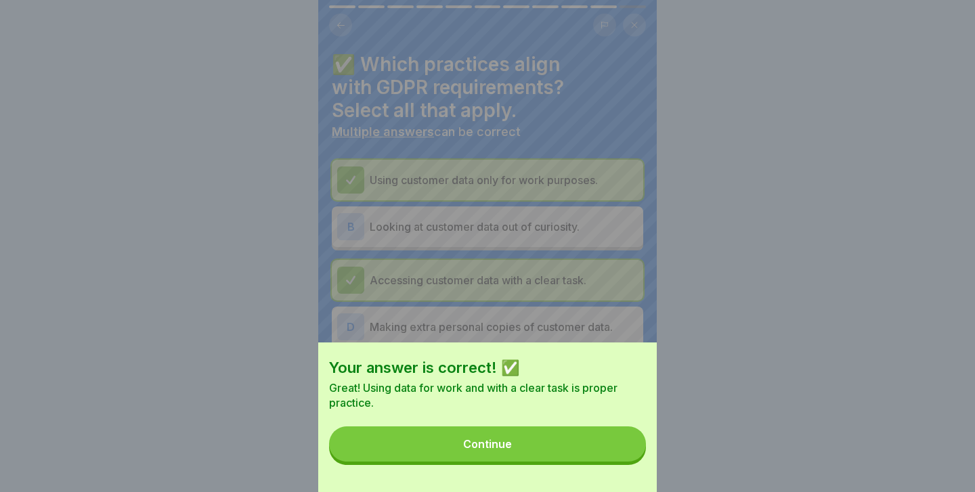
click at [605, 433] on button "Continue" at bounding box center [487, 443] width 317 height 35
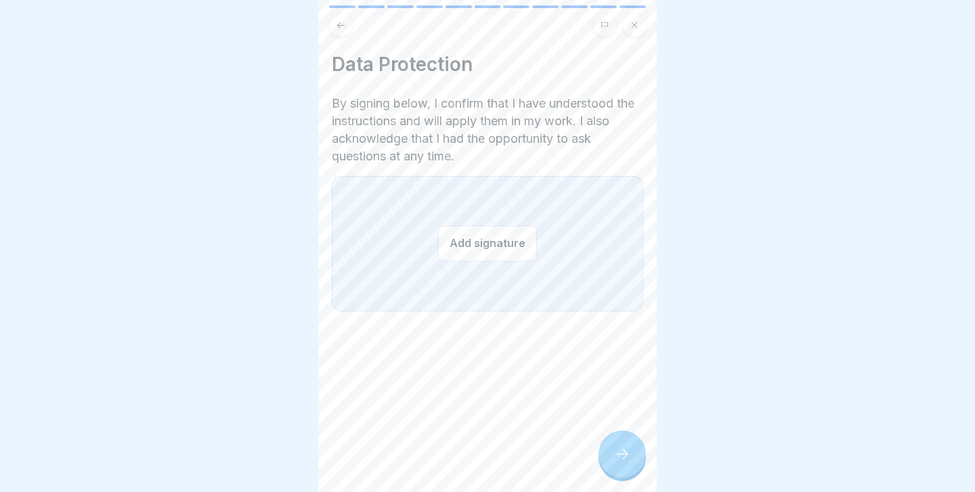
click at [481, 248] on button "Add signature" at bounding box center [487, 243] width 99 height 36
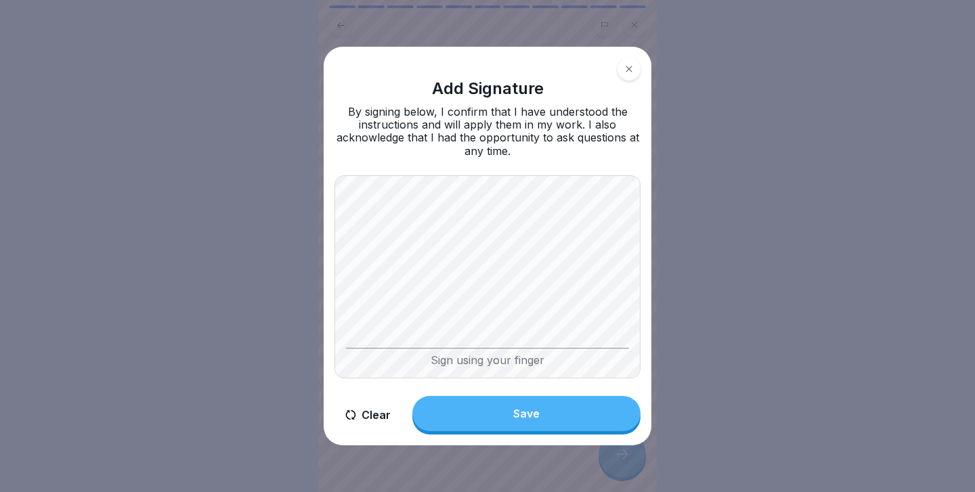
click at [566, 407] on button "Save" at bounding box center [526, 413] width 228 height 35
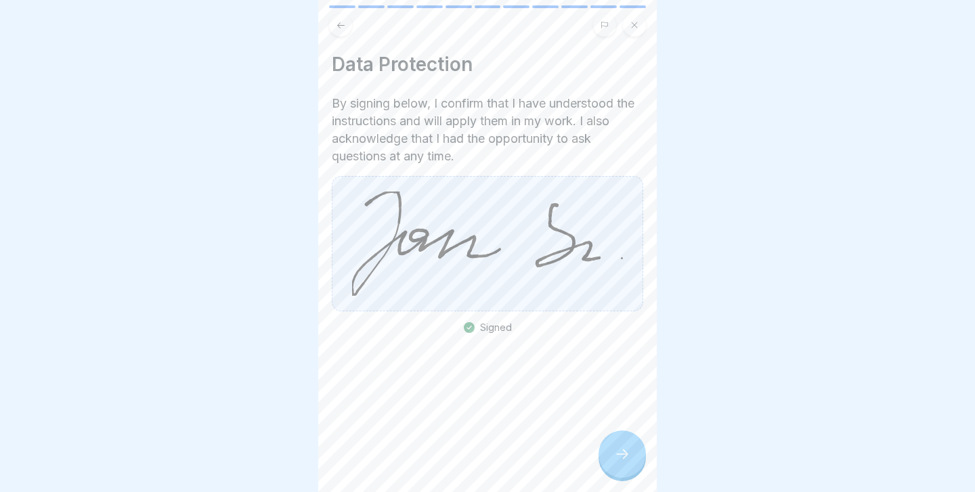
click at [619, 442] on div at bounding box center [621, 454] width 47 height 47
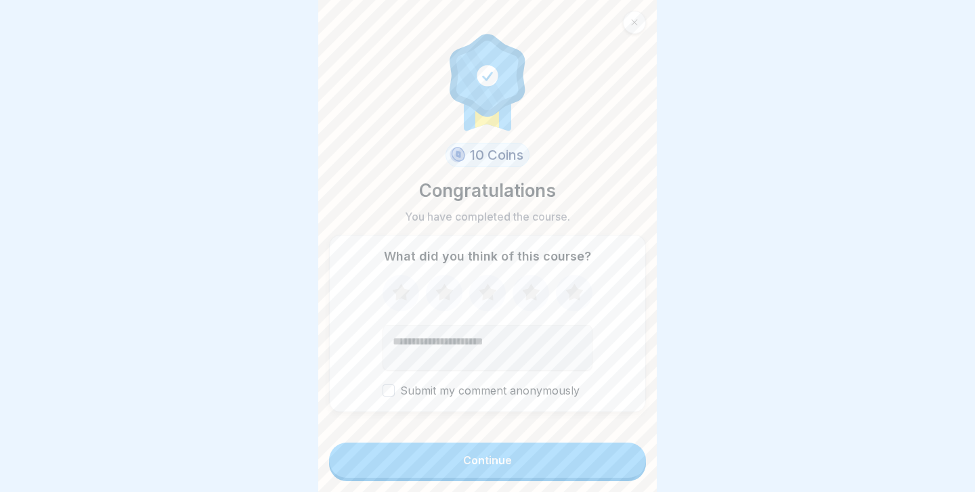
click at [570, 288] on icon at bounding box center [574, 292] width 36 height 35
click at [549, 453] on button "Continue" at bounding box center [487, 460] width 317 height 35
click at [485, 457] on div "Continue" at bounding box center [487, 460] width 49 height 12
